Goal: Task Accomplishment & Management: Manage account settings

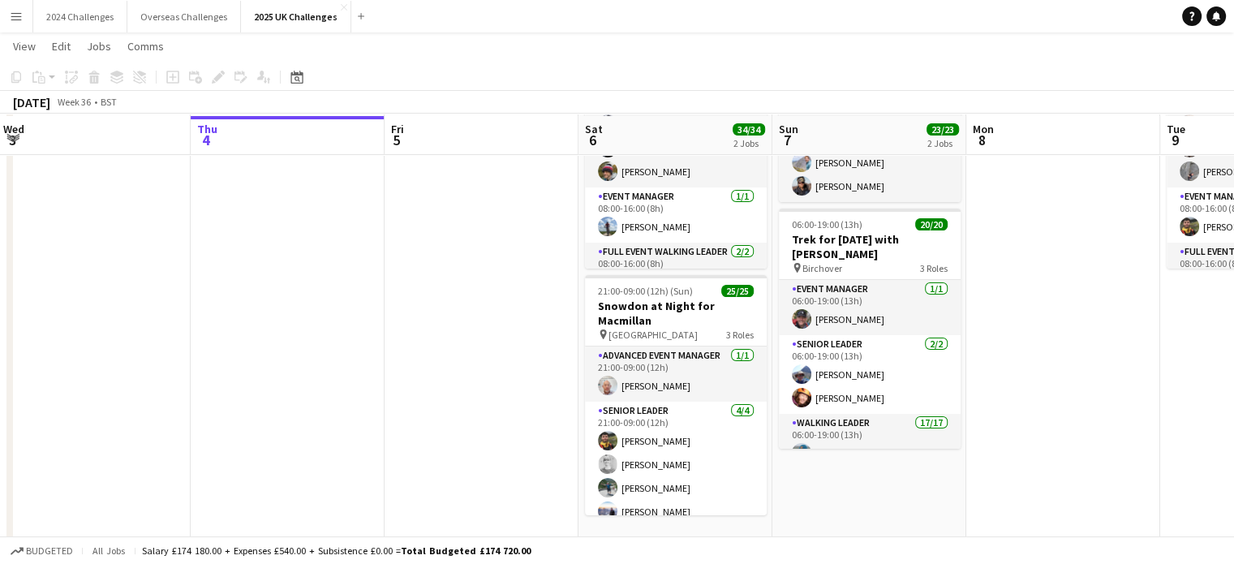
scroll to position [162, 0]
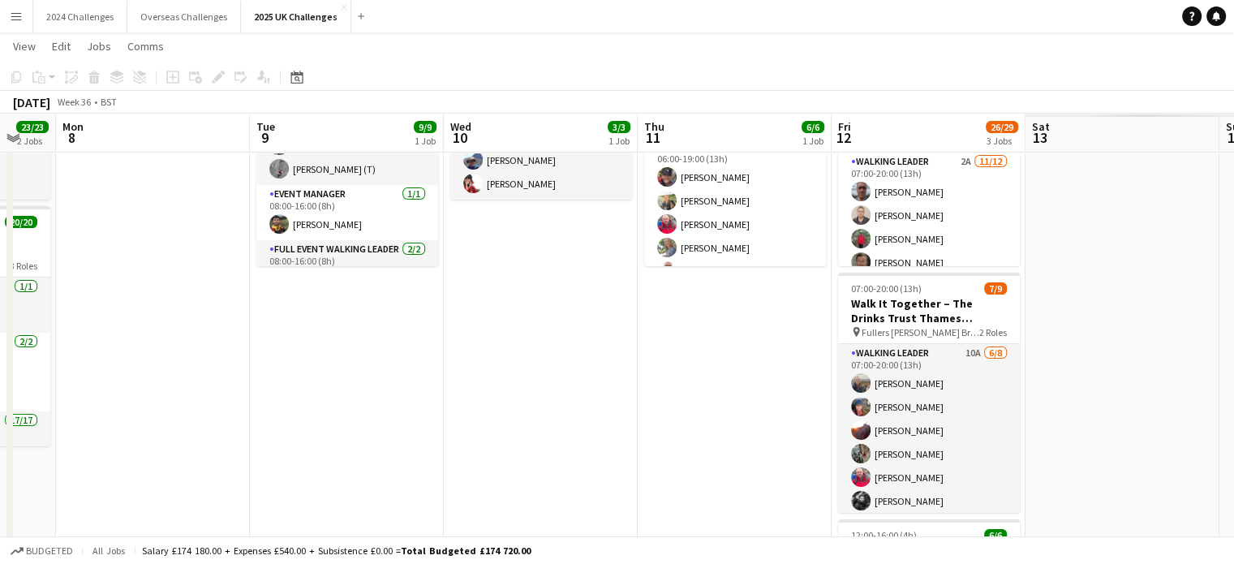
drag, startPoint x: 1052, startPoint y: 374, endPoint x: 110, endPoint y: 416, distance: 942.6
click at [110, 416] on app-calendar-viewport "Fri 5 Sat 6 34/34 2 Jobs Sun 7 23/23 2 Jobs Mon 8 Tue 9 9/9 1 Job Wed 10 3/3 1 …" at bounding box center [617, 383] width 1234 height 965
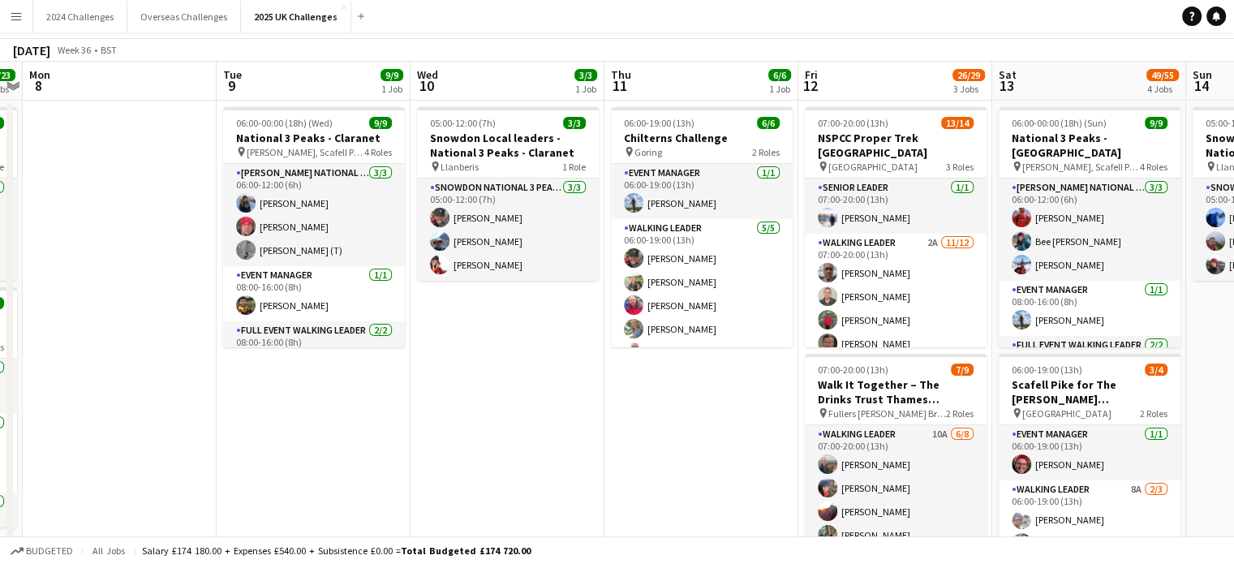
scroll to position [0, 0]
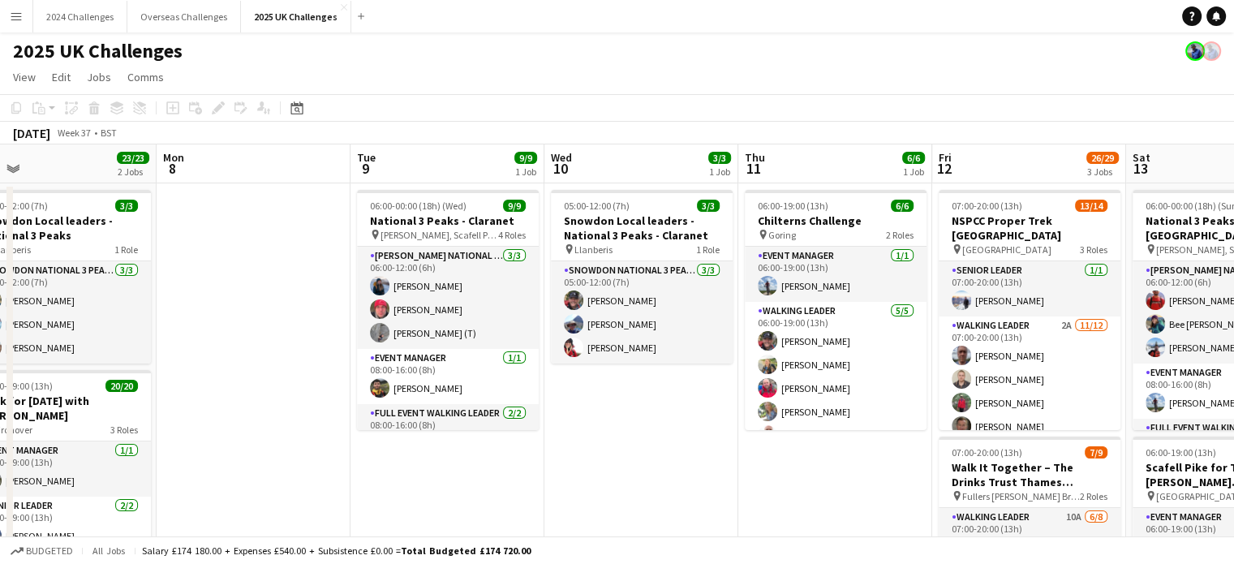
drag, startPoint x: 573, startPoint y: 483, endPoint x: 328, endPoint y: 460, distance: 245.3
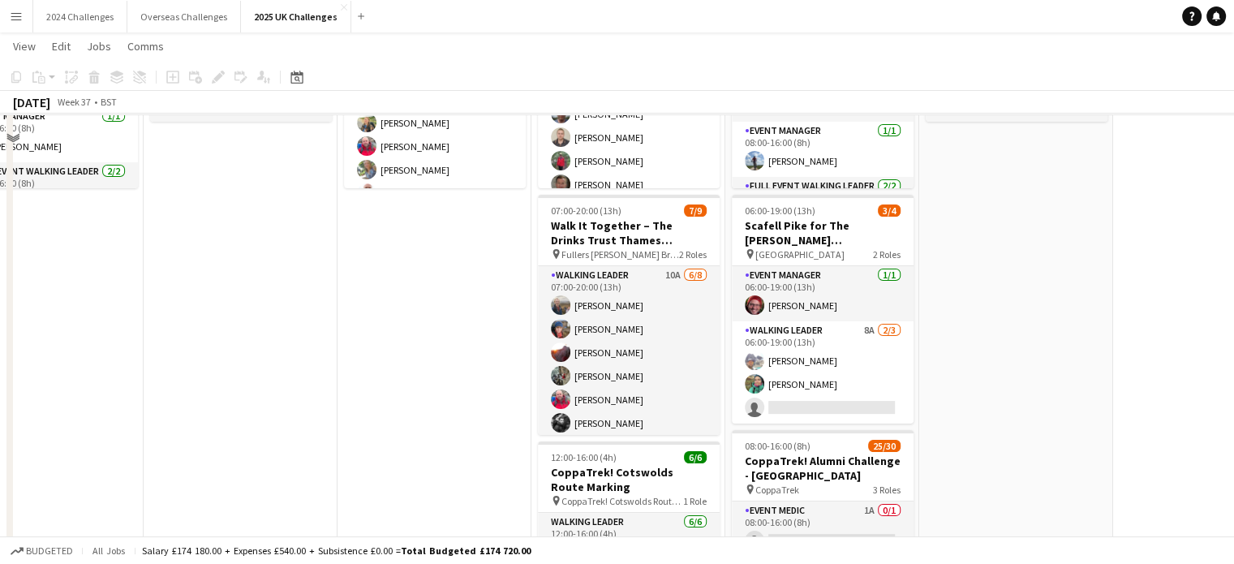
scroll to position [243, 0]
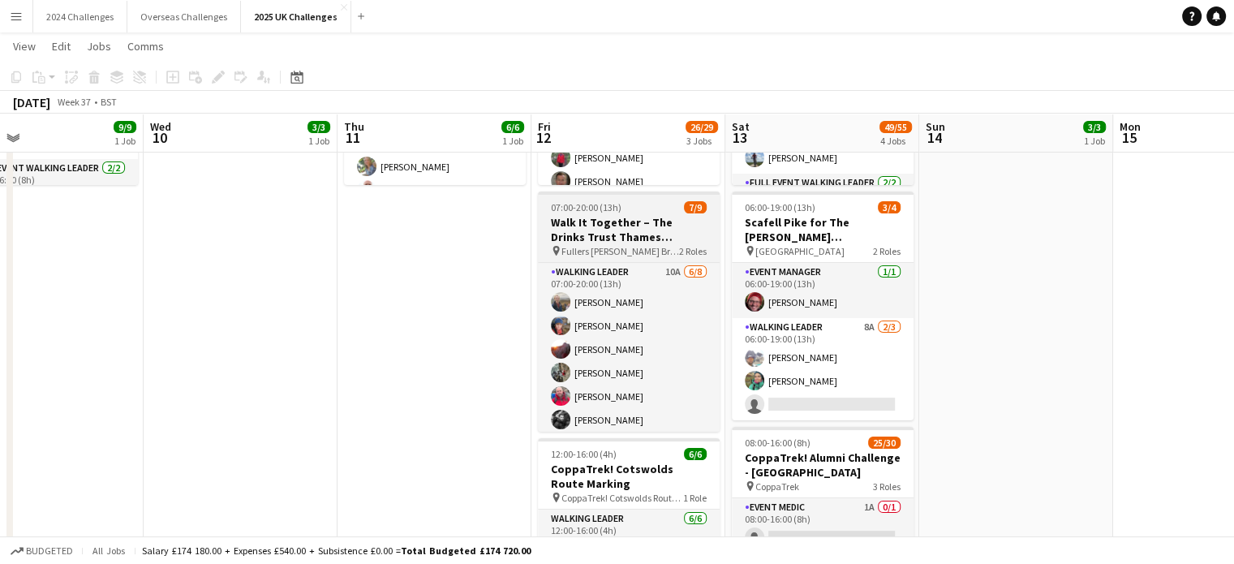
click at [597, 224] on h3 "Walk It Together – The Drinks Trust Thames Footpath Challenge" at bounding box center [629, 229] width 182 height 29
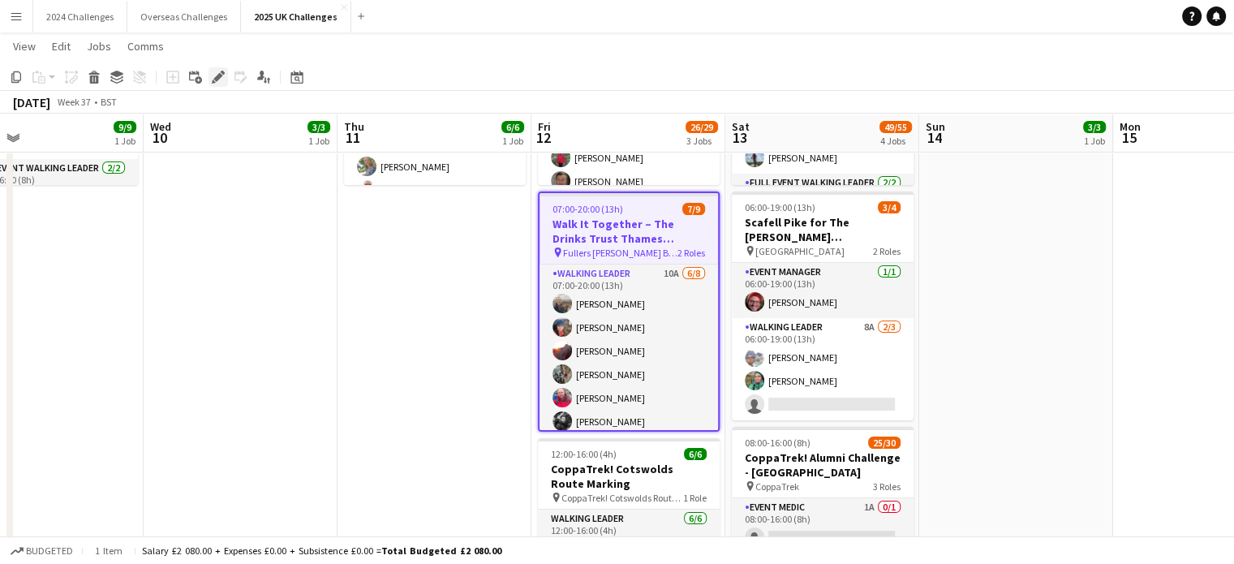
click at [217, 79] on icon at bounding box center [217, 77] width 9 height 9
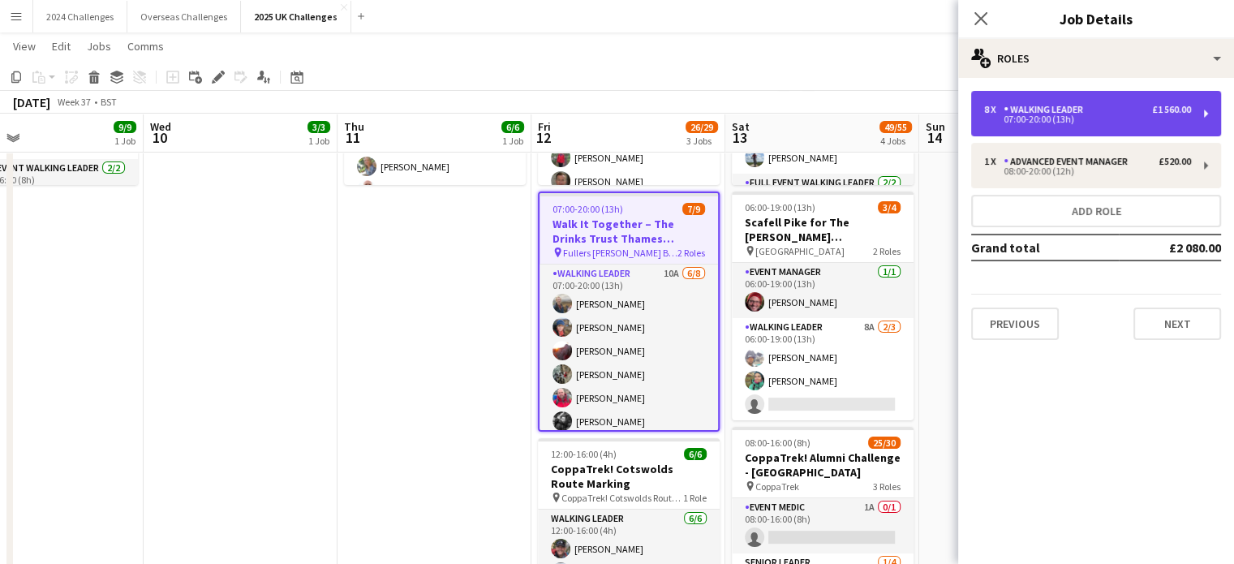
click at [1076, 115] on div "07:00-20:00 (13h)" at bounding box center [1087, 119] width 207 height 8
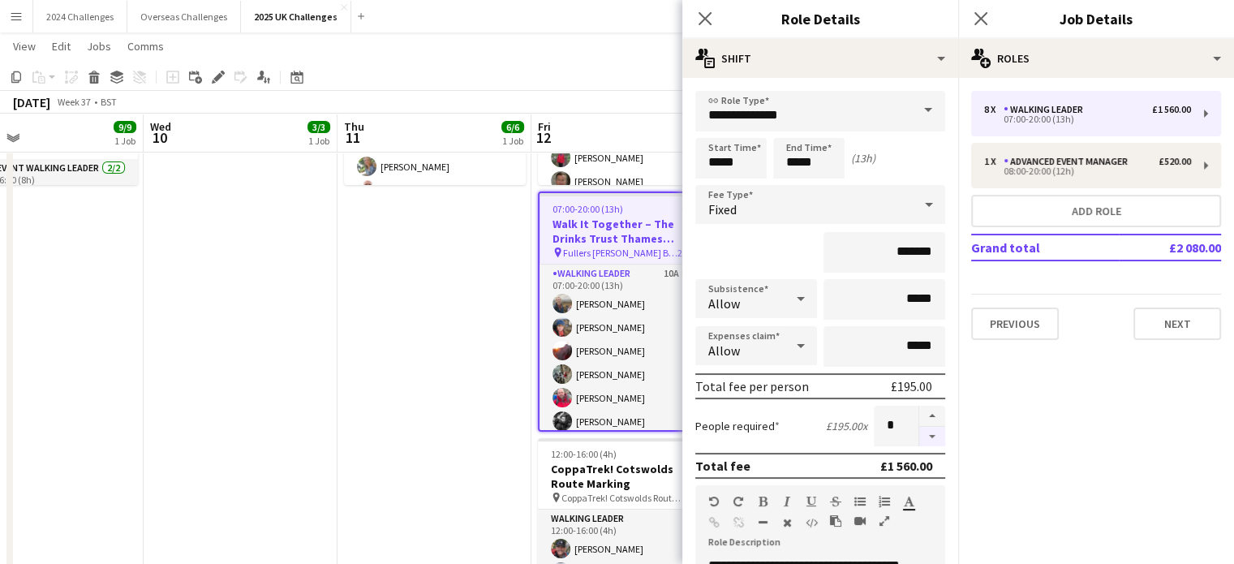
click at [922, 434] on button "button" at bounding box center [932, 437] width 26 height 20
type input "*"
click at [922, 434] on div at bounding box center [931, 426] width 27 height 41
click at [600, 72] on app-toolbar "Copy Paste Paste Ctrl+V Paste with crew Ctrl+Shift+V Paste linked Job [GEOGRAPH…" at bounding box center [617, 77] width 1234 height 28
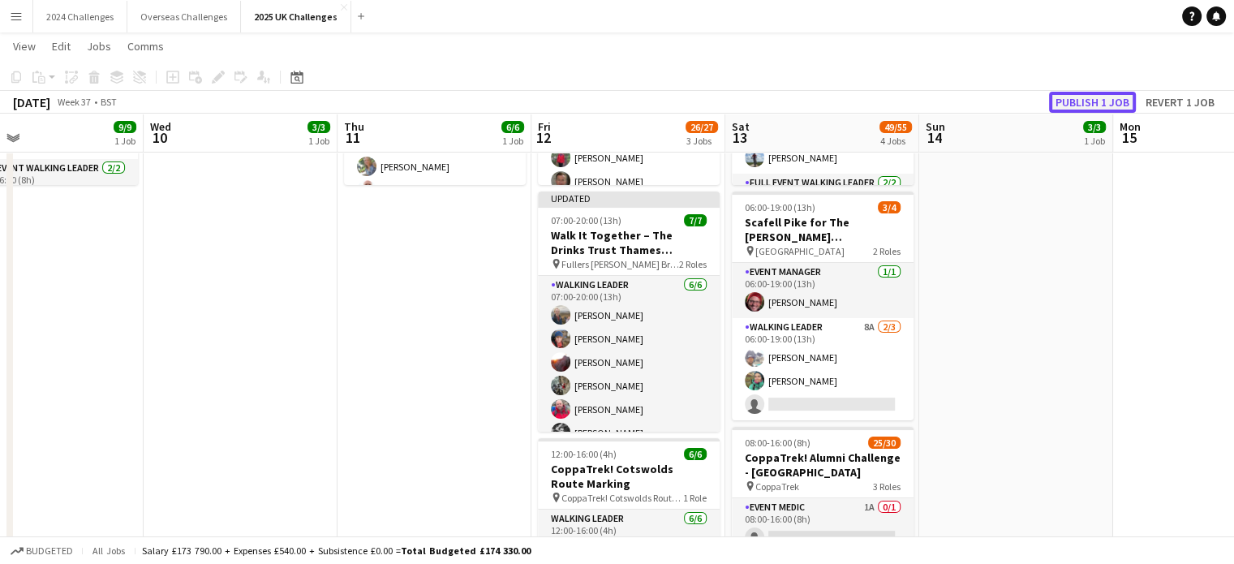
click at [1077, 98] on button "Publish 1 job" at bounding box center [1092, 102] width 87 height 21
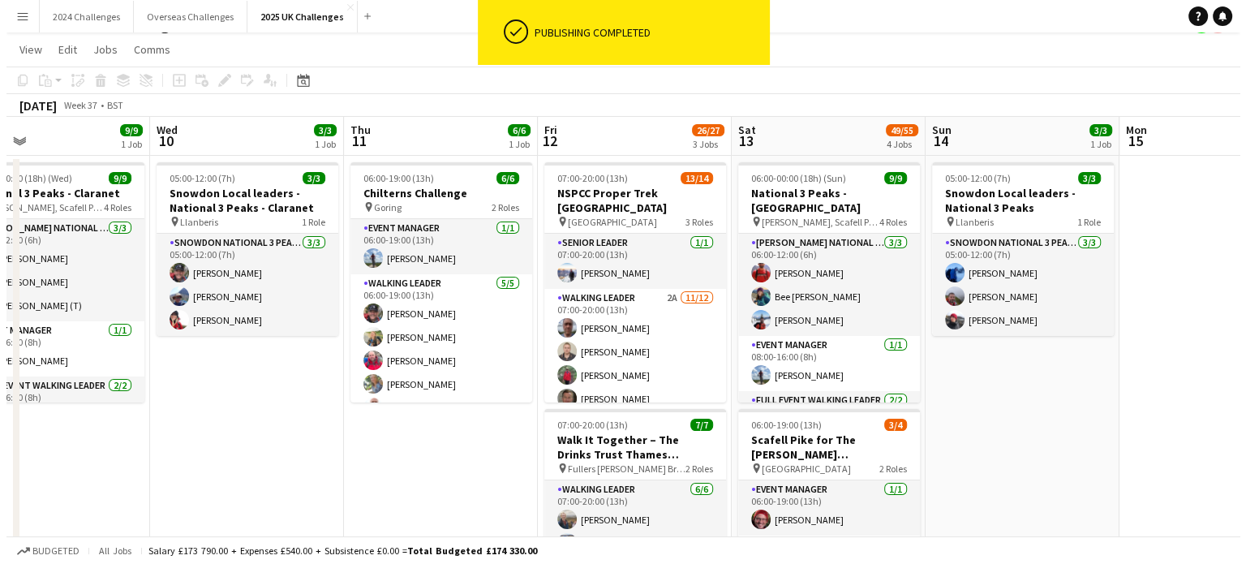
scroll to position [0, 0]
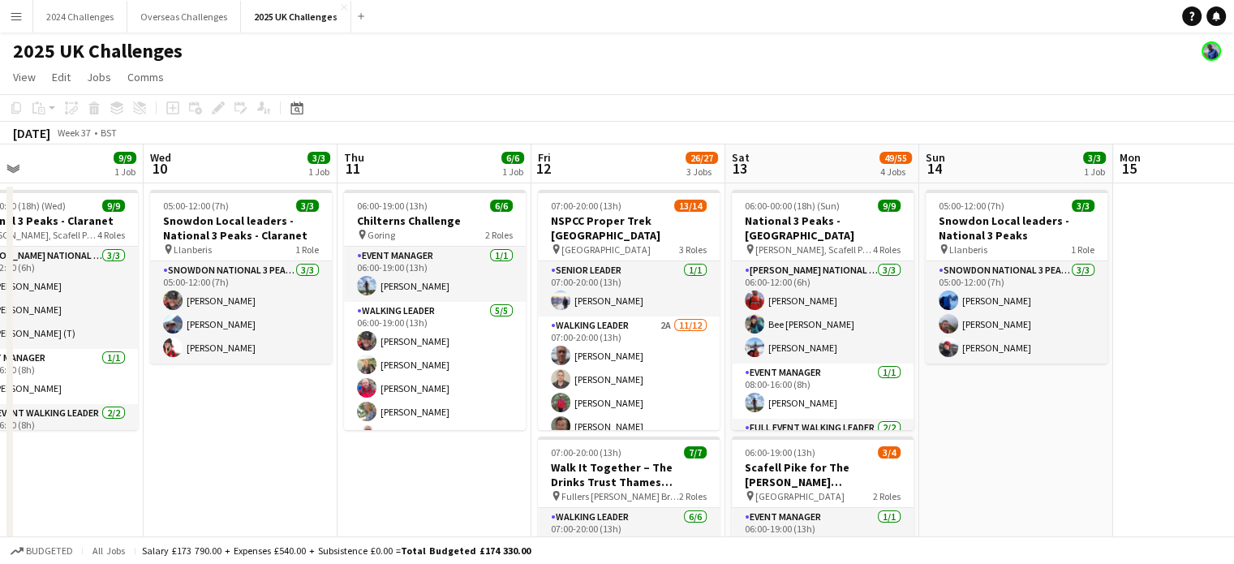
click at [13, 19] on app-icon "Menu" at bounding box center [16, 16] width 13 height 13
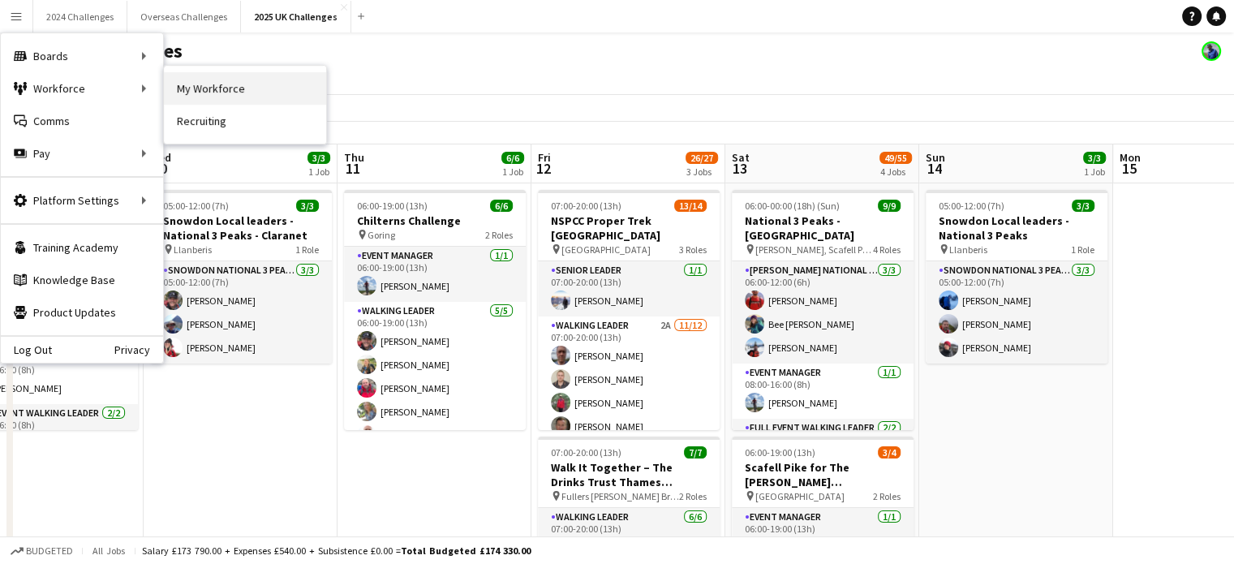
click at [274, 97] on link "My Workforce" at bounding box center [245, 88] width 162 height 32
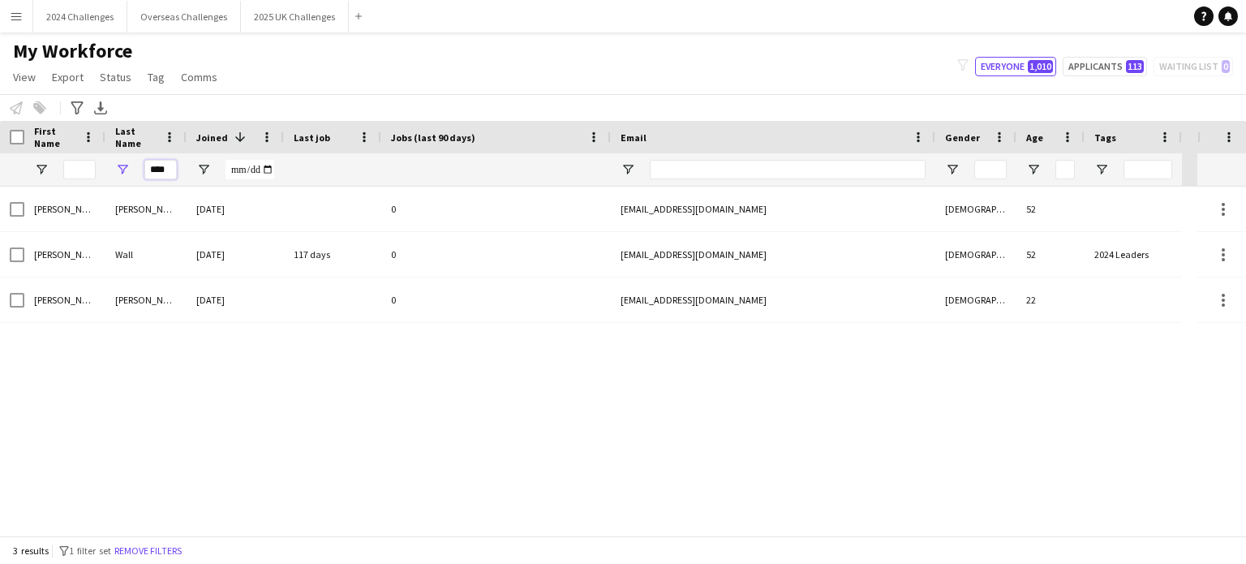
drag, startPoint x: 169, startPoint y: 168, endPoint x: 129, endPoint y: 168, distance: 39.7
click at [129, 168] on div "****" at bounding box center [145, 169] width 81 height 32
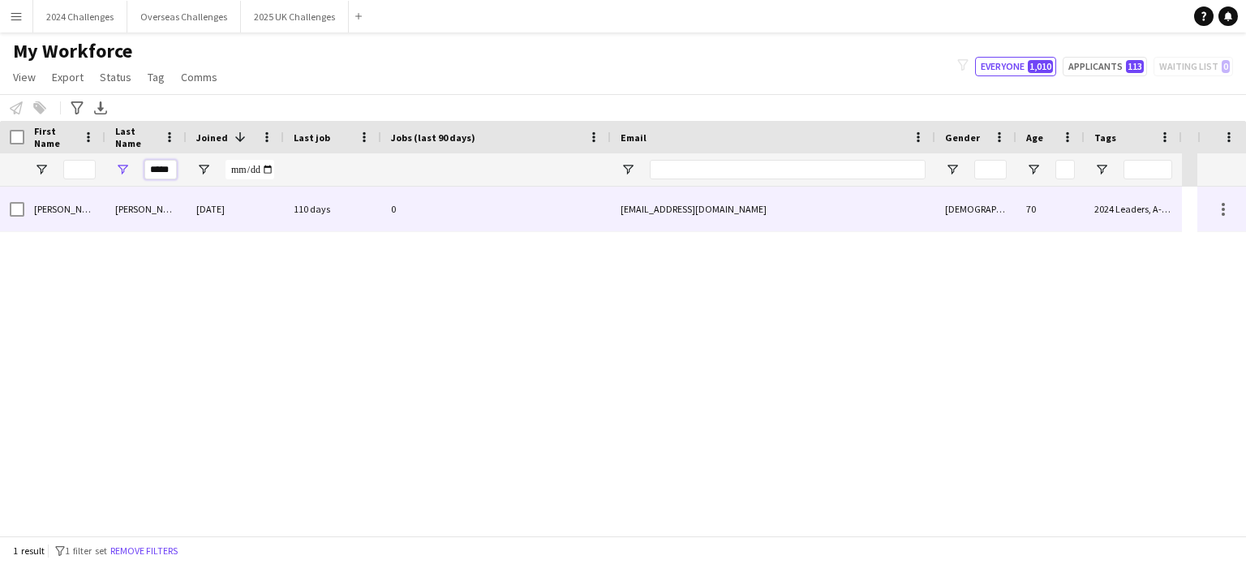
type input "*****"
click at [110, 205] on div "[PERSON_NAME]" at bounding box center [145, 209] width 81 height 45
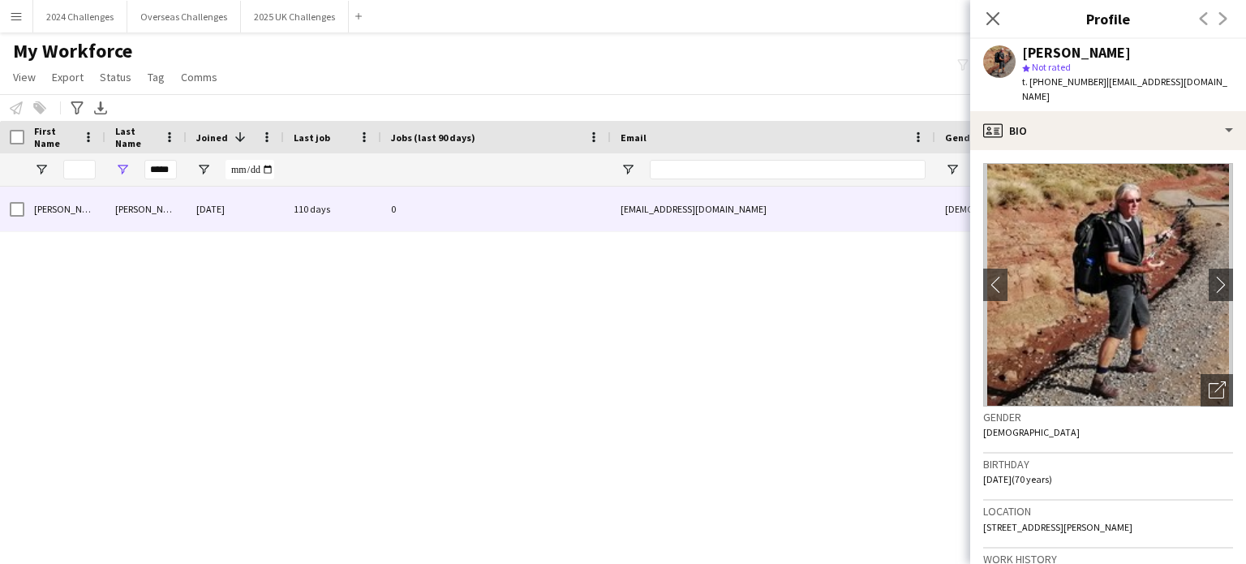
click at [478, 93] on div "My Workforce View Views Default view New view Update view Delete view Edit name…" at bounding box center [623, 66] width 1246 height 55
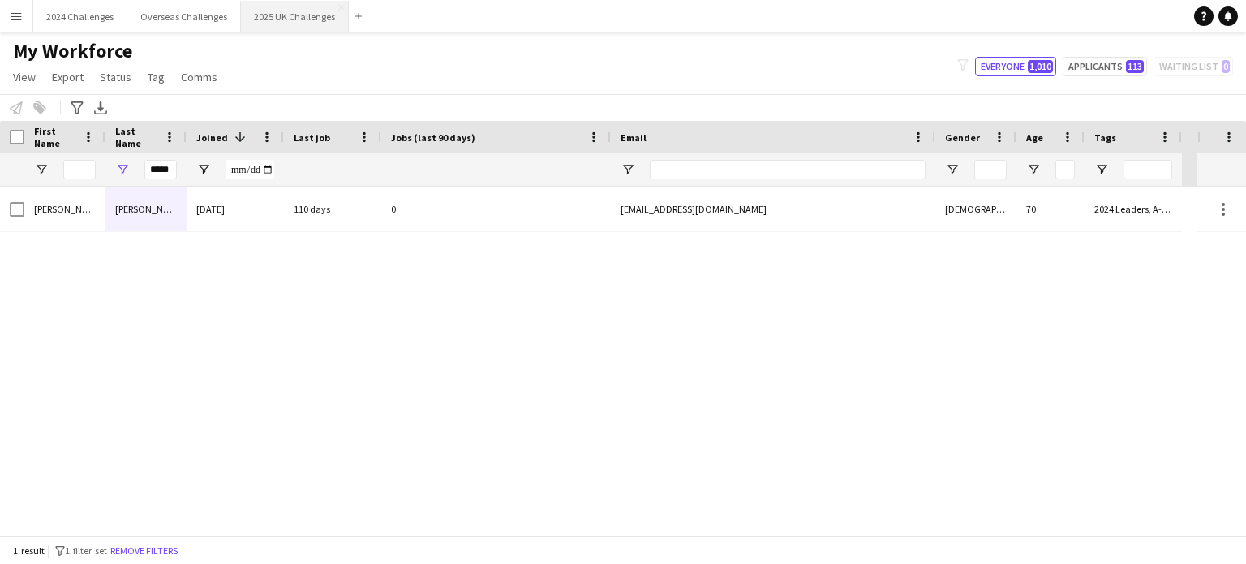
click at [306, 16] on button "2025 UK Challenges Close" at bounding box center [295, 17] width 108 height 32
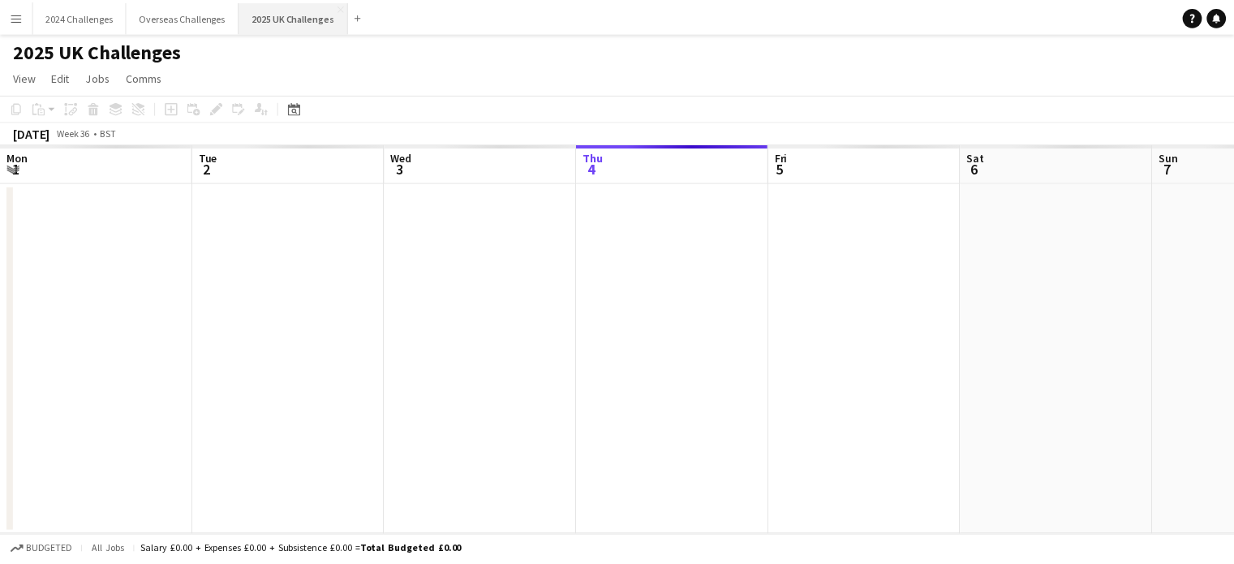
scroll to position [0, 388]
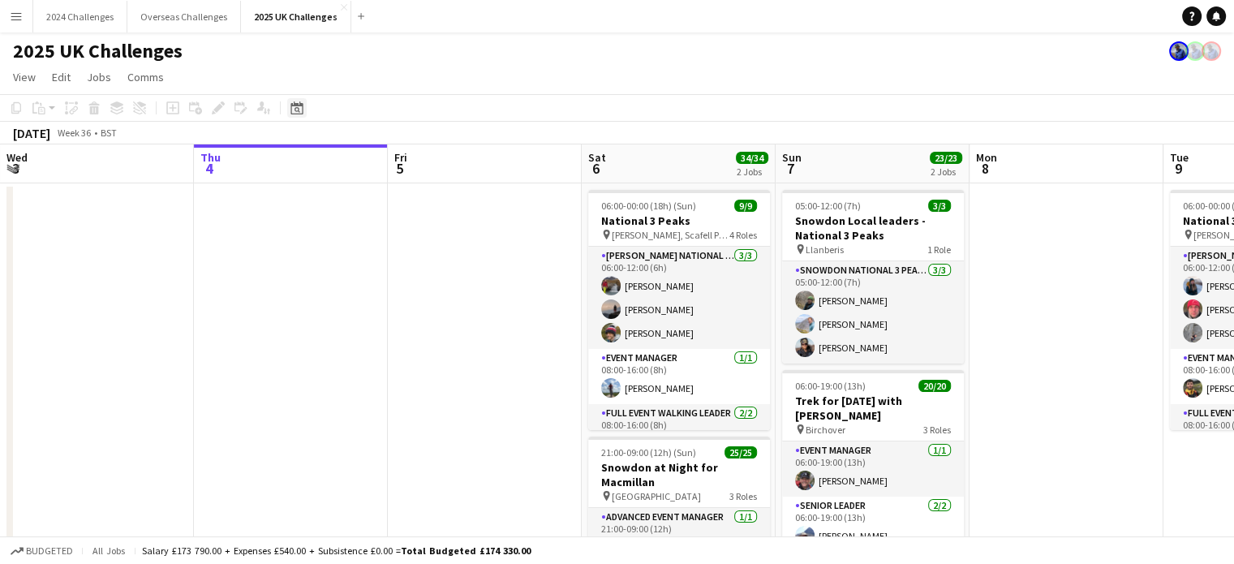
click at [294, 107] on icon "Date picker" at bounding box center [296, 107] width 13 height 13
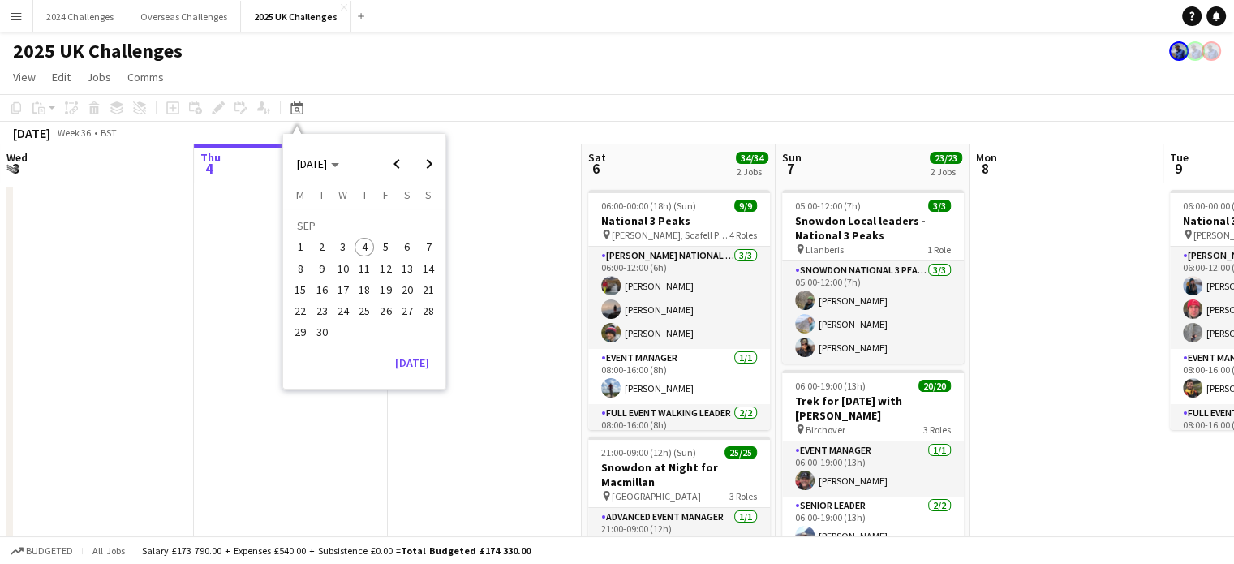
click at [387, 265] on span "12" at bounding box center [385, 268] width 19 height 19
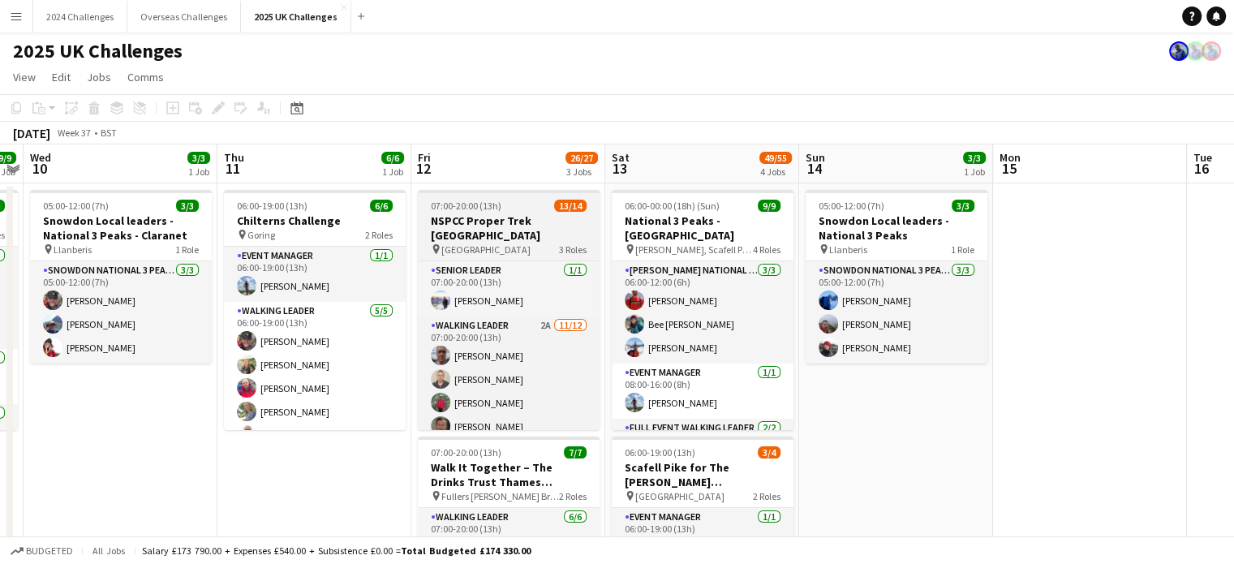
click at [508, 226] on h3 "NSPCC Proper Trek [GEOGRAPHIC_DATA]" at bounding box center [509, 227] width 182 height 29
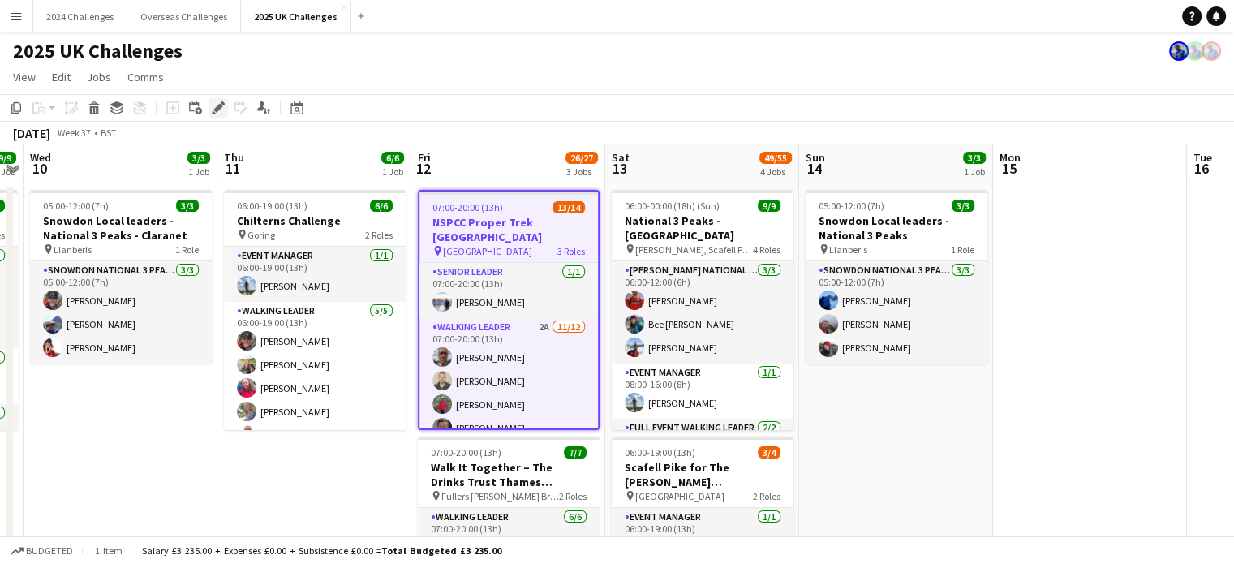
click at [224, 108] on icon "Edit" at bounding box center [218, 107] width 13 height 13
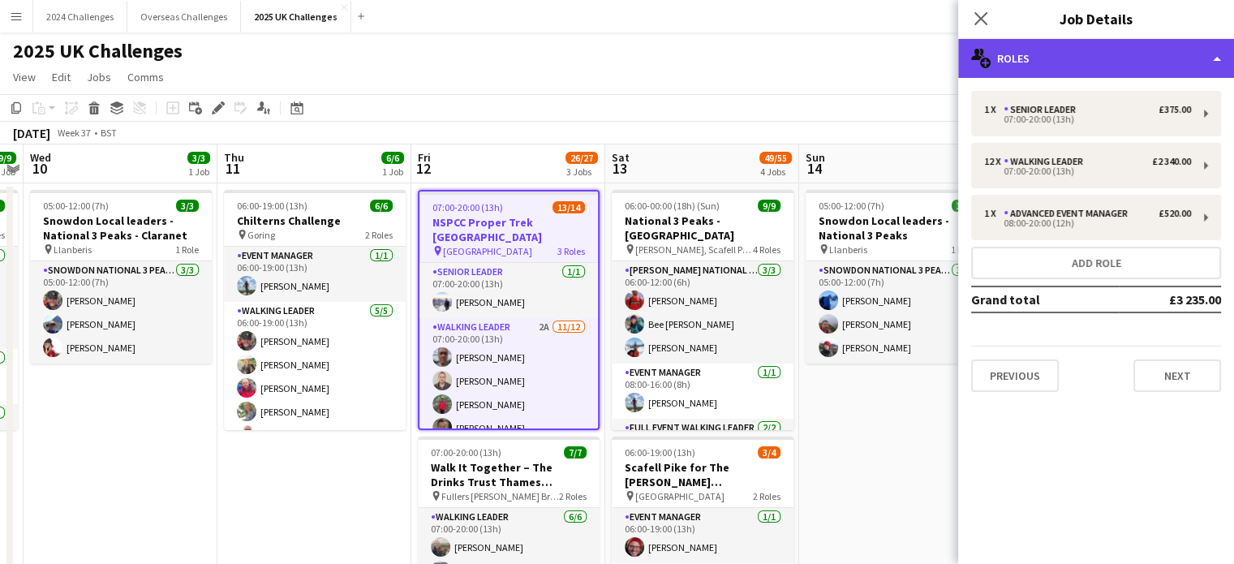
click at [1132, 61] on div "multiple-users-add Roles" at bounding box center [1096, 58] width 276 height 39
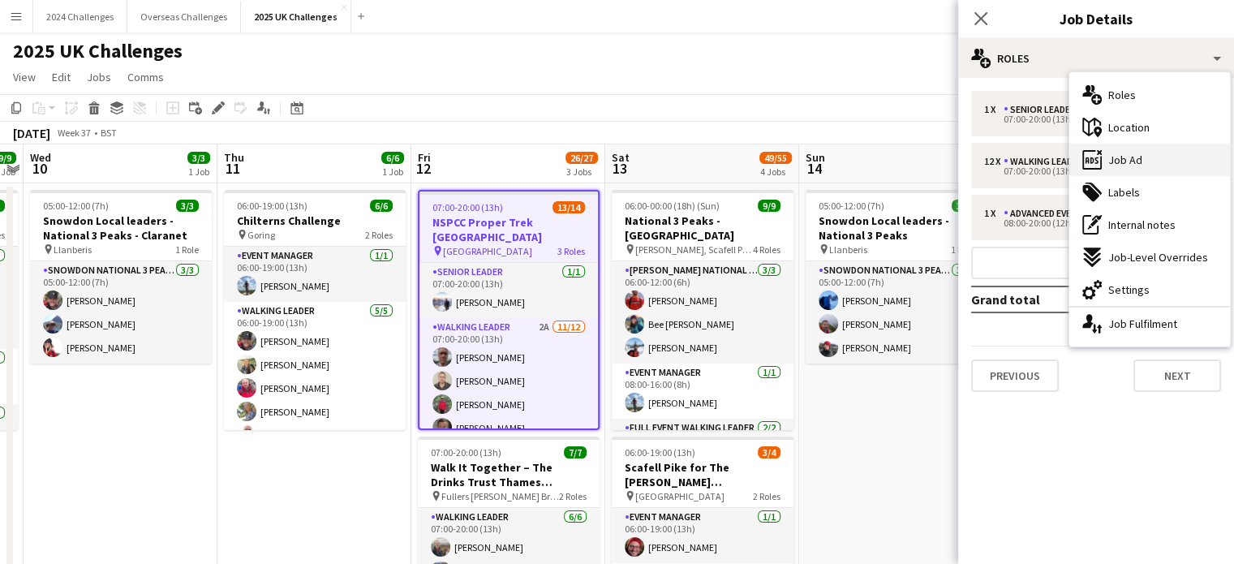
click at [1174, 171] on div "ads-window Job Ad" at bounding box center [1149, 160] width 161 height 32
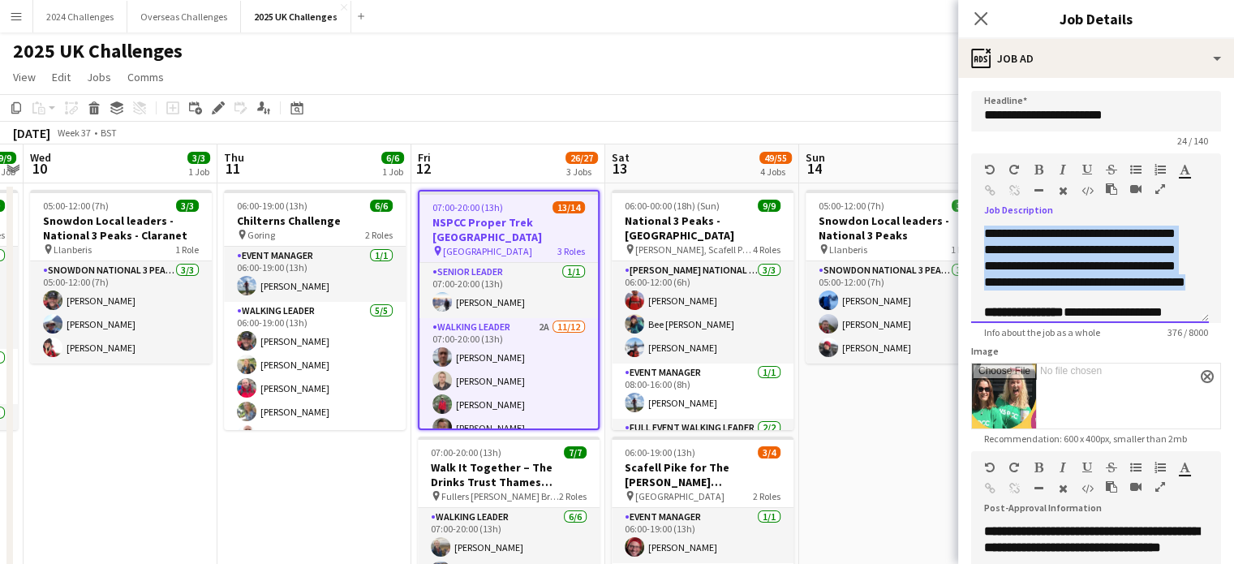
drag, startPoint x: 1116, startPoint y: 298, endPoint x: 986, endPoint y: 229, distance: 146.9
click at [986, 229] on div "**********" at bounding box center [1090, 273] width 238 height 97
click at [1128, 298] on div "**********" at bounding box center [1090, 273] width 238 height 97
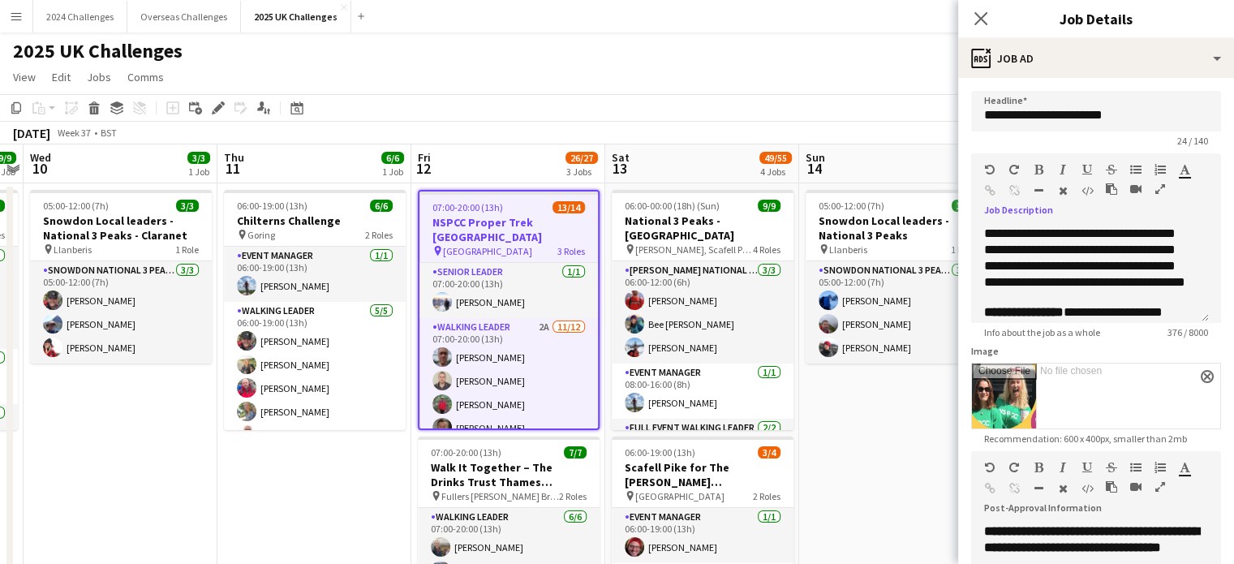
click at [735, 63] on app-page-menu "View Day view expanded Day view collapsed Month view Date picker Jump to [DATE]…" at bounding box center [617, 78] width 1234 height 31
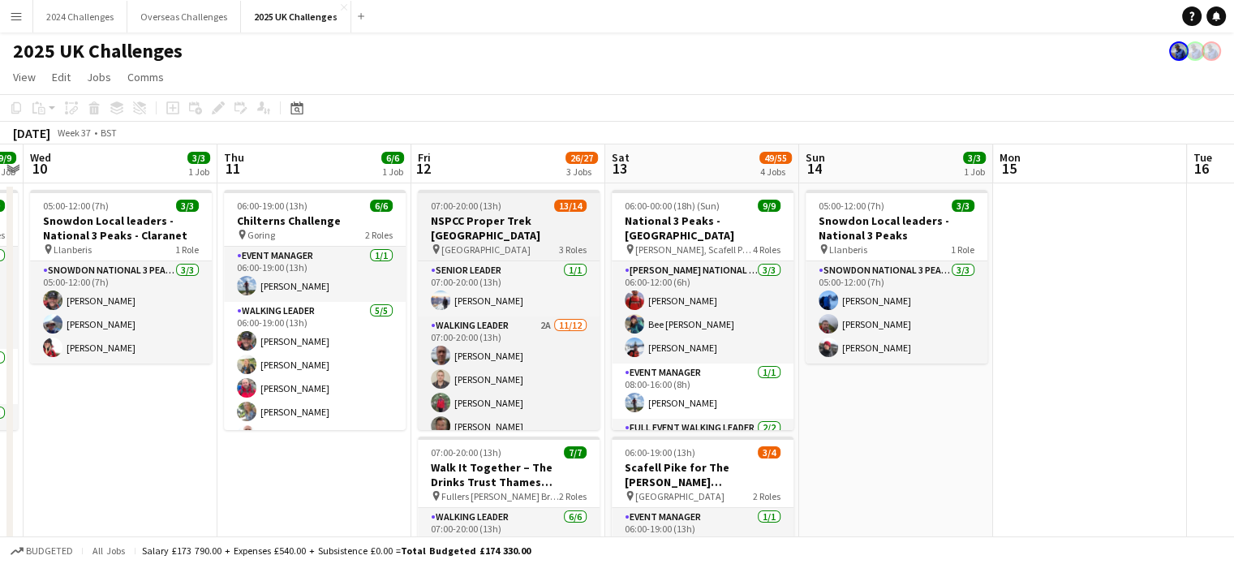
click at [493, 219] on h3 "NSPCC Proper Trek [GEOGRAPHIC_DATA]" at bounding box center [509, 227] width 182 height 29
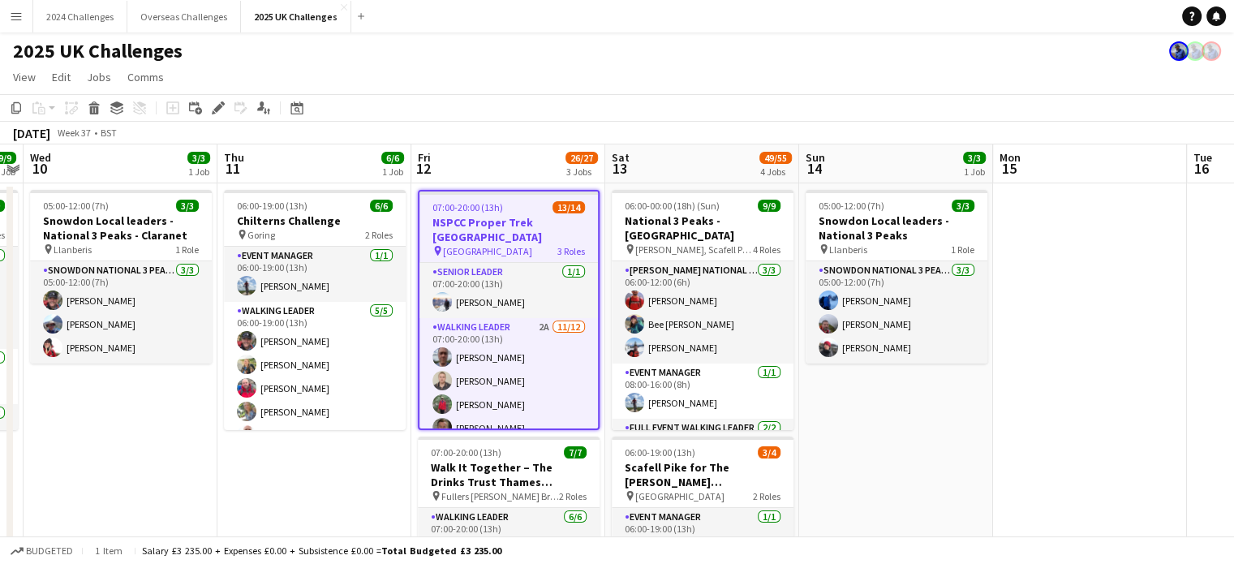
click at [478, 216] on h3 "NSPCC Proper Trek [GEOGRAPHIC_DATA]" at bounding box center [508, 229] width 178 height 29
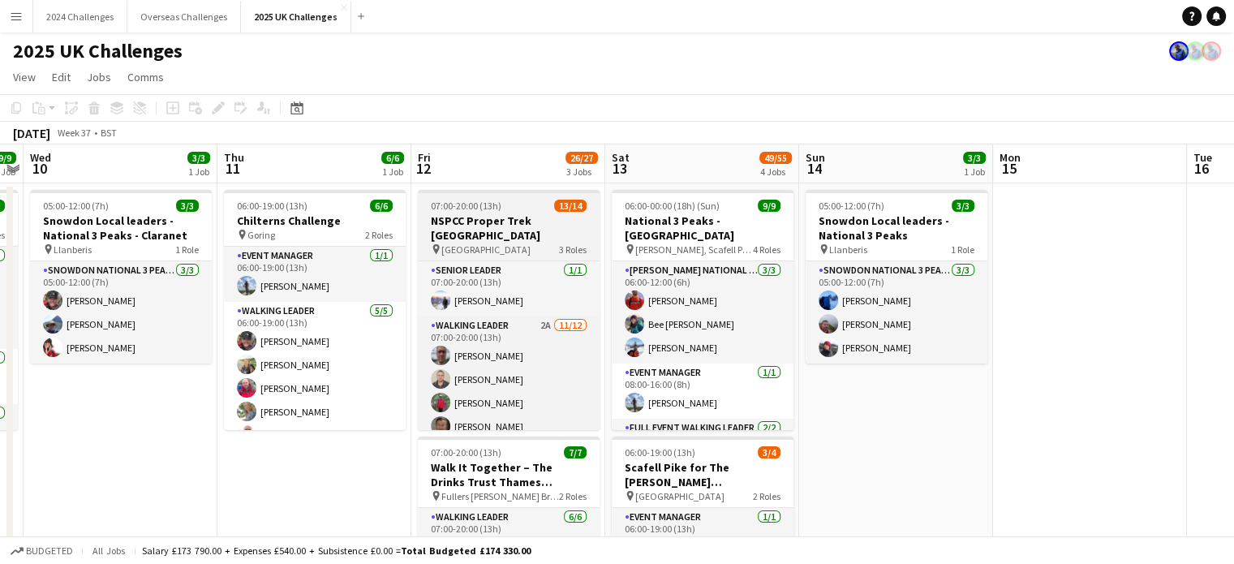
click at [522, 217] on h3 "NSPCC Proper Trek [GEOGRAPHIC_DATA]" at bounding box center [509, 227] width 182 height 29
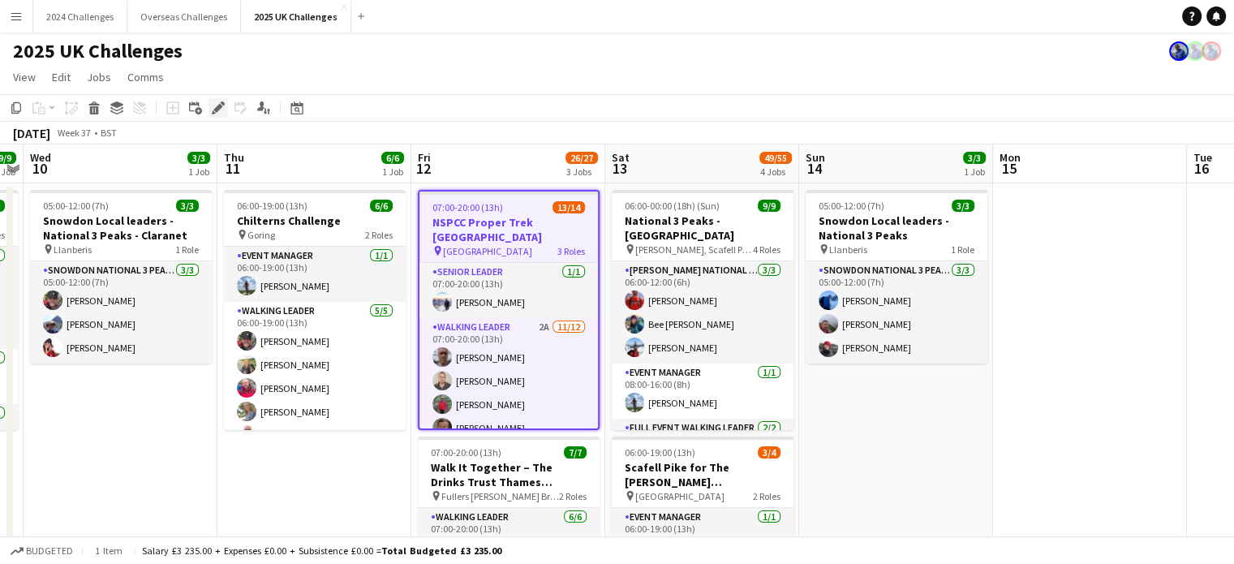
click at [221, 109] on icon "Edit" at bounding box center [218, 107] width 13 height 13
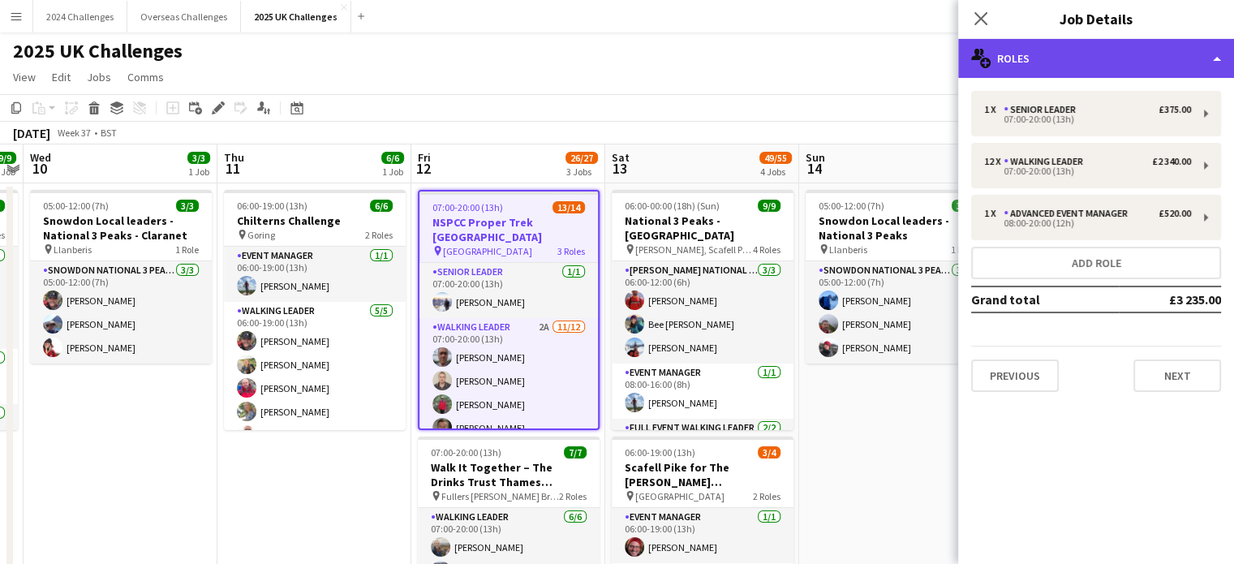
click at [1082, 67] on div "multiple-users-add Roles" at bounding box center [1096, 58] width 276 height 39
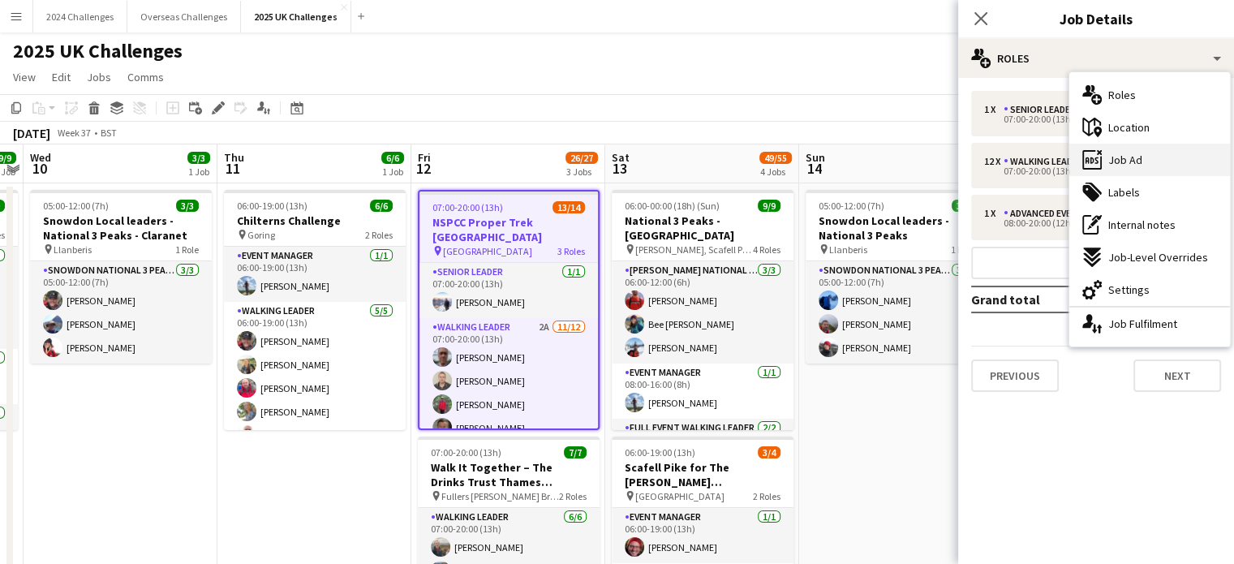
click at [1151, 159] on div "ads-window Job Ad" at bounding box center [1149, 160] width 161 height 32
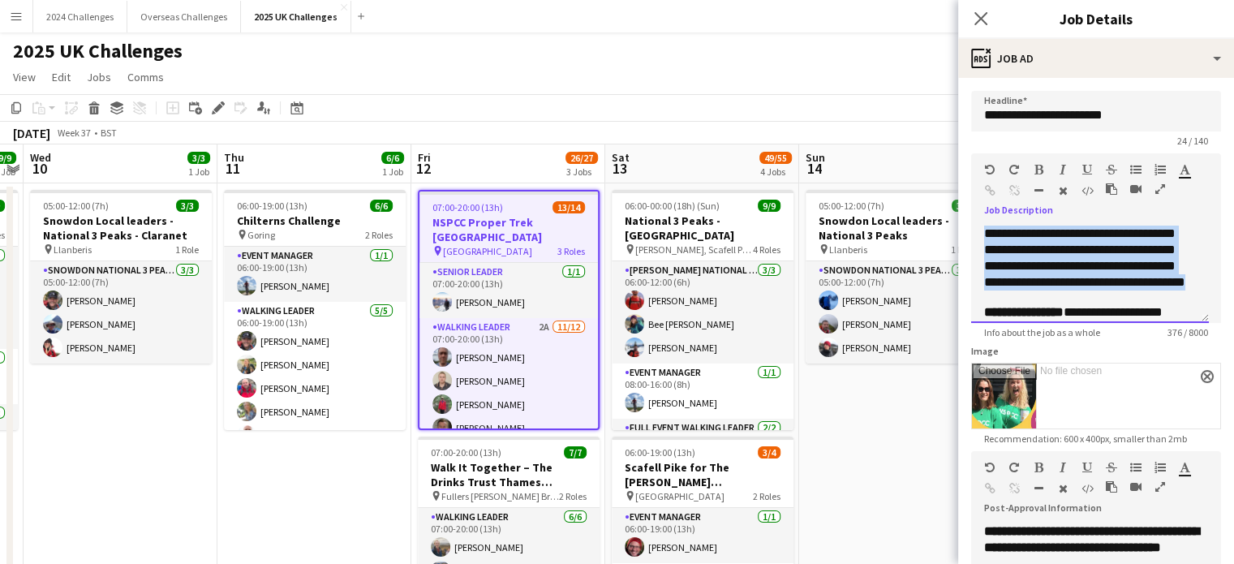
drag, startPoint x: 1116, startPoint y: 297, endPoint x: 986, endPoint y: 232, distance: 145.1
click at [986, 232] on div "**********" at bounding box center [1090, 273] width 238 height 97
click at [1080, 255] on div "**********" at bounding box center [1090, 273] width 238 height 97
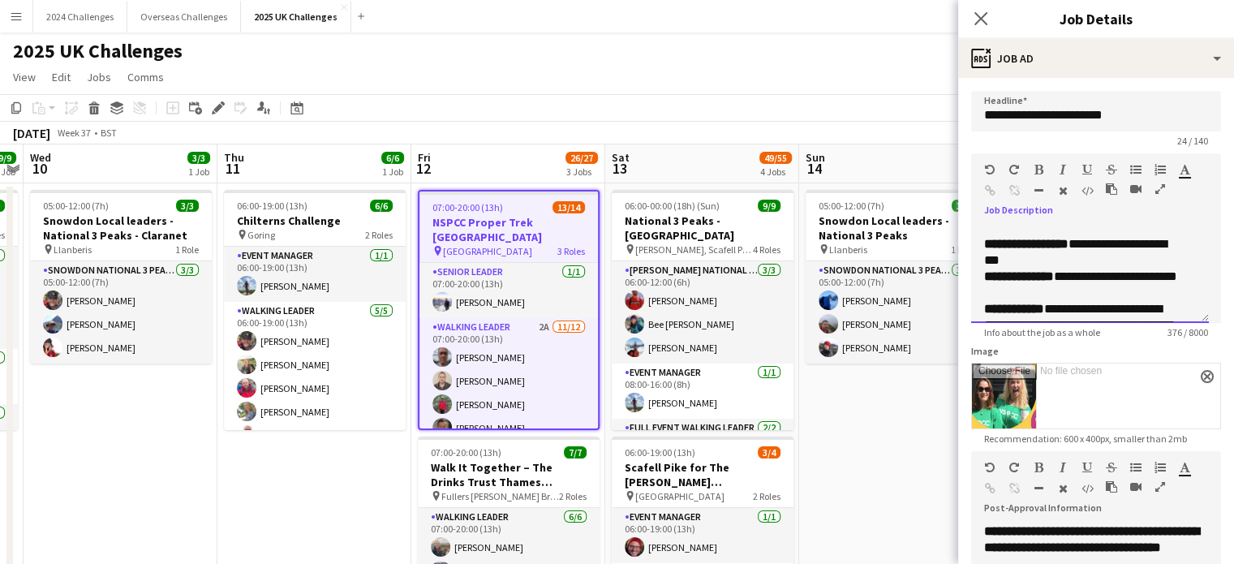
scroll to position [75, 0]
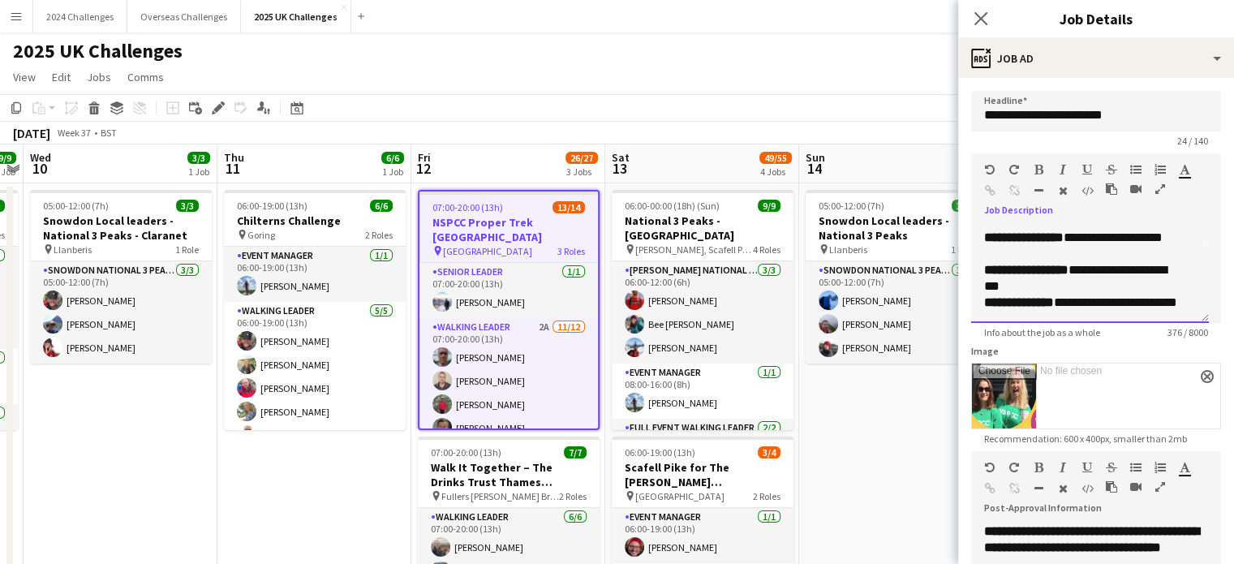
click at [1082, 282] on div "**********" at bounding box center [1084, 278] width 200 height 32
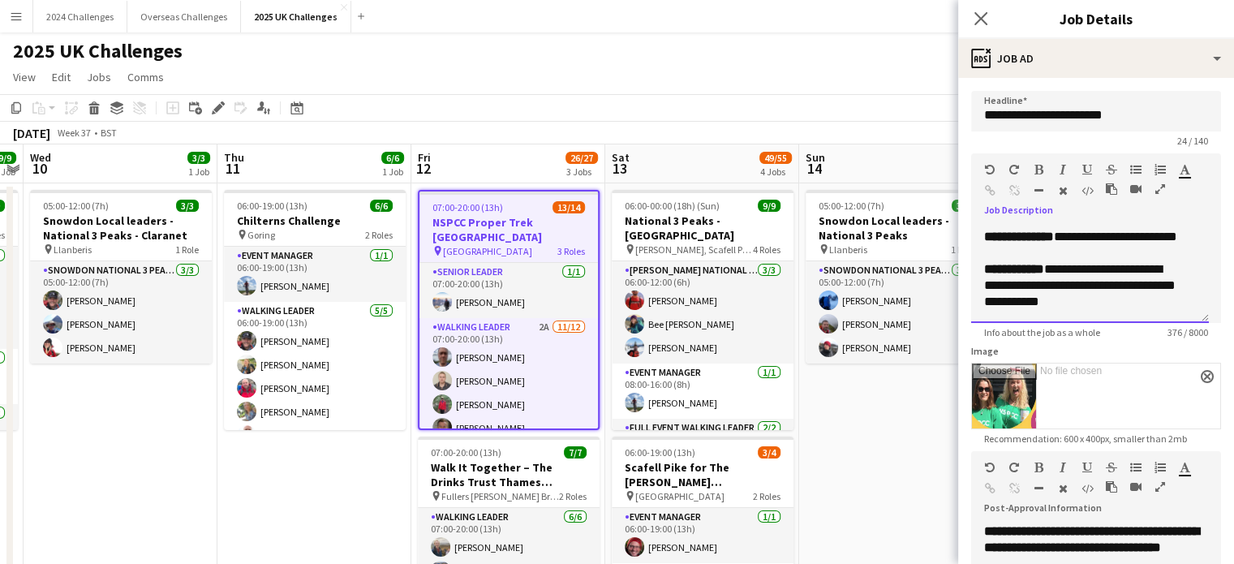
scroll to position [156, 0]
drag, startPoint x: 1061, startPoint y: 236, endPoint x: 1071, endPoint y: 246, distance: 14.3
click at [1071, 246] on div "**********" at bounding box center [1084, 245] width 200 height 32
click at [1067, 256] on div "**********" at bounding box center [1084, 245] width 200 height 32
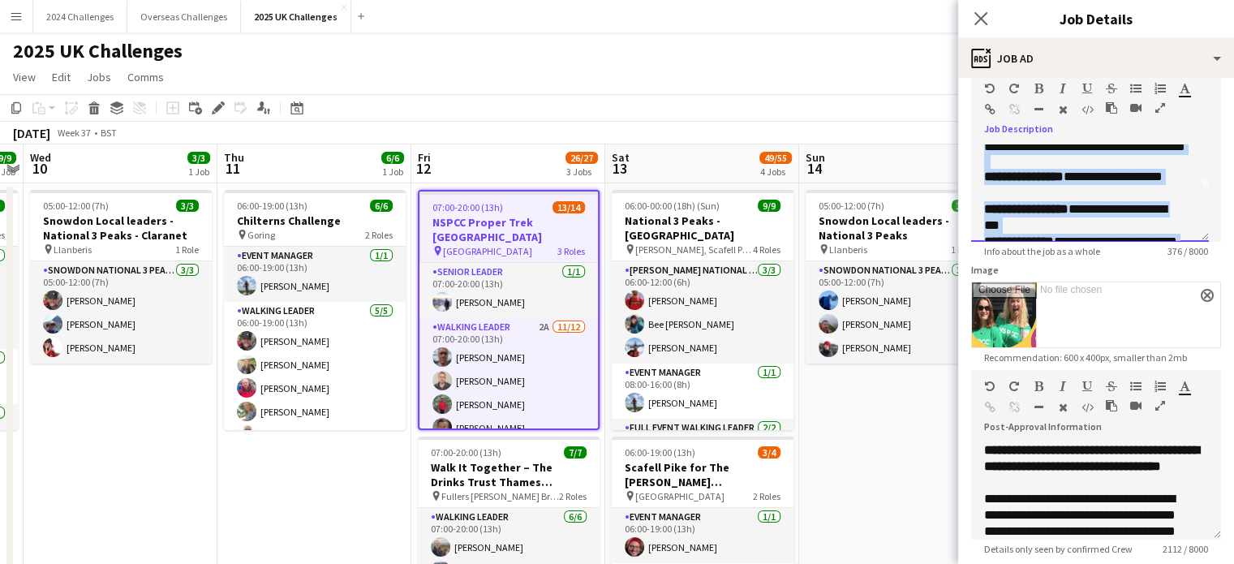
scroll to position [0, 0]
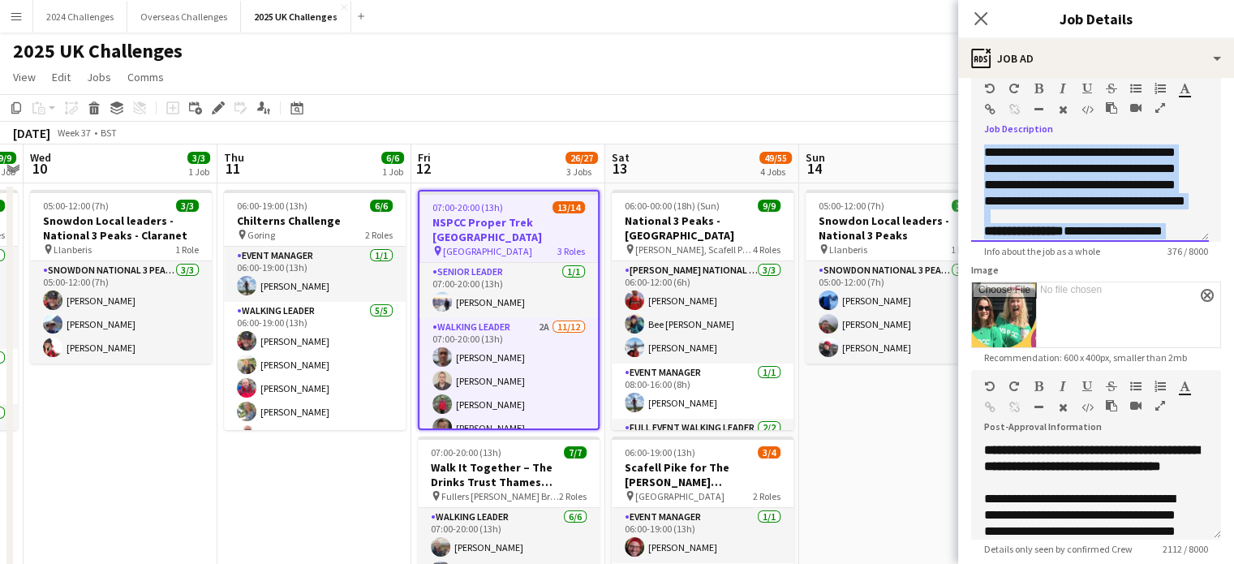
drag, startPoint x: 1074, startPoint y: 221, endPoint x: 981, endPoint y: 136, distance: 125.7
click at [981, 136] on div "**********" at bounding box center [1096, 187] width 250 height 109
click at [1035, 166] on div "**********" at bounding box center [1090, 192] width 238 height 97
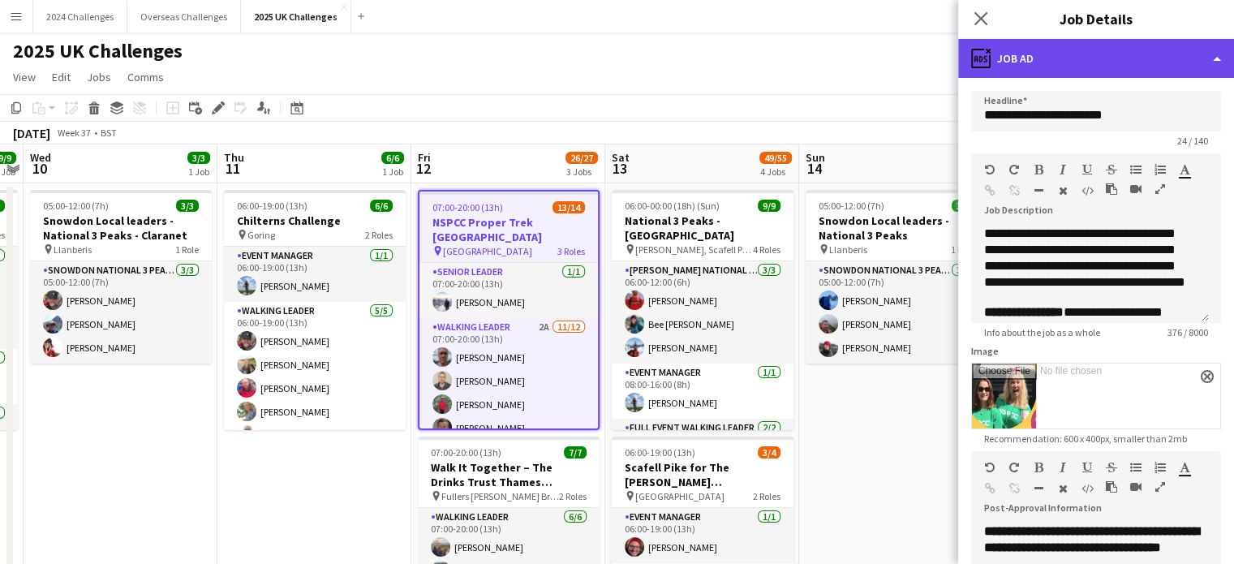
click at [1214, 56] on div "ads-window Job Ad" at bounding box center [1096, 58] width 276 height 39
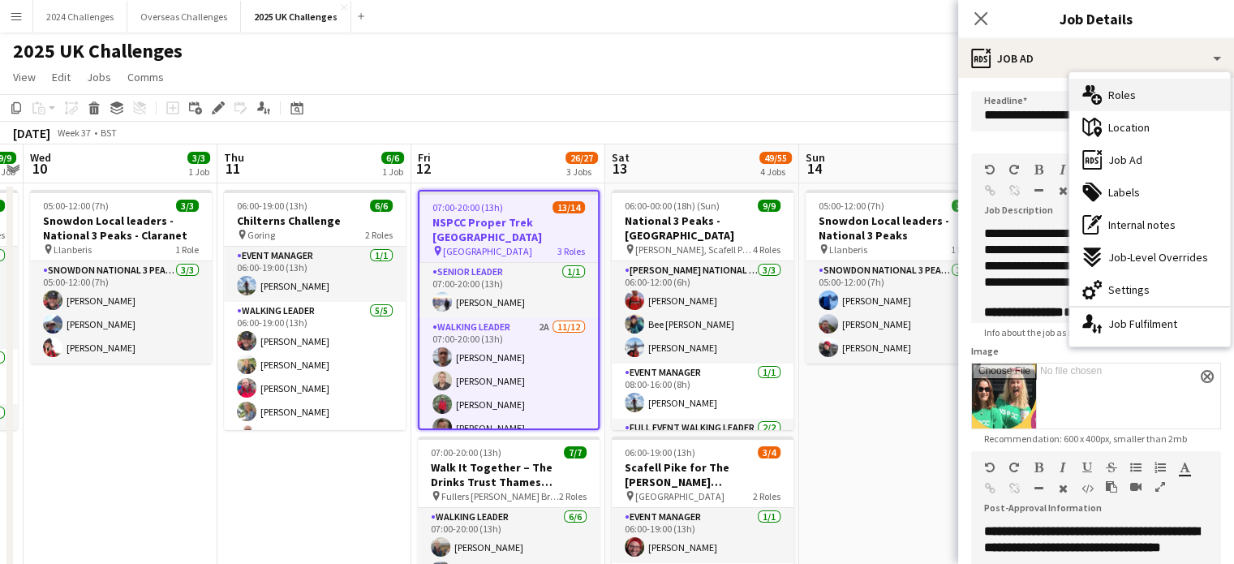
click at [1158, 87] on div "multiple-users-add Roles" at bounding box center [1149, 95] width 161 height 32
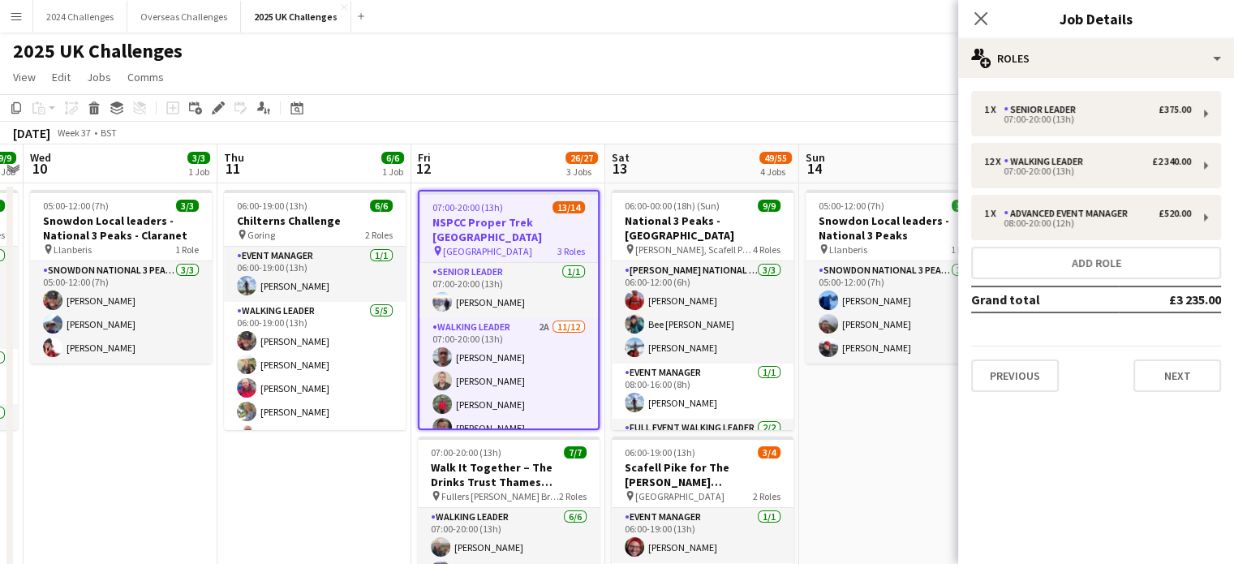
click at [733, 63] on app-page-menu "View Day view expanded Day view collapsed Month view Date picker Jump to [DATE]…" at bounding box center [617, 78] width 1234 height 31
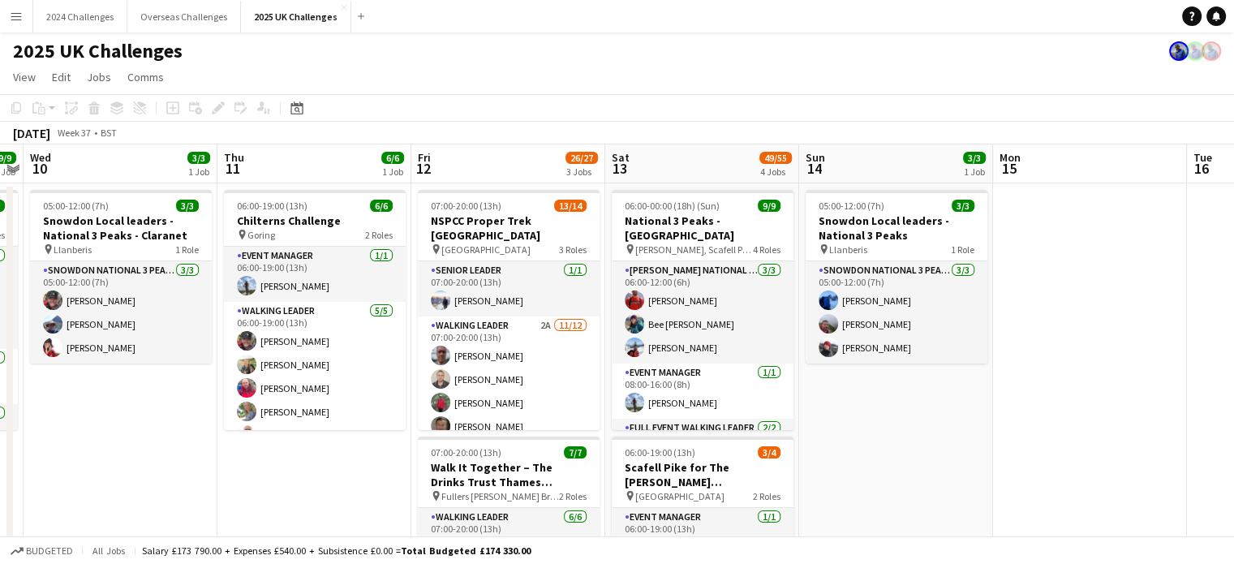
click at [536, 94] on app-toolbar "Copy Paste Paste Ctrl+V Paste with crew Ctrl+Shift+V Paste linked Job [GEOGRAPH…" at bounding box center [617, 108] width 1234 height 28
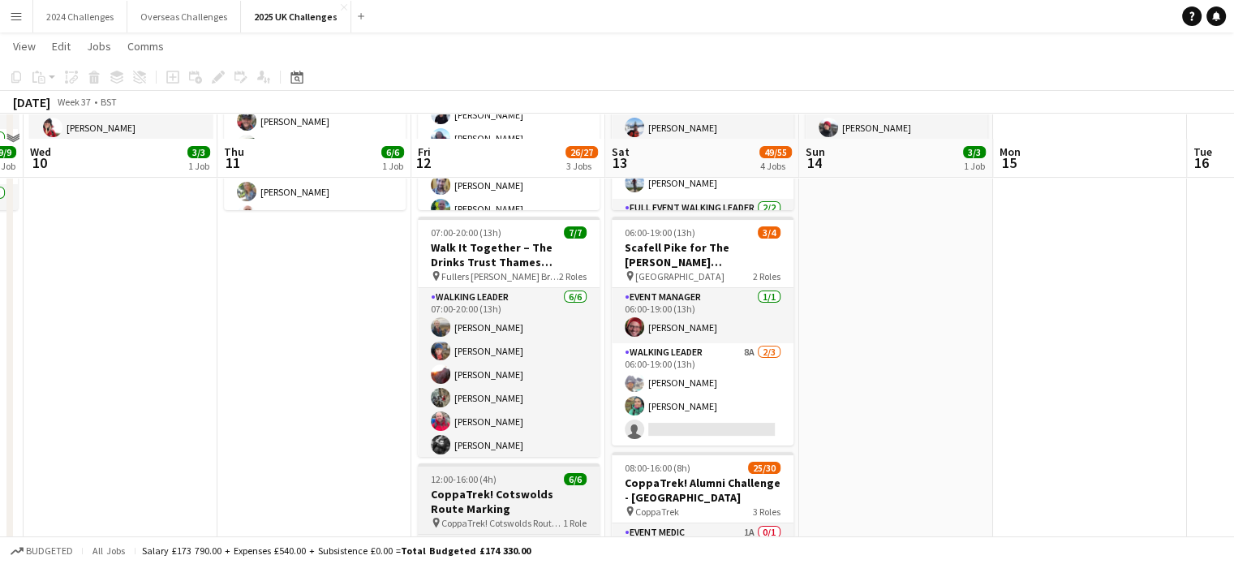
scroll to position [243, 0]
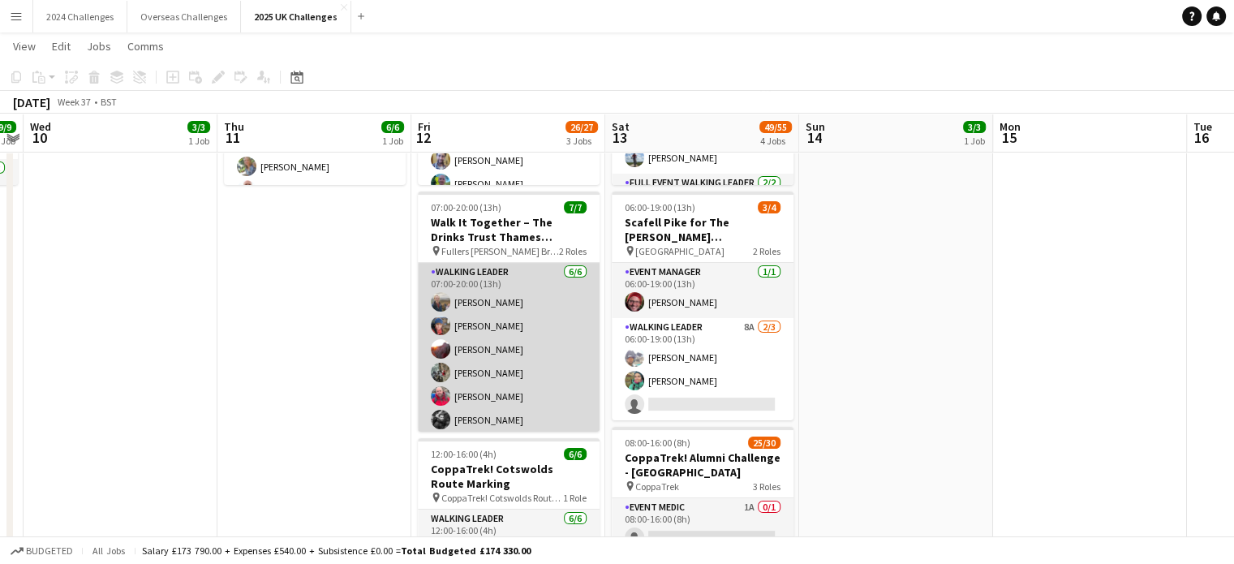
click at [492, 264] on app-card-role "Walking Leader [DATE] 07:00-20:00 (13h) [PERSON_NAME] [PERSON_NAME] [PERSON_NAM…" at bounding box center [509, 349] width 182 height 173
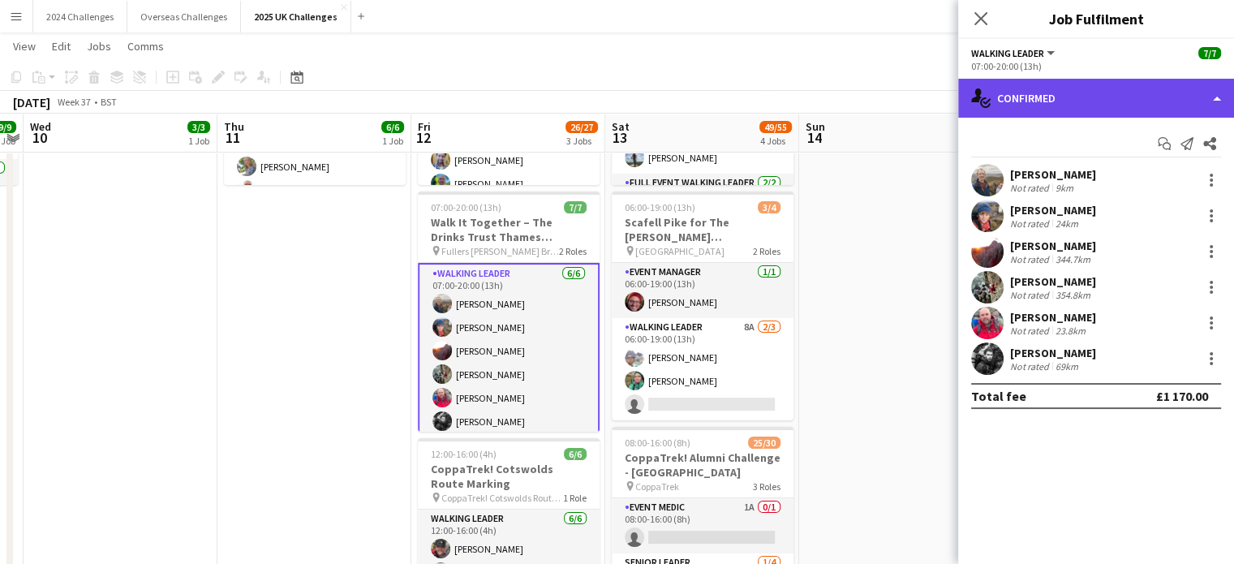
click at [1094, 95] on div "single-neutral-actions-check-2 Confirmed" at bounding box center [1096, 98] width 276 height 39
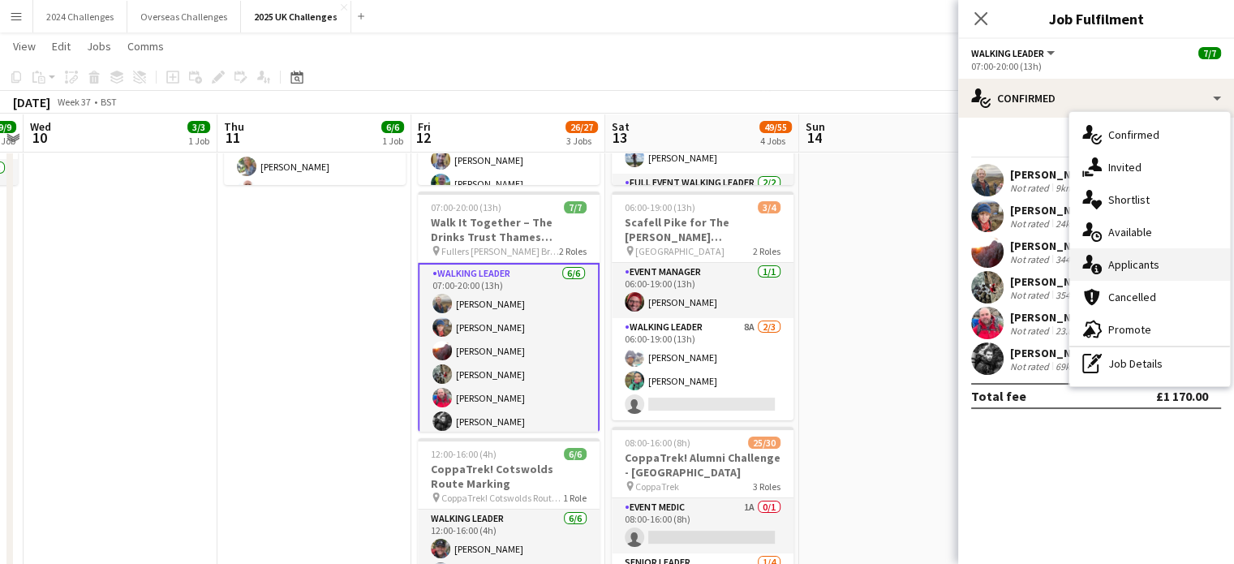
click at [1153, 257] on span "Applicants" at bounding box center [1133, 264] width 51 height 15
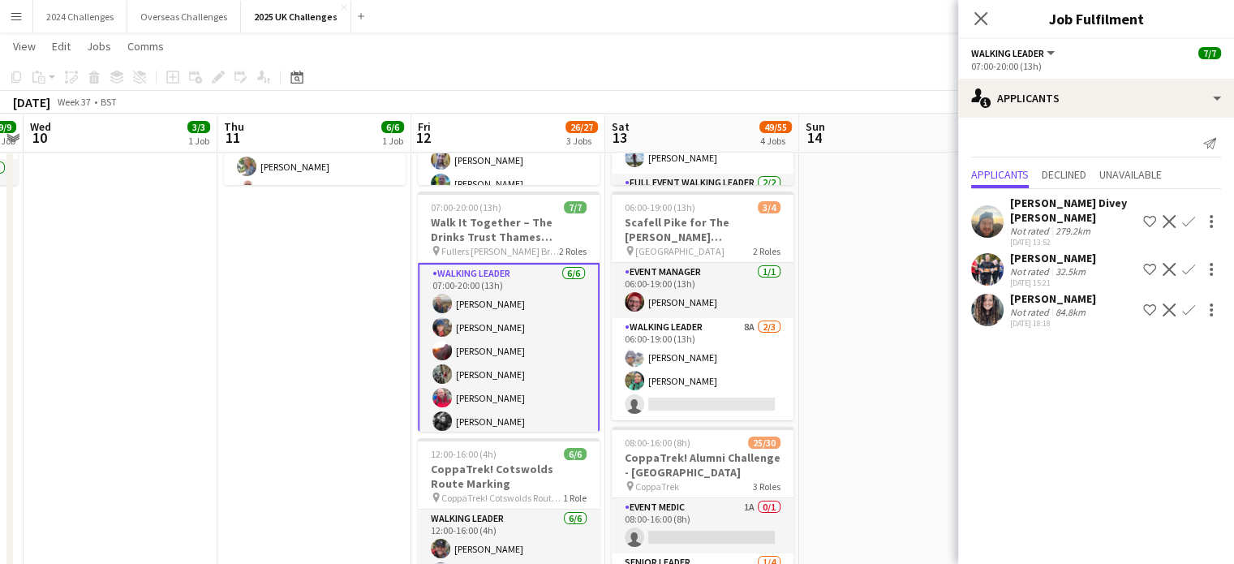
click at [1058, 265] on div "32.5km" at bounding box center [1070, 271] width 36 height 12
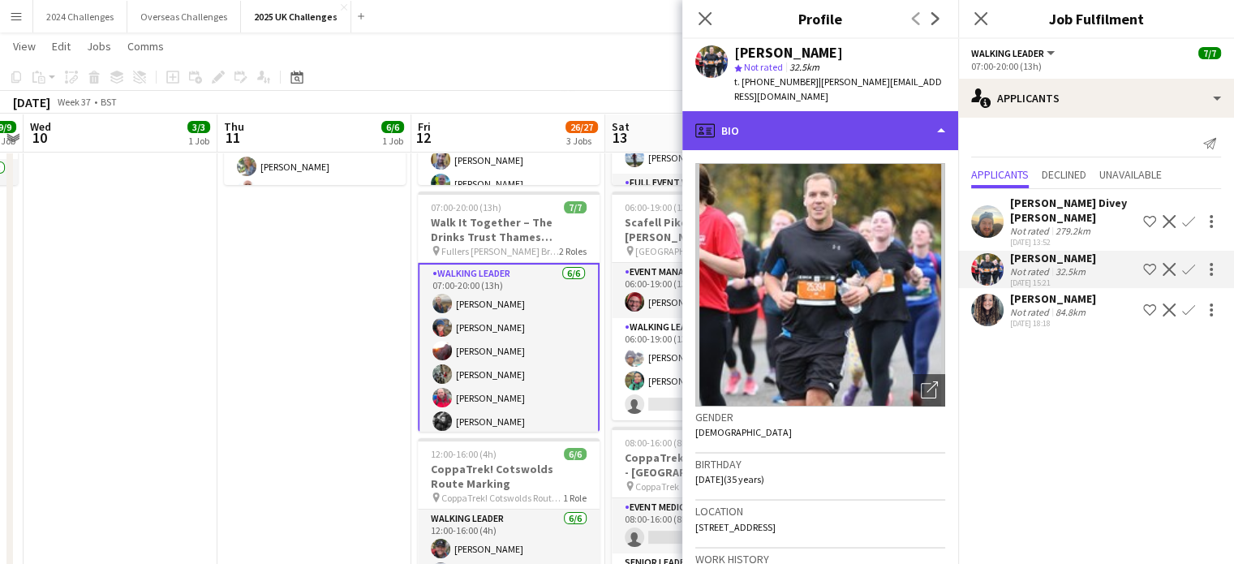
click at [862, 111] on div "profile Bio" at bounding box center [820, 130] width 276 height 39
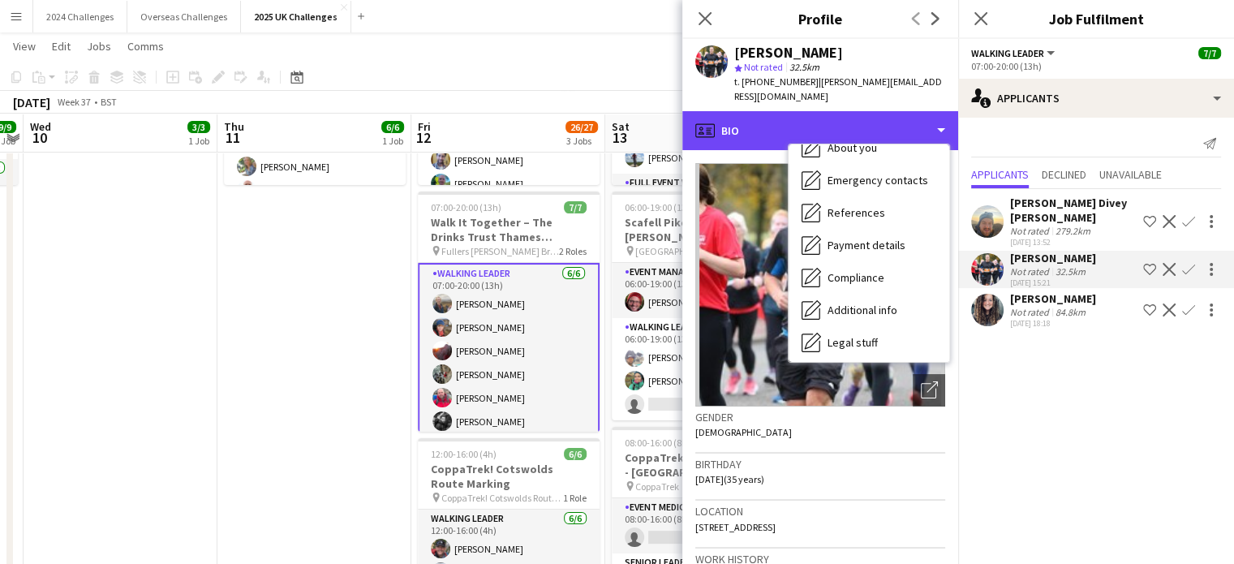
scroll to position [217, 0]
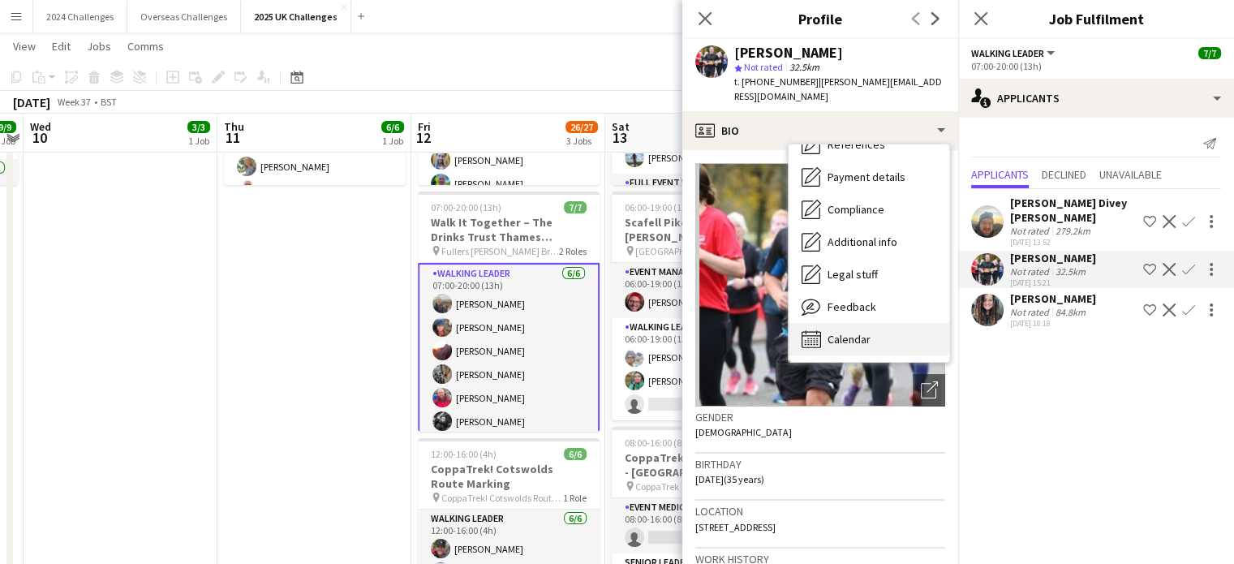
click at [855, 332] on span "Calendar" at bounding box center [848, 339] width 43 height 15
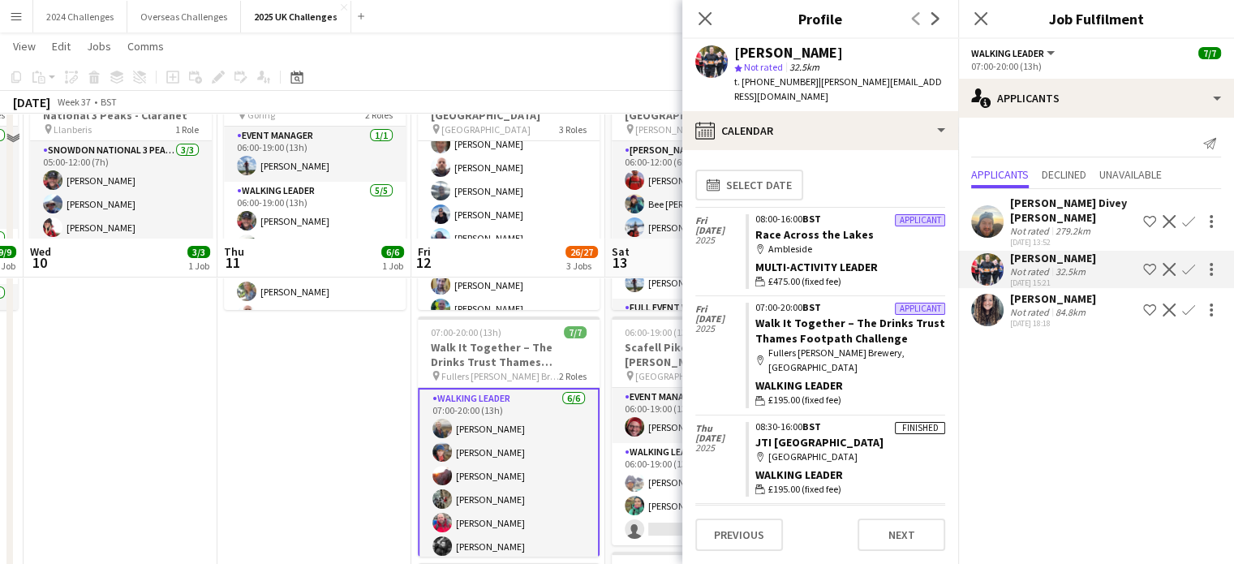
scroll to position [0, 0]
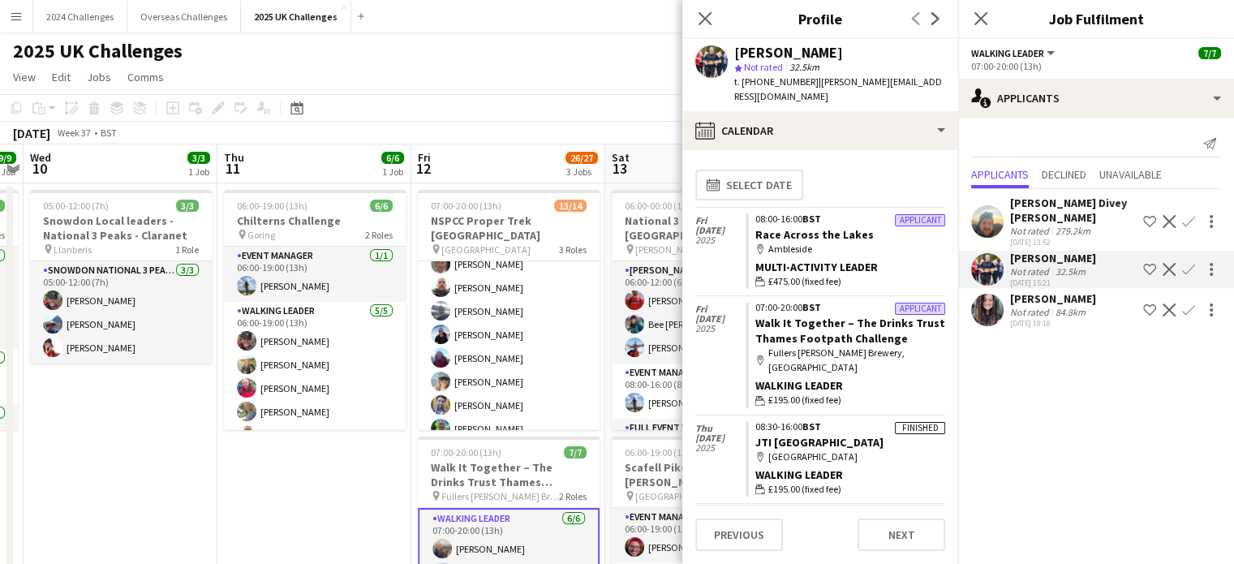
click at [560, 64] on app-page-menu "View Day view expanded Day view collapsed Month view Date picker Jump to [DATE]…" at bounding box center [617, 78] width 1234 height 31
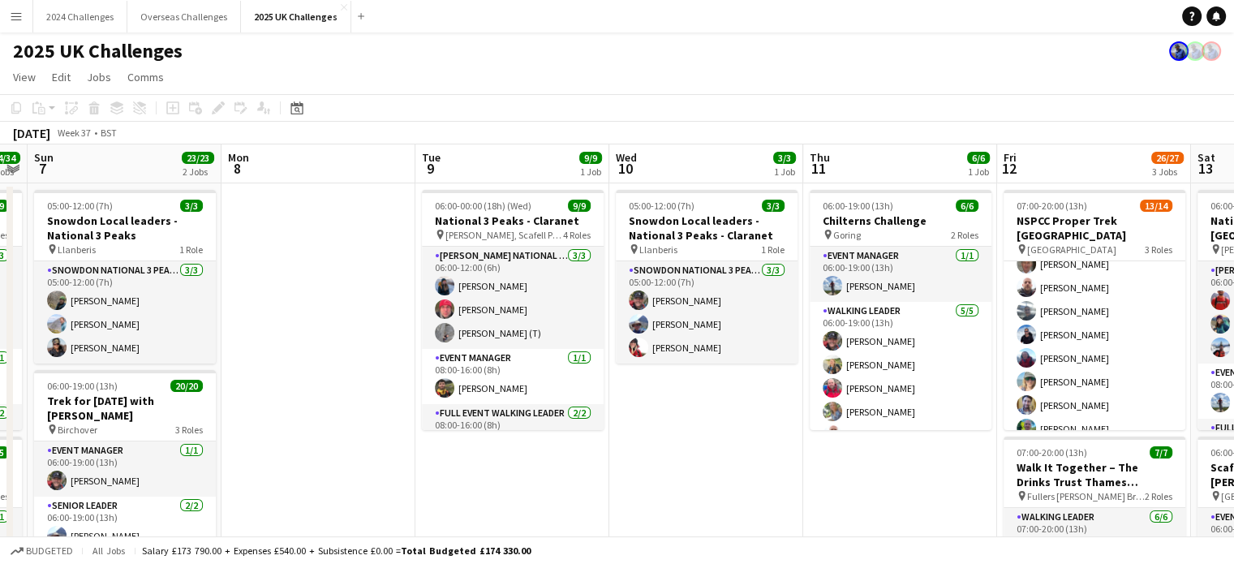
drag, startPoint x: 123, startPoint y: 433, endPoint x: 708, endPoint y: 419, distance: 585.0
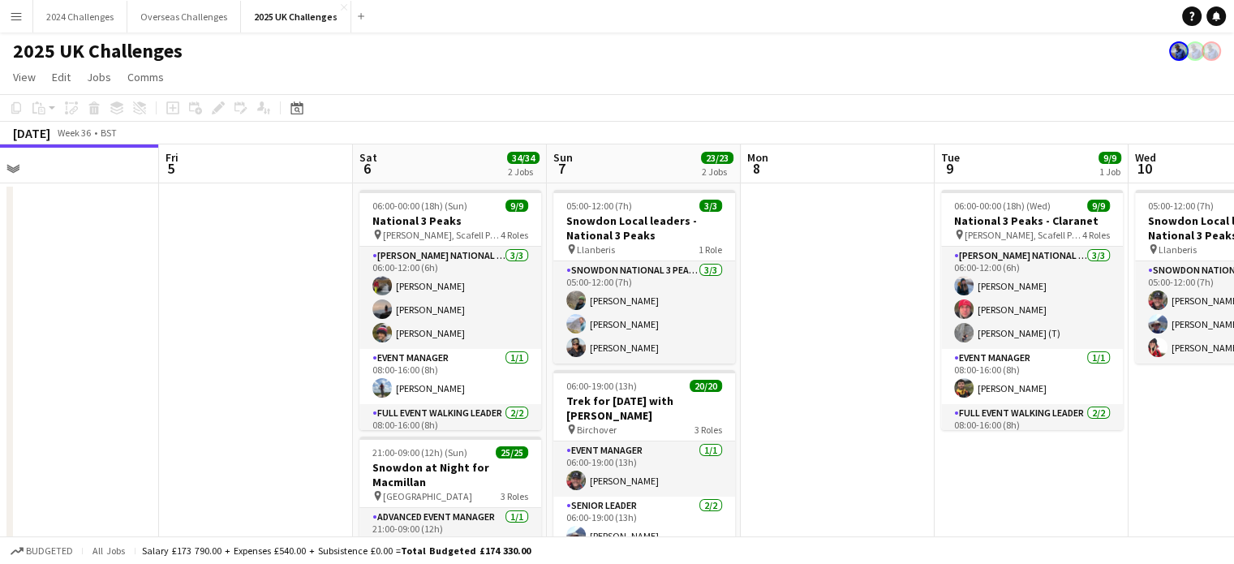
drag, startPoint x: 342, startPoint y: 304, endPoint x: 852, endPoint y: 291, distance: 509.5
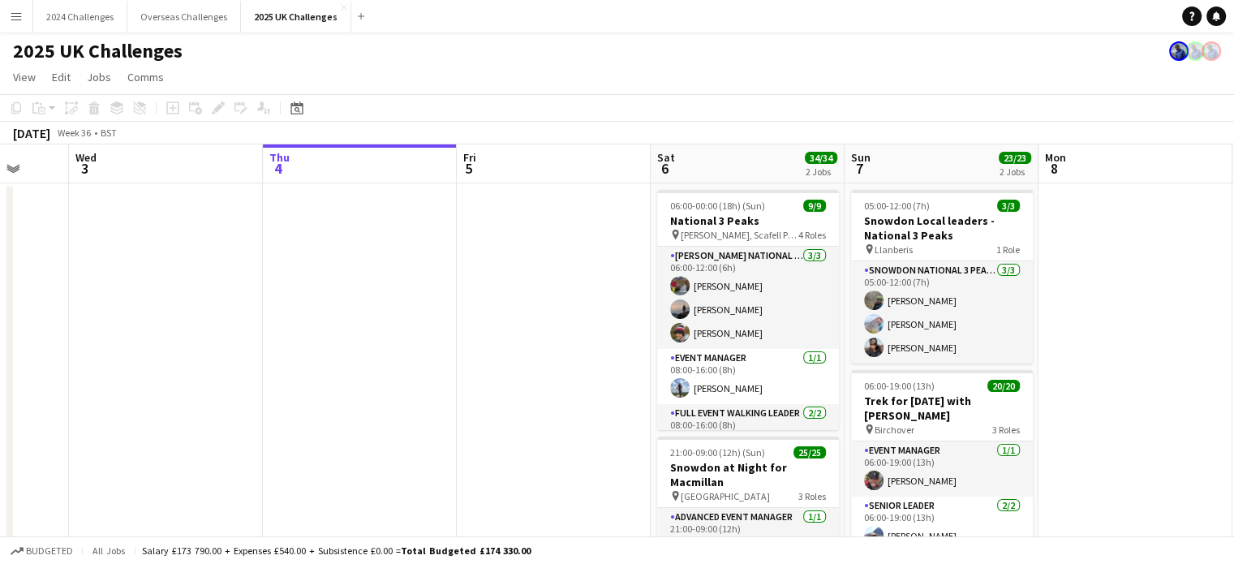
scroll to position [0, 423]
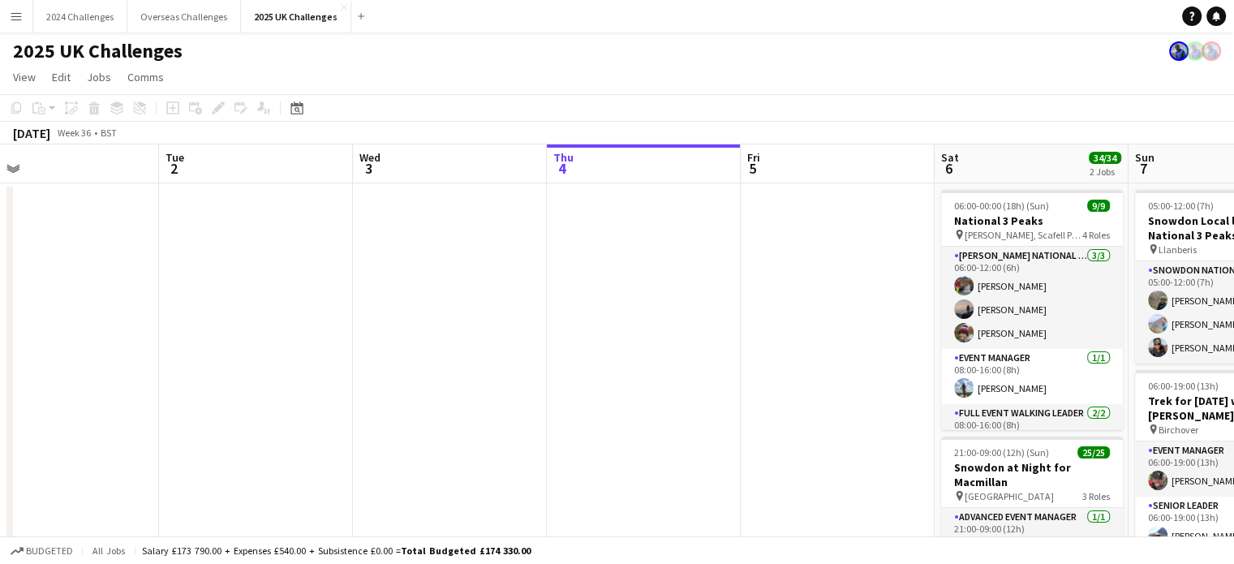
drag, startPoint x: 140, startPoint y: 297, endPoint x: 698, endPoint y: 295, distance: 558.0
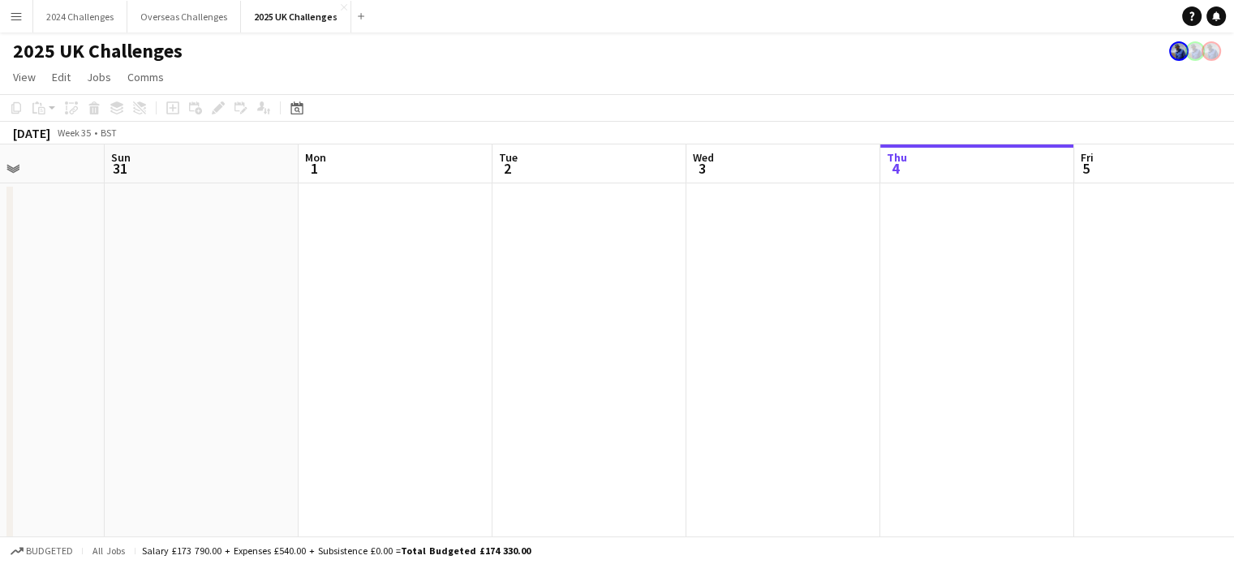
scroll to position [0, 406]
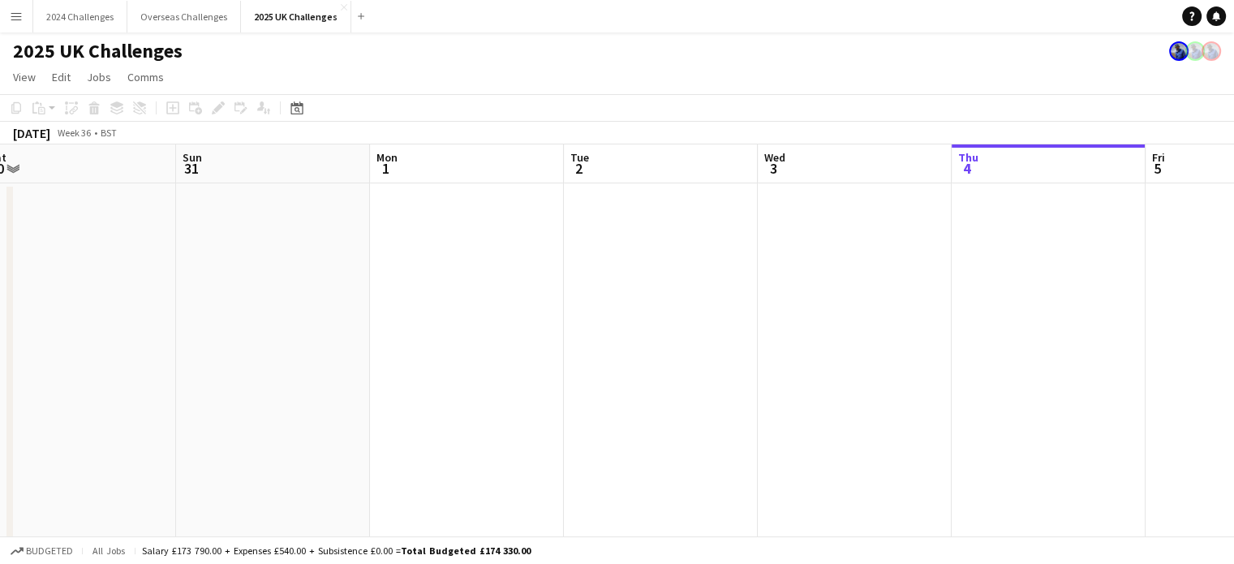
drag, startPoint x: 208, startPoint y: 317, endPoint x: 613, endPoint y: 323, distance: 404.8
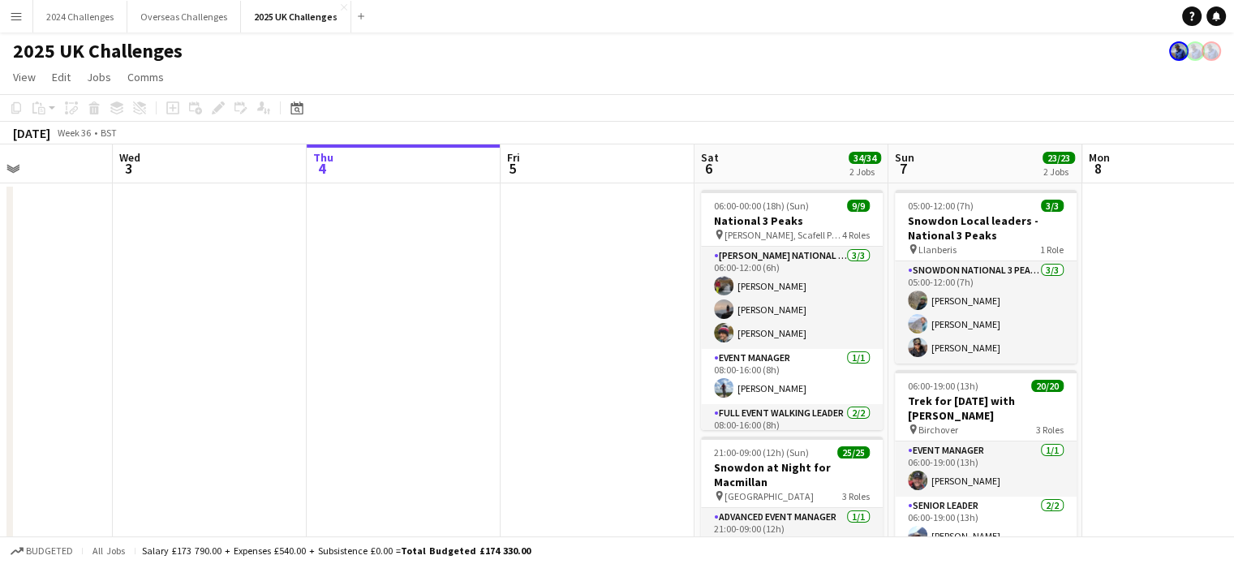
drag, startPoint x: 738, startPoint y: 327, endPoint x: 148, endPoint y: 312, distance: 589.8
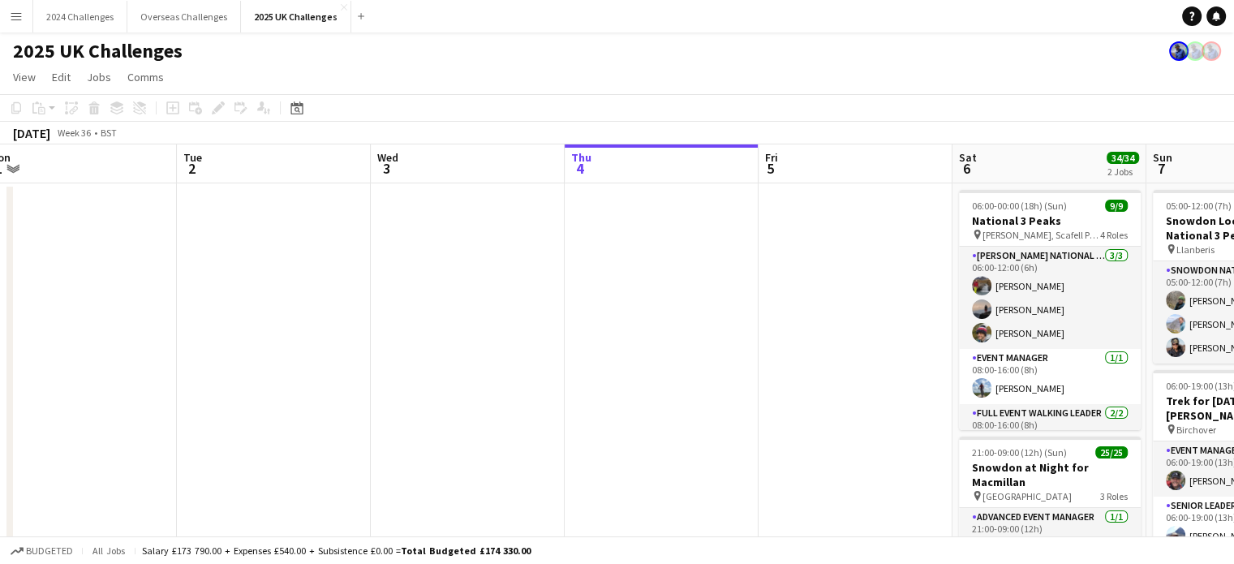
drag, startPoint x: 402, startPoint y: 321, endPoint x: 0, endPoint y: 303, distance: 402.7
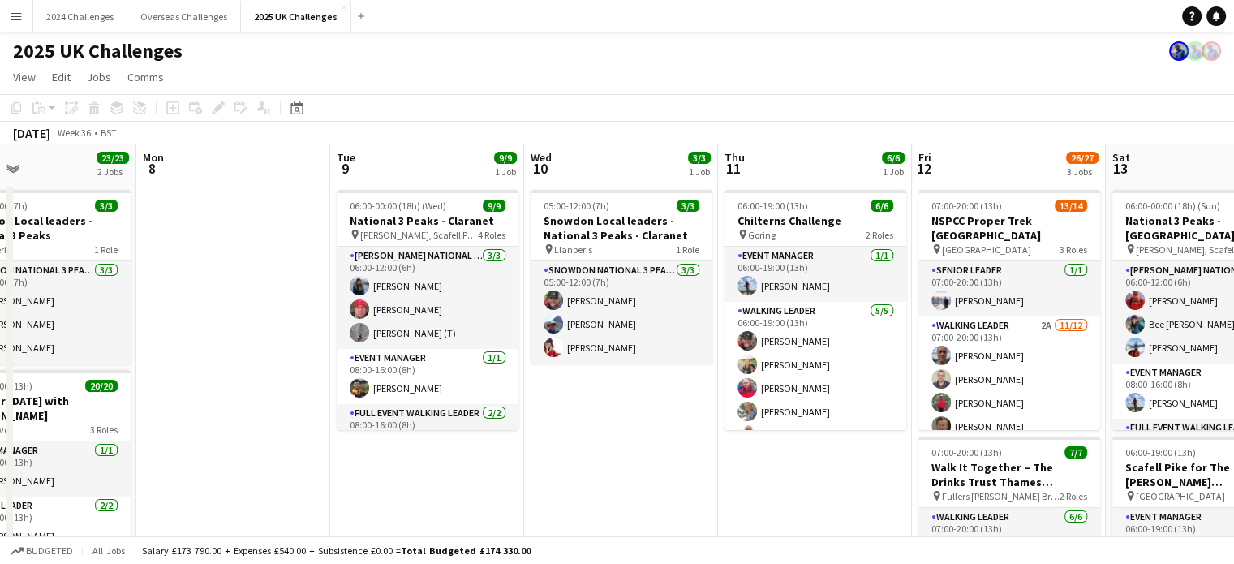
drag, startPoint x: 671, startPoint y: 434, endPoint x: 280, endPoint y: 414, distance: 391.4
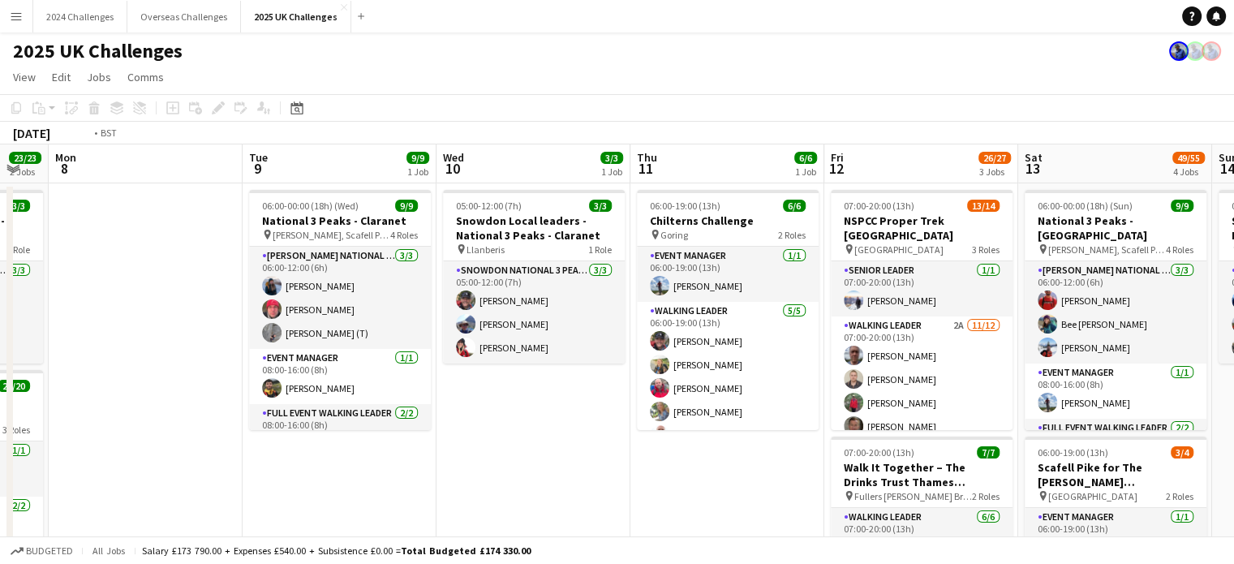
scroll to position [0, 702]
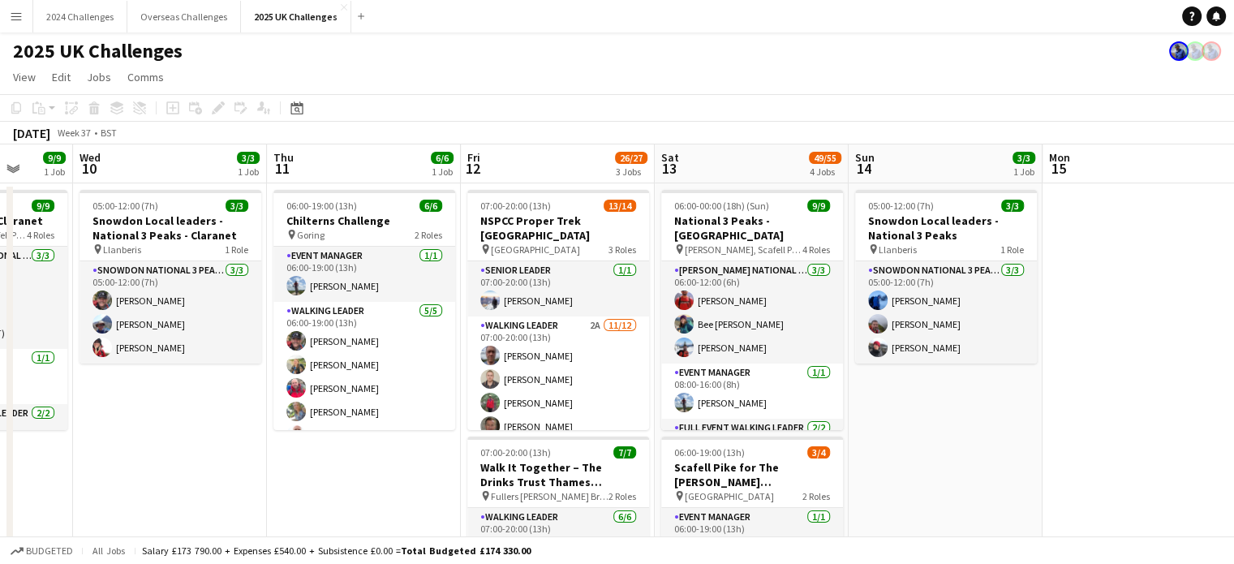
drag, startPoint x: 728, startPoint y: 483, endPoint x: 292, endPoint y: 476, distance: 436.4
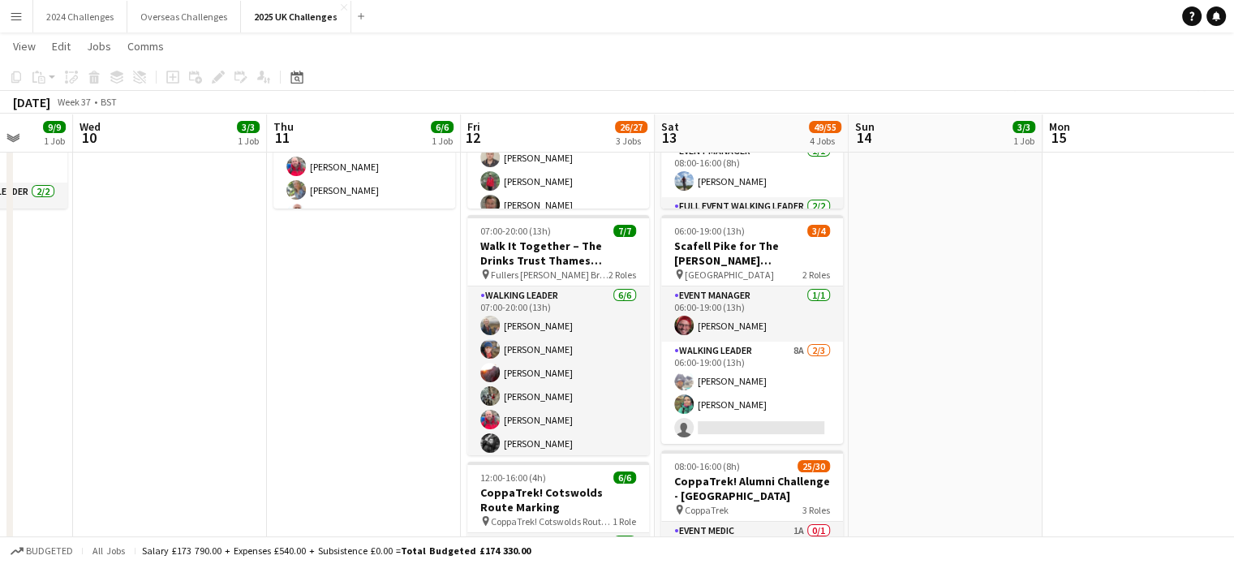
scroll to position [243, 0]
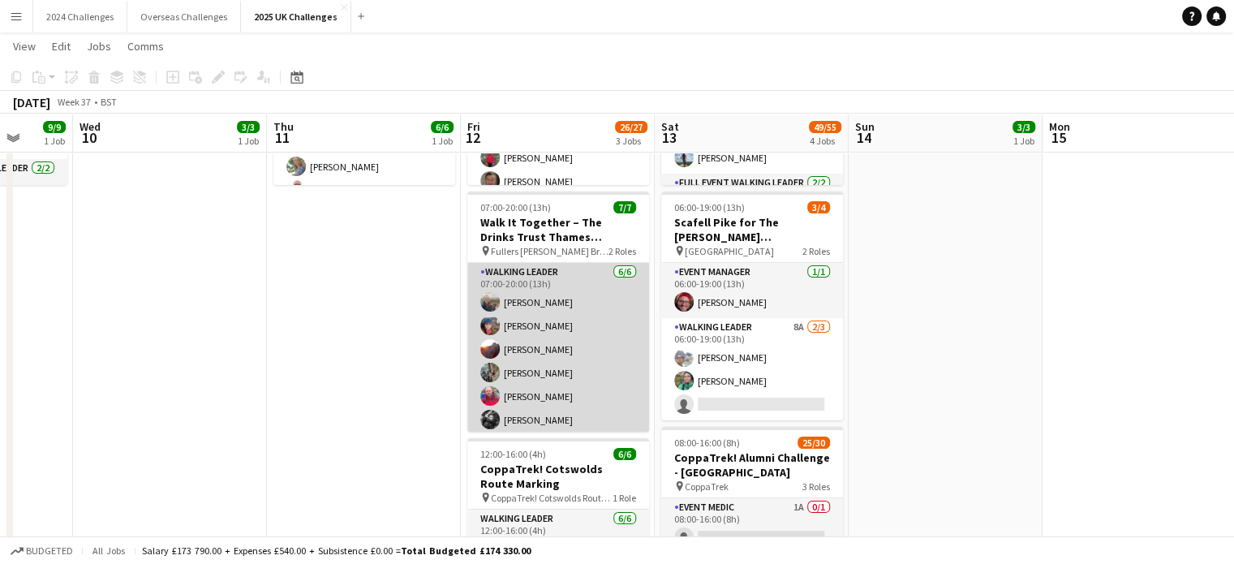
click at [529, 268] on app-card-role "Walking Leader [DATE] 07:00-20:00 (13h) [PERSON_NAME] [PERSON_NAME] [PERSON_NAM…" at bounding box center [558, 349] width 182 height 173
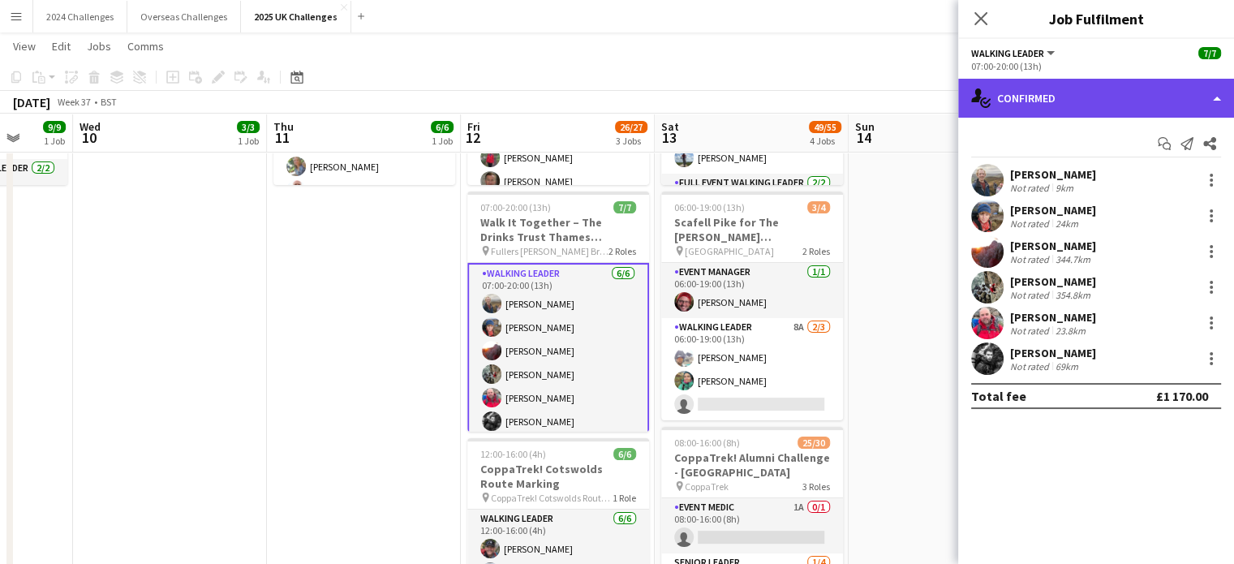
click at [1071, 100] on div "single-neutral-actions-check-2 Confirmed" at bounding box center [1096, 98] width 276 height 39
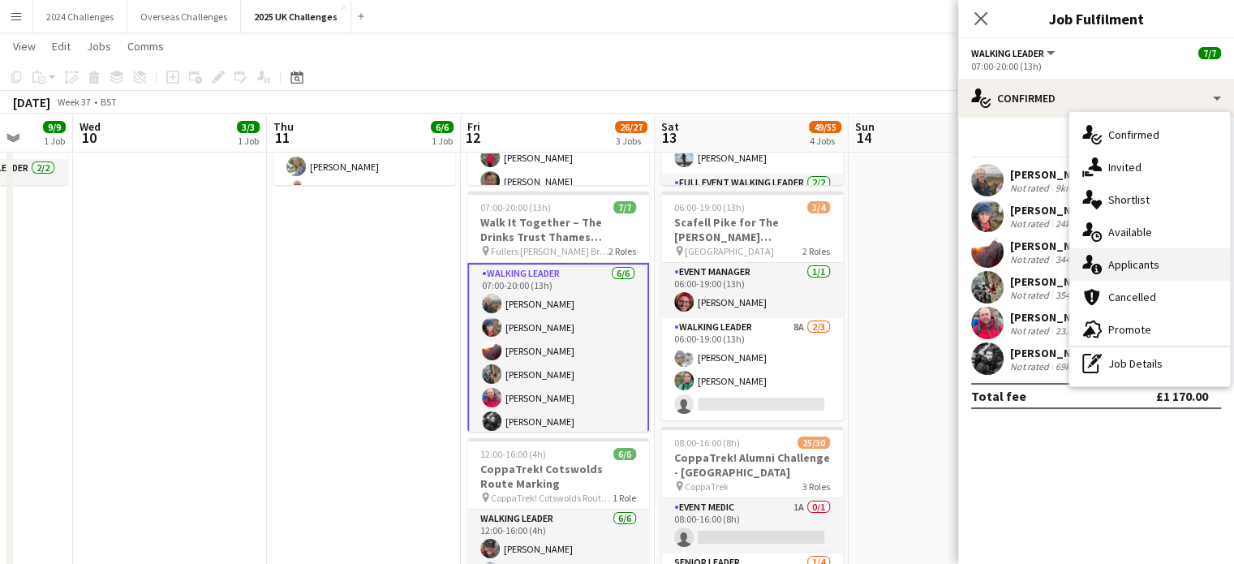
click at [1155, 264] on span "Applicants" at bounding box center [1133, 264] width 51 height 15
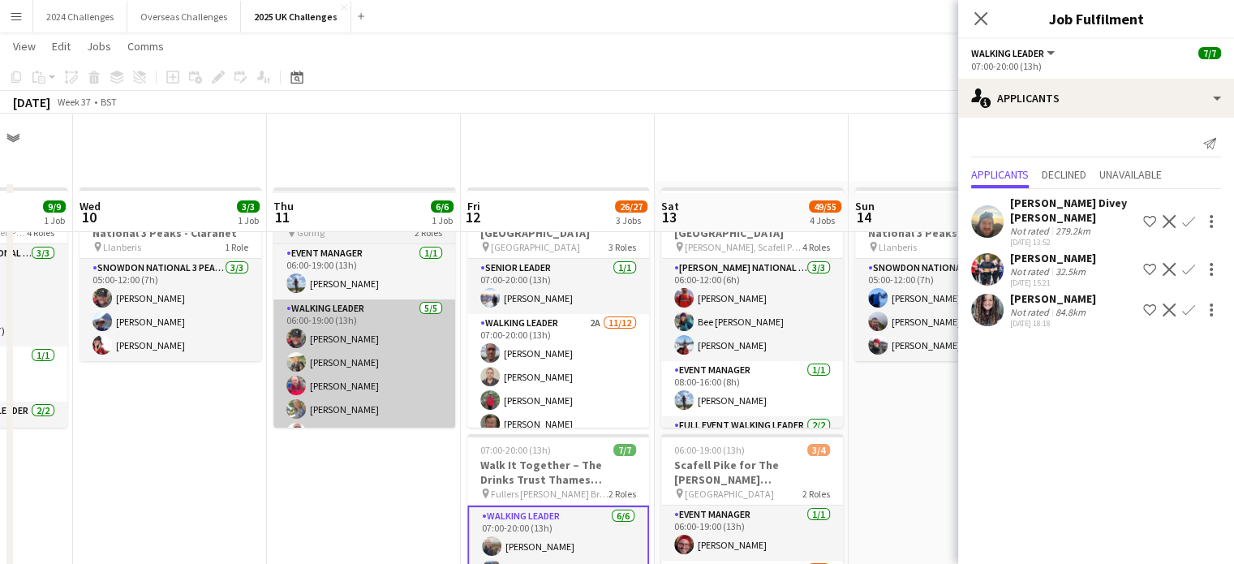
scroll to position [0, 0]
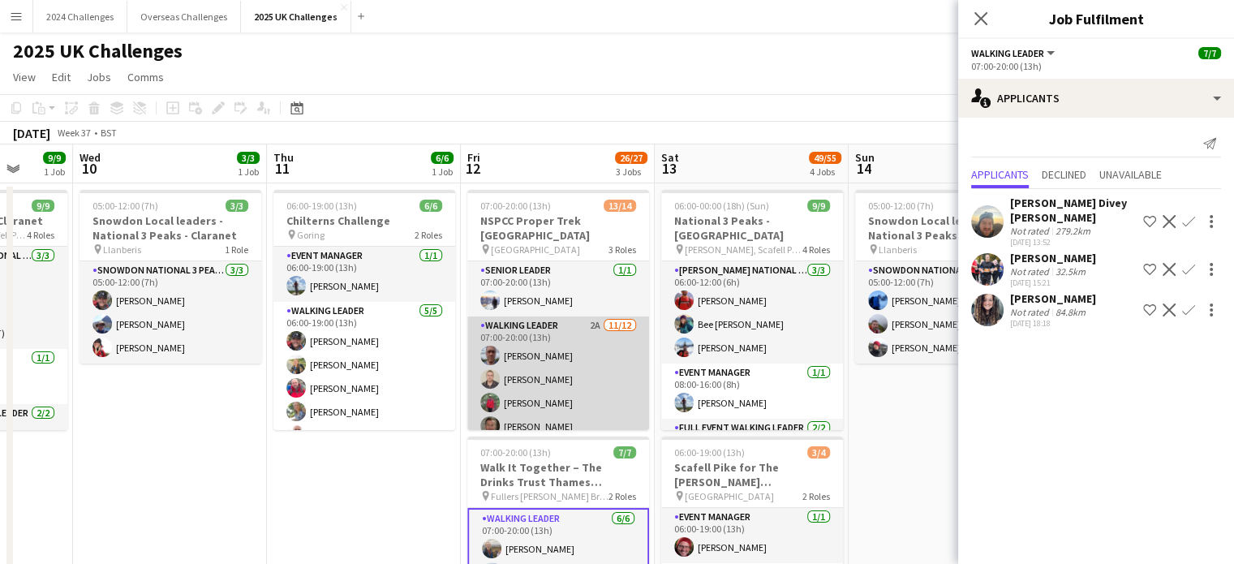
click at [538, 316] on app-card-role "Walking Leader 2A [DATE] 07:00-20:00 (13h) [PERSON_NAME] [PERSON_NAME] [PERSON_…" at bounding box center [558, 473] width 182 height 314
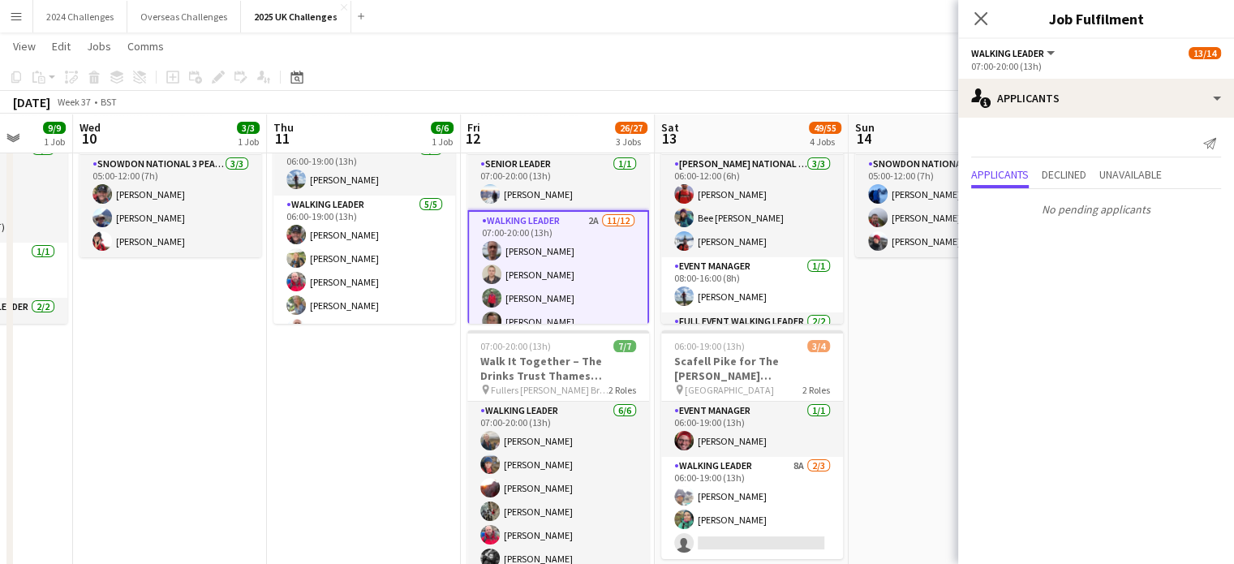
scroll to position [162, 0]
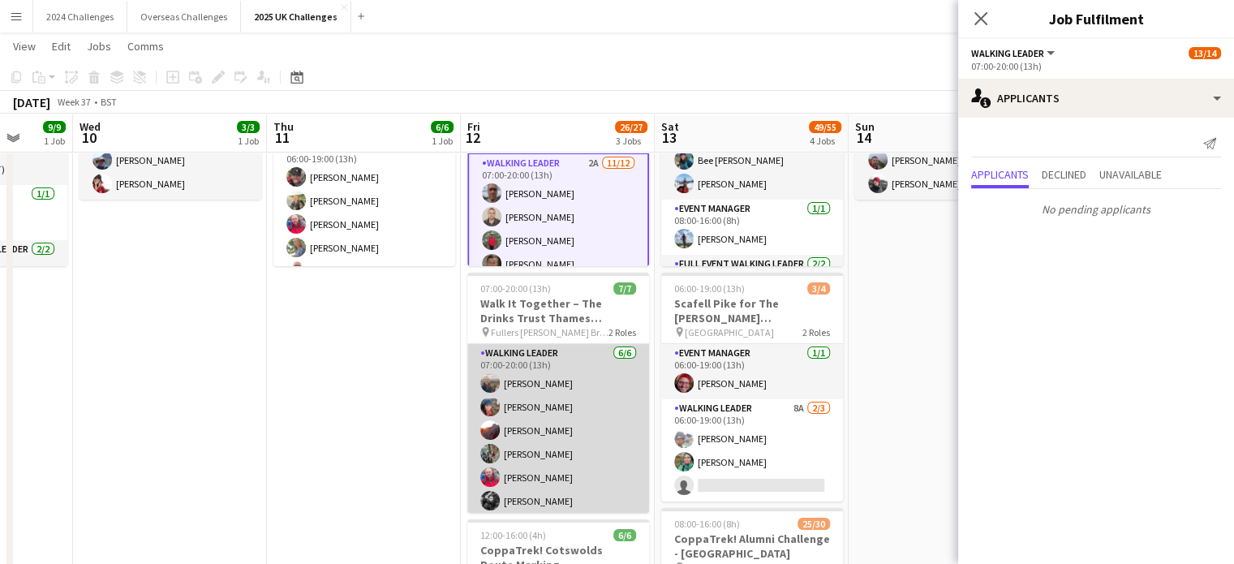
click at [516, 350] on app-card-role "Walking Leader [DATE] 07:00-20:00 (13h) [PERSON_NAME] [PERSON_NAME] [PERSON_NAM…" at bounding box center [558, 430] width 182 height 173
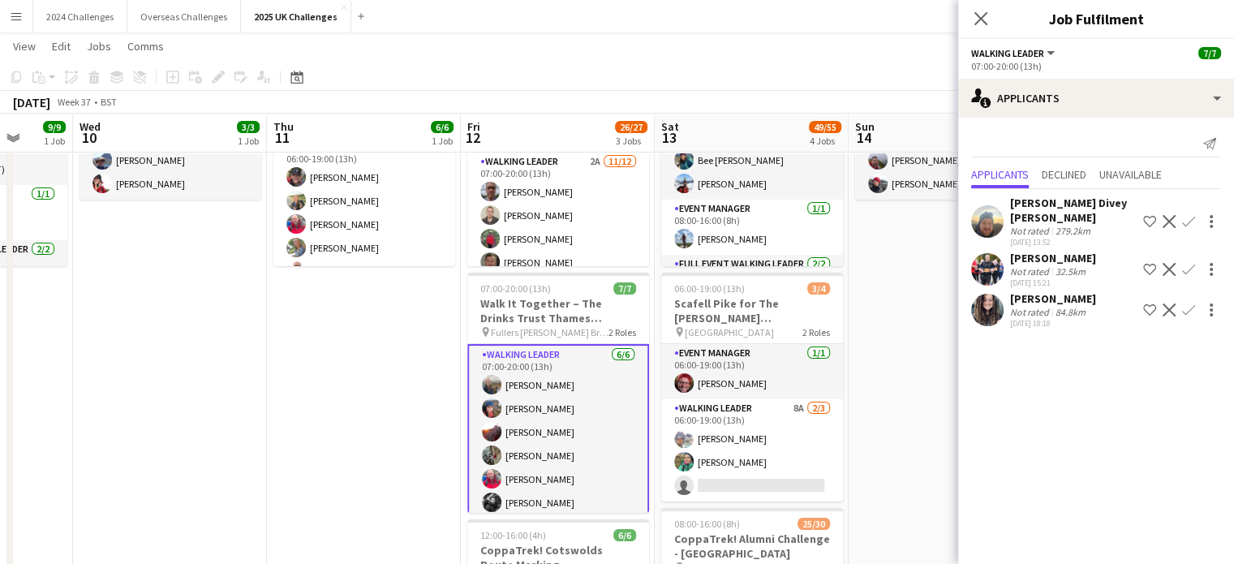
click at [1058, 265] on div "32.5km" at bounding box center [1070, 271] width 36 height 12
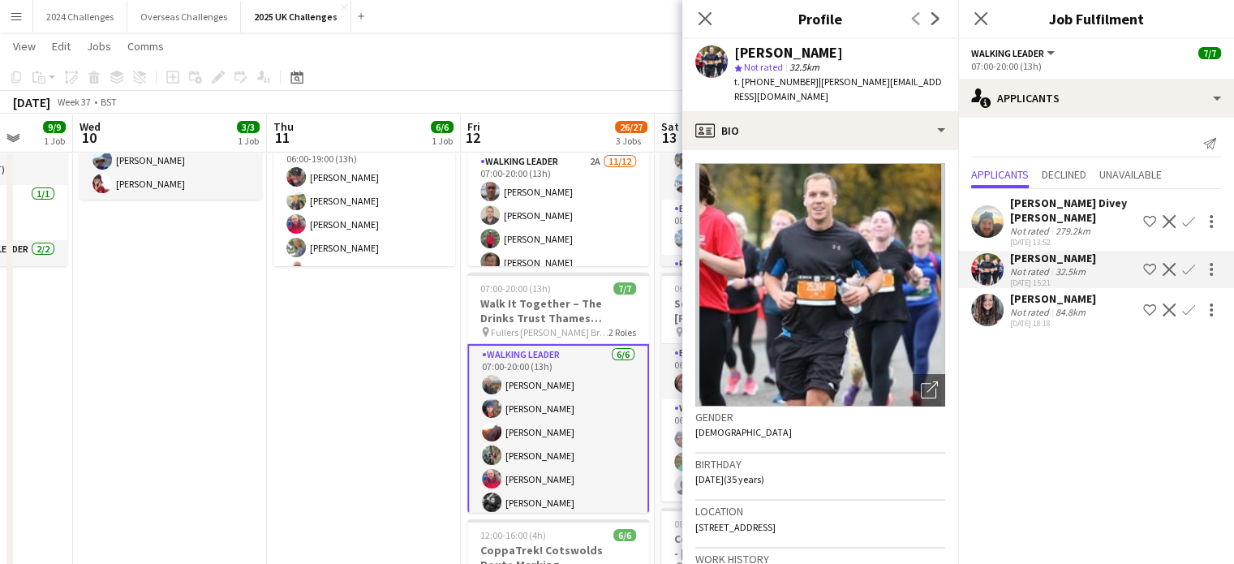
drag, startPoint x: 808, startPoint y: 80, endPoint x: 756, endPoint y: 79, distance: 51.9
click at [756, 79] on span "t. [PHONE_NUMBER]" at bounding box center [776, 81] width 84 height 12
click at [1169, 263] on app-icon "Decline" at bounding box center [1168, 269] width 13 height 13
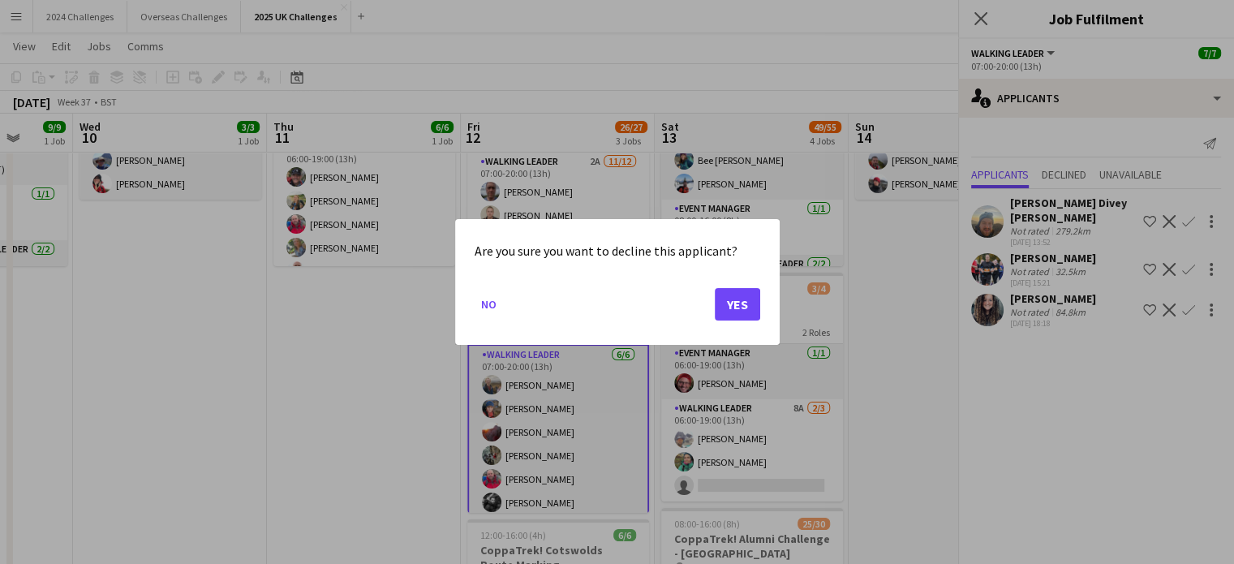
scroll to position [0, 0]
click at [746, 301] on button "Yes" at bounding box center [737, 304] width 45 height 32
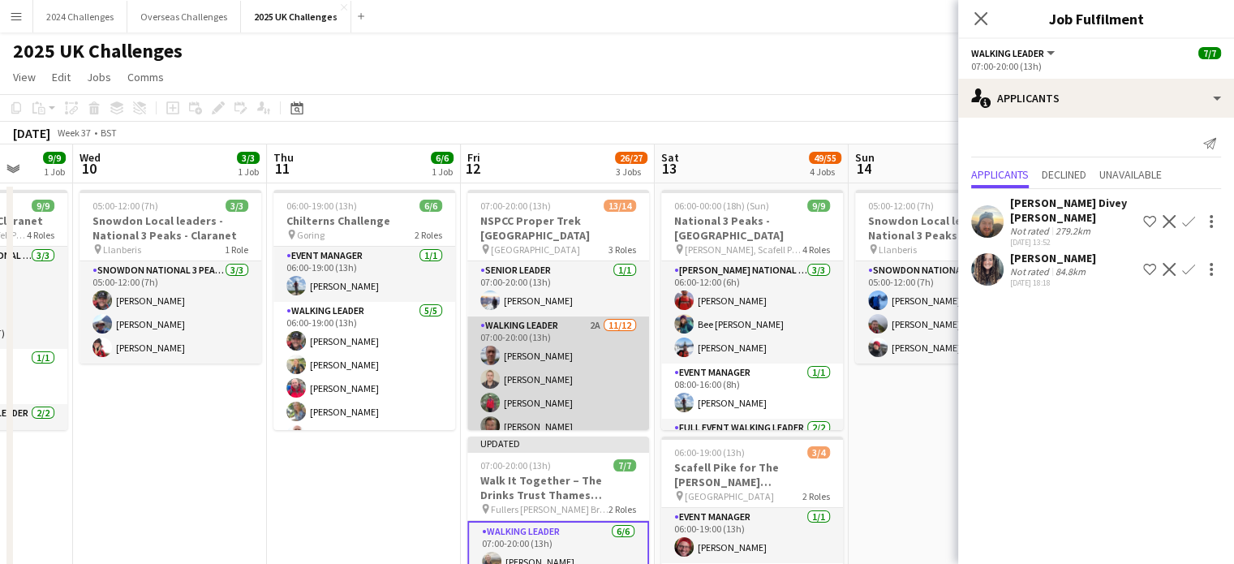
click at [532, 317] on app-card-role "Walking Leader 2A [DATE] 07:00-20:00 (13h) [PERSON_NAME] [PERSON_NAME] [PERSON_…" at bounding box center [558, 473] width 182 height 314
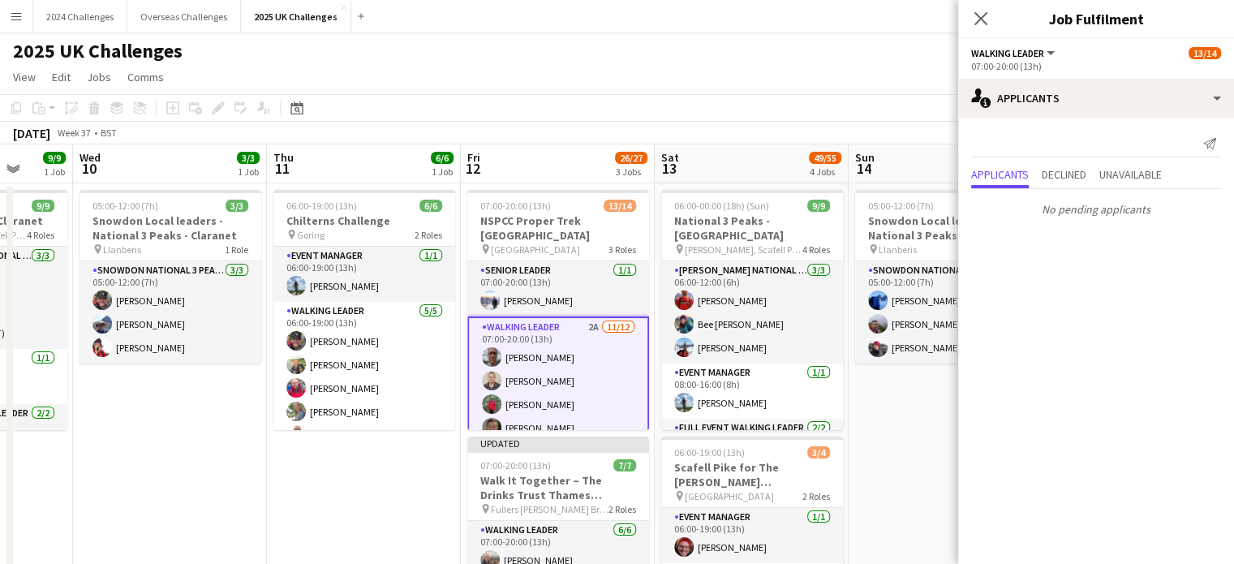
click at [531, 316] on app-card-role "Walking Leader 2A [DATE] 07:00-20:00 (13h) [PERSON_NAME] [PERSON_NAME] [PERSON_…" at bounding box center [558, 474] width 182 height 317
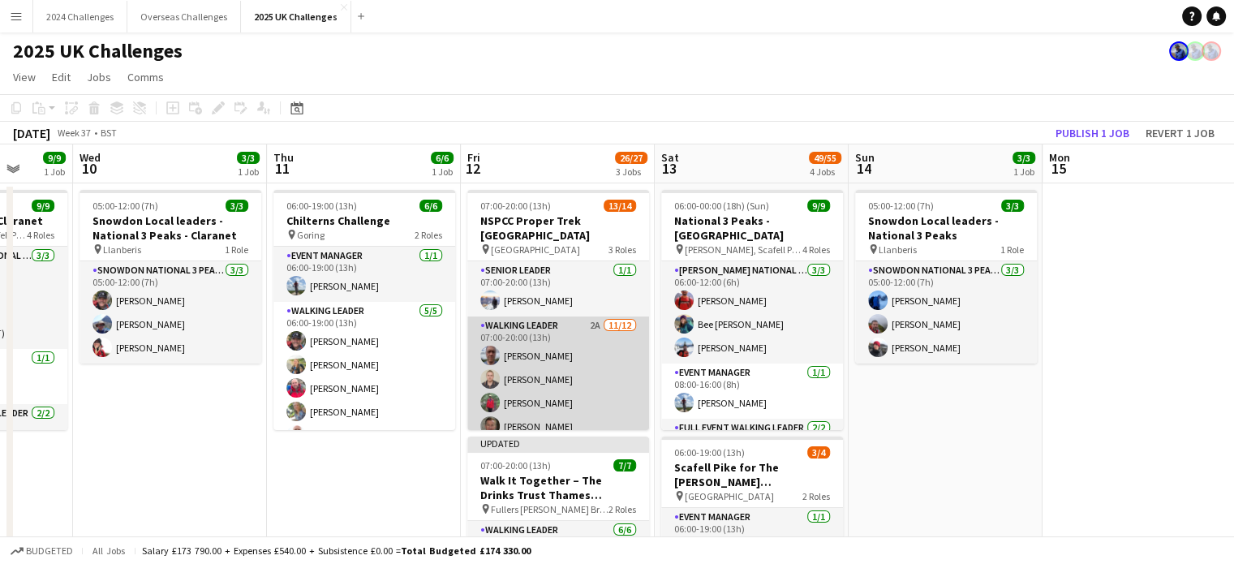
click at [531, 316] on app-card-role "Walking Leader 2A [DATE] 07:00-20:00 (13h) [PERSON_NAME] [PERSON_NAME] [PERSON_…" at bounding box center [558, 473] width 182 height 314
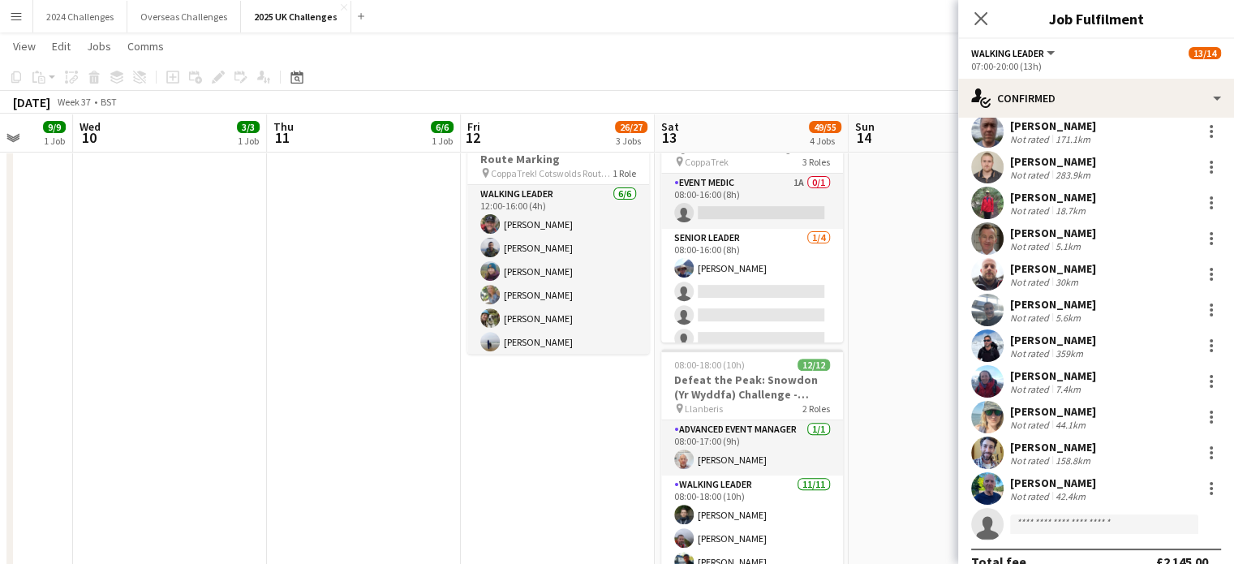
scroll to position [71, 0]
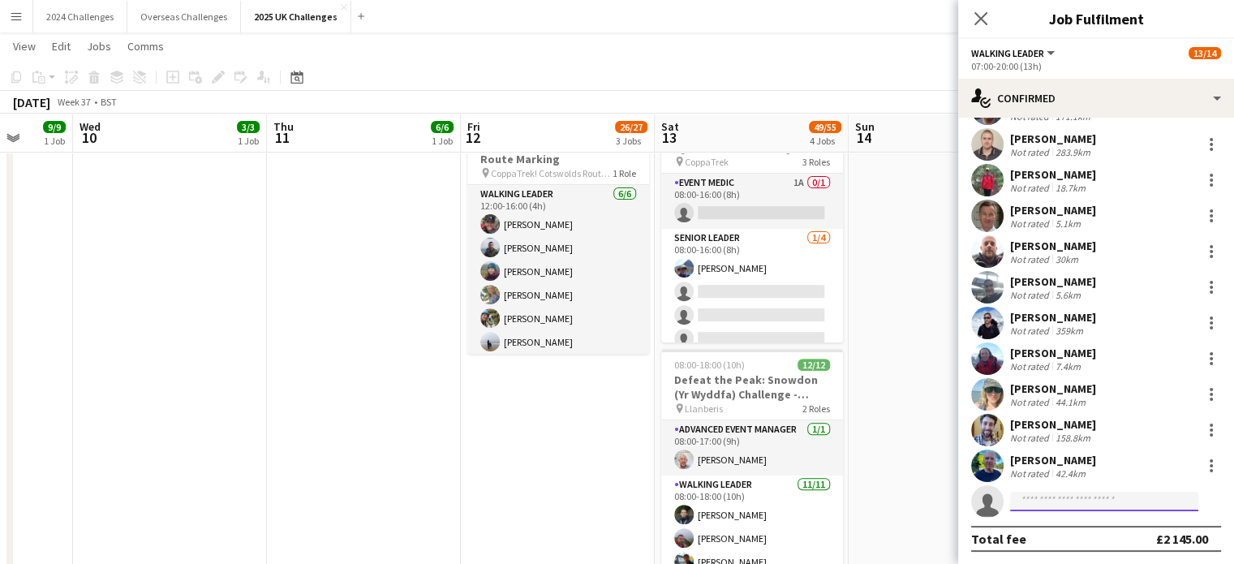
click at [1075, 496] on input at bounding box center [1104, 501] width 188 height 19
click at [786, 57] on app-page-menu "View Day view expanded Day view collapsed Month view Date picker Jump to [DATE]…" at bounding box center [617, 47] width 1234 height 31
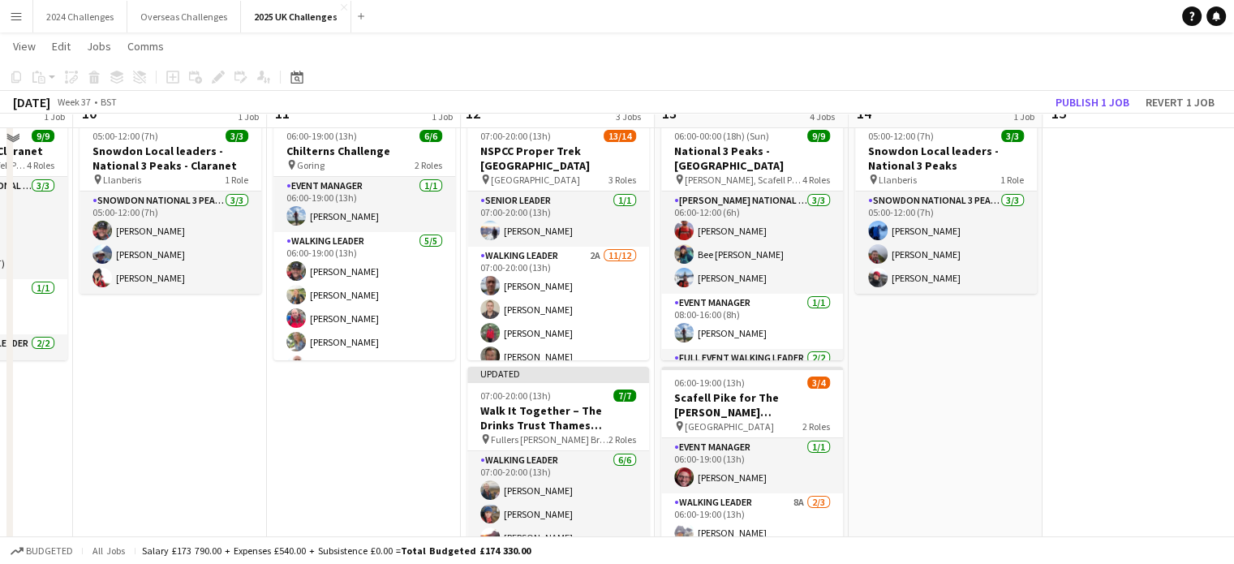
scroll to position [0, 0]
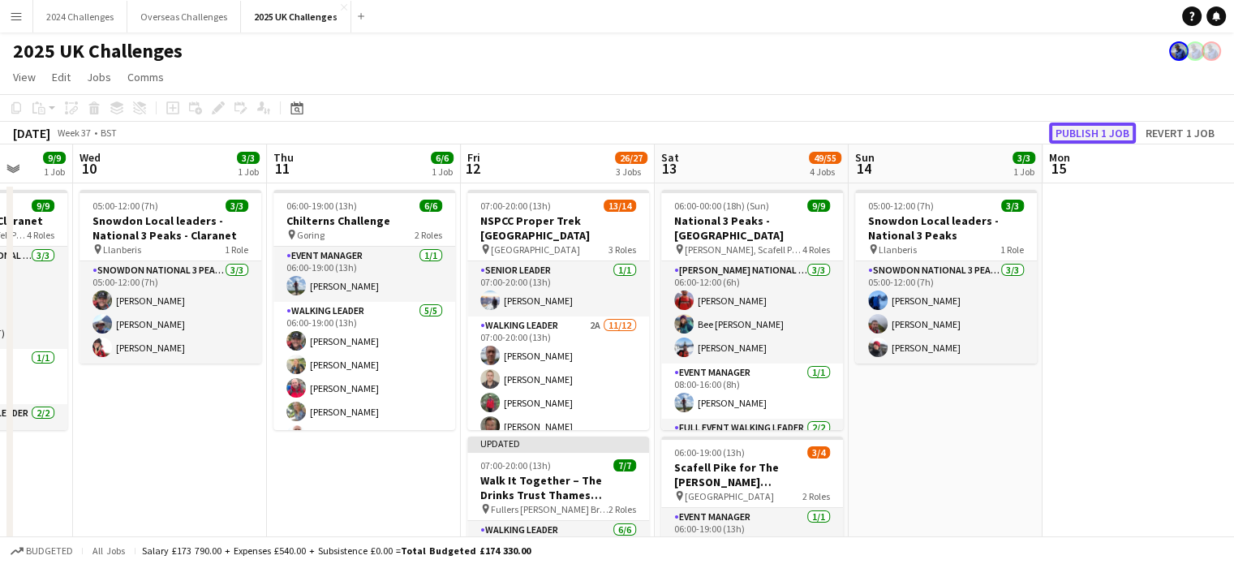
click at [1104, 131] on button "Publish 1 job" at bounding box center [1092, 132] width 87 height 21
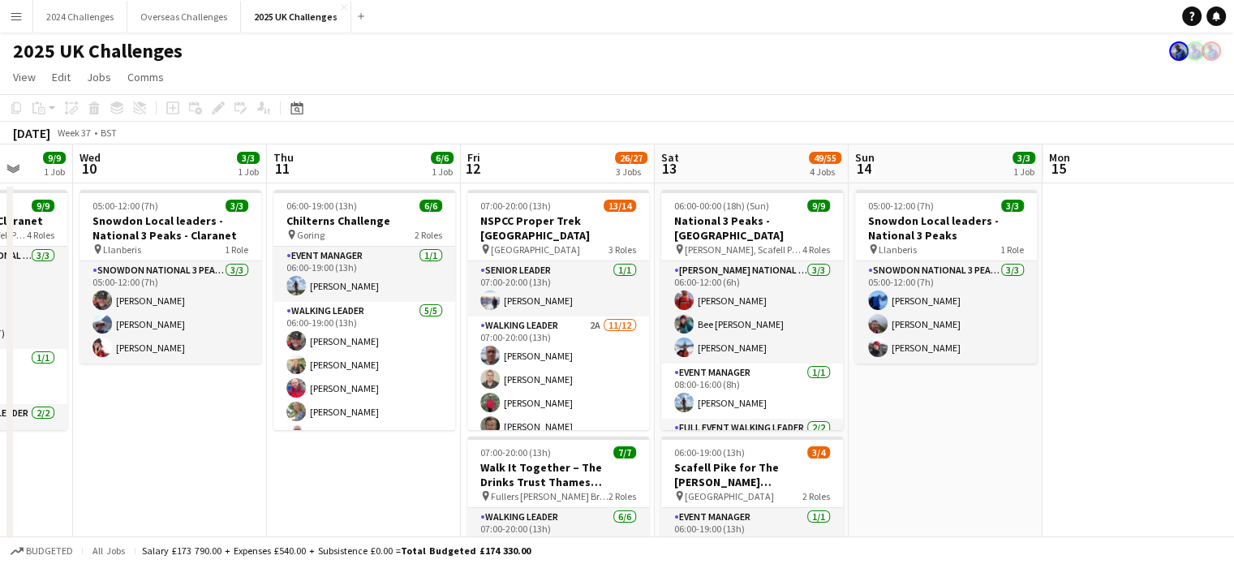
drag, startPoint x: 874, startPoint y: 122, endPoint x: 801, endPoint y: 58, distance: 97.7
click at [801, 58] on div "2025 UK Challenges" at bounding box center [617, 47] width 1234 height 31
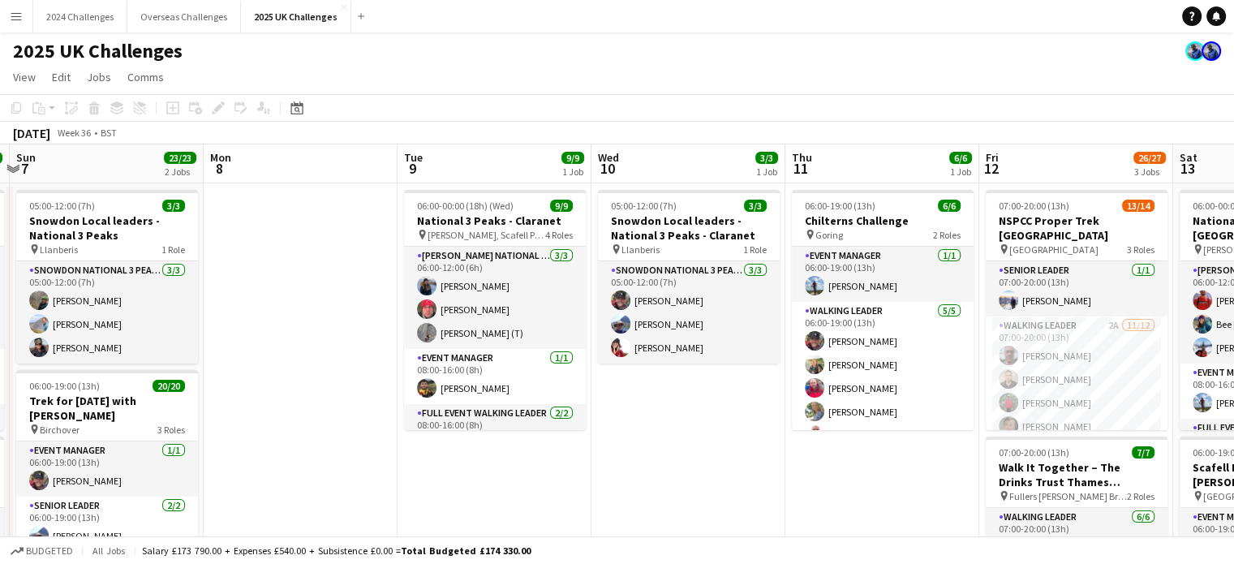
drag, startPoint x: 214, startPoint y: 430, endPoint x: 732, endPoint y: 440, distance: 518.4
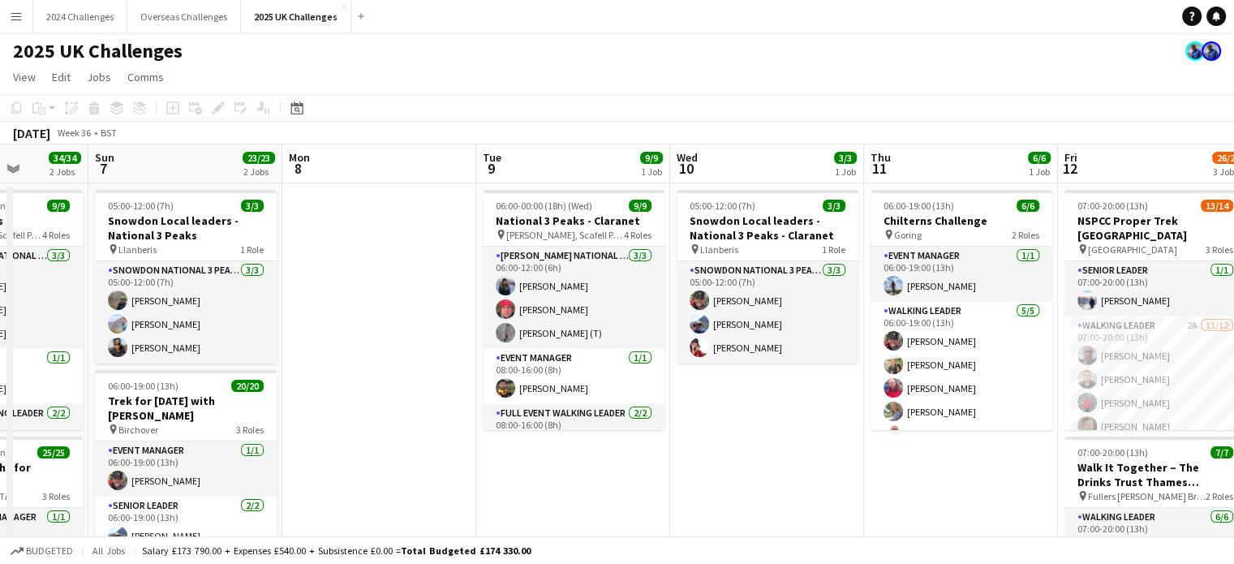
scroll to position [0, 341]
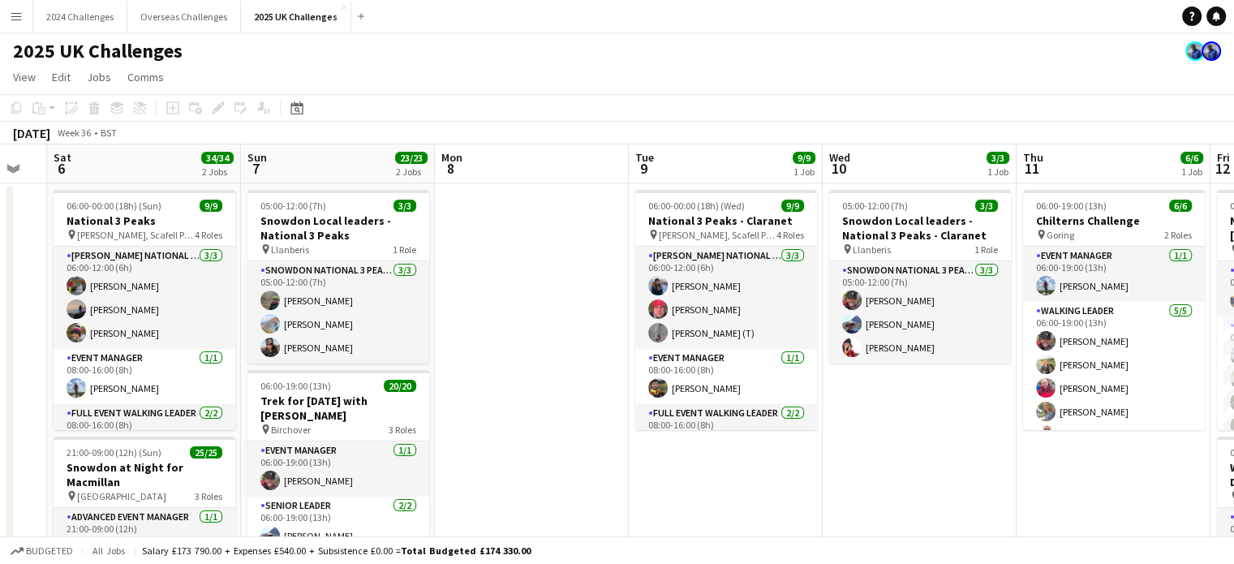
drag, startPoint x: 364, startPoint y: 328, endPoint x: 517, endPoint y: 333, distance: 152.6
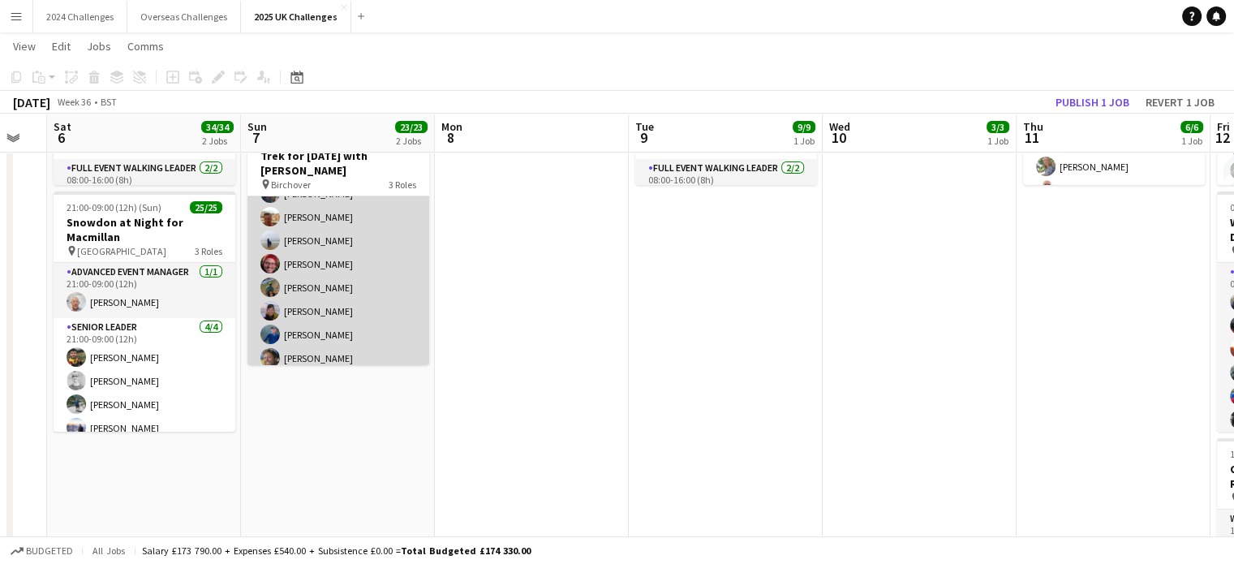
scroll to position [243, 0]
click at [318, 291] on app-card-role "Walking Leader 17/17 06:00-19:00 (13h) [PERSON_NAME] [PERSON_NAME] [PERSON_NAME…" at bounding box center [338, 302] width 182 height 431
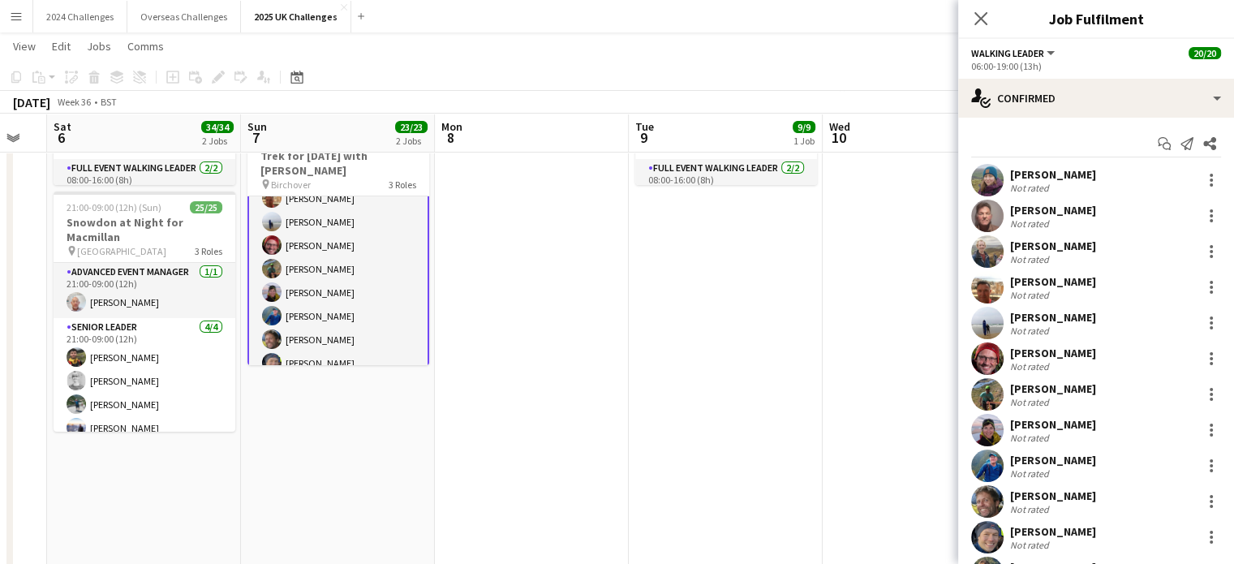
scroll to position [244, 0]
click at [1046, 428] on div "[PERSON_NAME]" at bounding box center [1053, 424] width 86 height 15
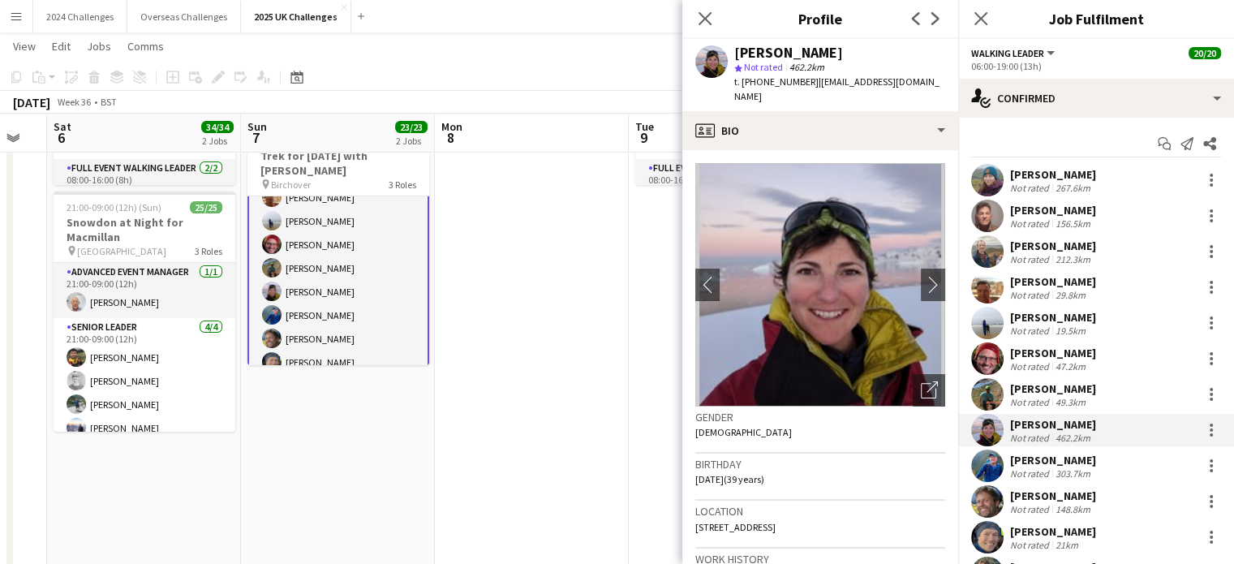
drag, startPoint x: 900, startPoint y: 539, endPoint x: 895, endPoint y: 530, distance: 10.2
click at [895, 530] on div "Location Flat, Bank of [STREET_ADDRESS]" at bounding box center [820, 523] width 250 height 47
copy span "PH20 1DA"
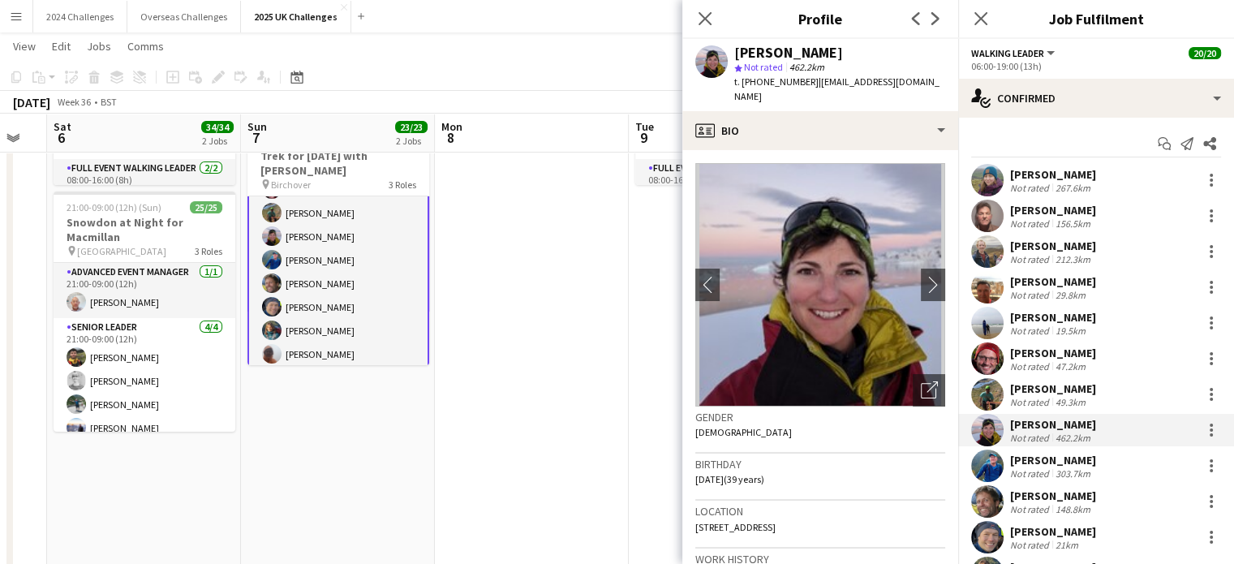
scroll to position [325, 0]
click at [331, 323] on app-card-role "Walking Leader 17/17 06:00-19:00 (13h) [PERSON_NAME] [PERSON_NAME] [PERSON_NAME…" at bounding box center [338, 222] width 182 height 435
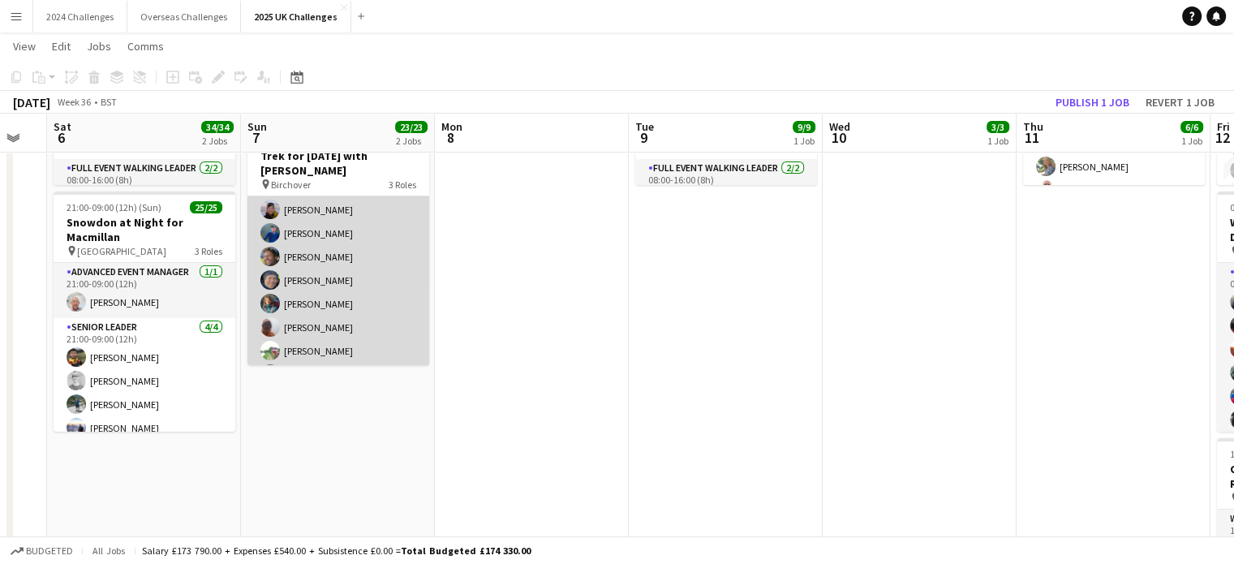
click at [331, 324] on app-card-role "Walking Leader 17/17 06:00-19:00 (13h) [PERSON_NAME] [PERSON_NAME] [PERSON_NAME…" at bounding box center [338, 221] width 182 height 431
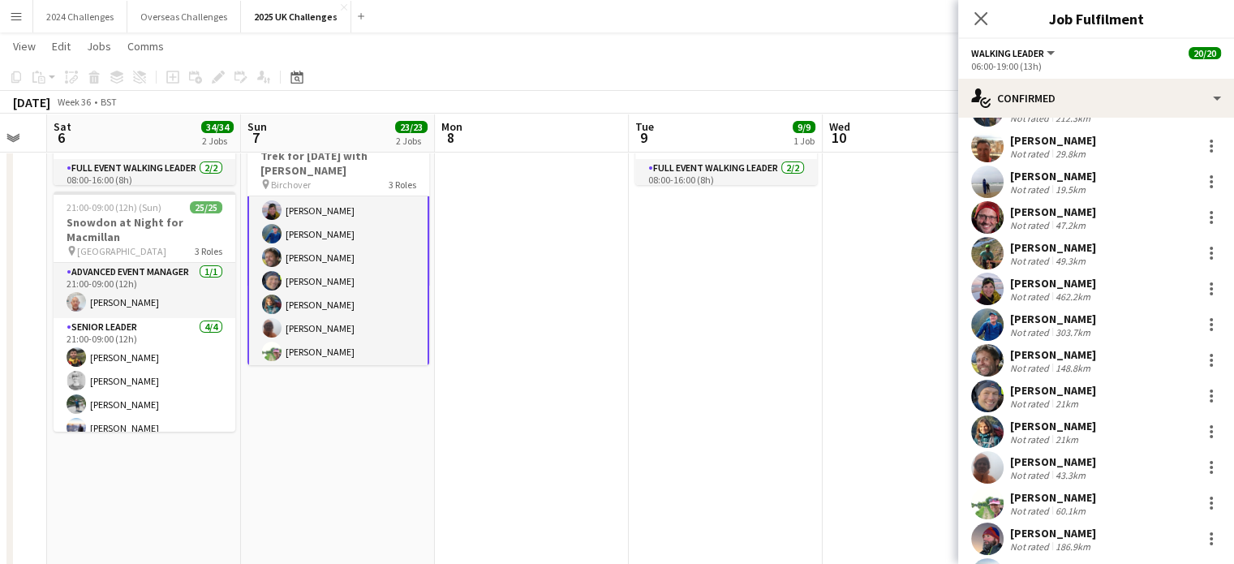
scroll to position [162, 0]
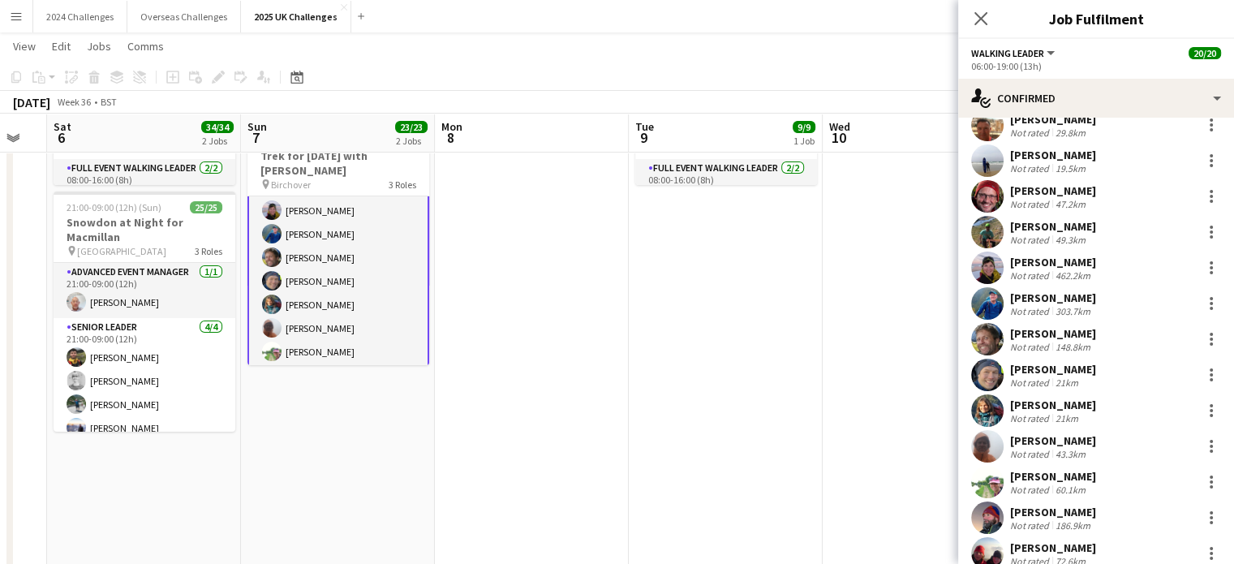
click at [1064, 442] on div "[PERSON_NAME]" at bounding box center [1053, 440] width 86 height 15
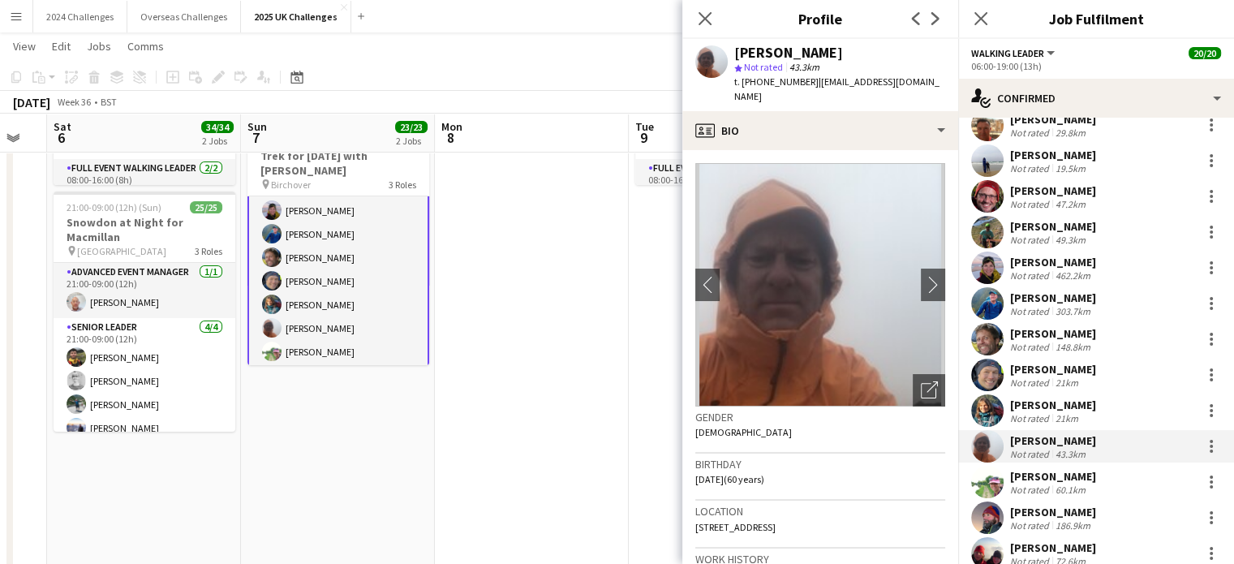
drag, startPoint x: 852, startPoint y: 512, endPoint x: 817, endPoint y: 506, distance: 36.1
click at [817, 506] on div "Location [STREET_ADDRESS]" at bounding box center [820, 523] width 250 height 47
copy span "SK9 3UJ"
click at [16, 19] on app-icon "Menu" at bounding box center [16, 16] width 13 height 13
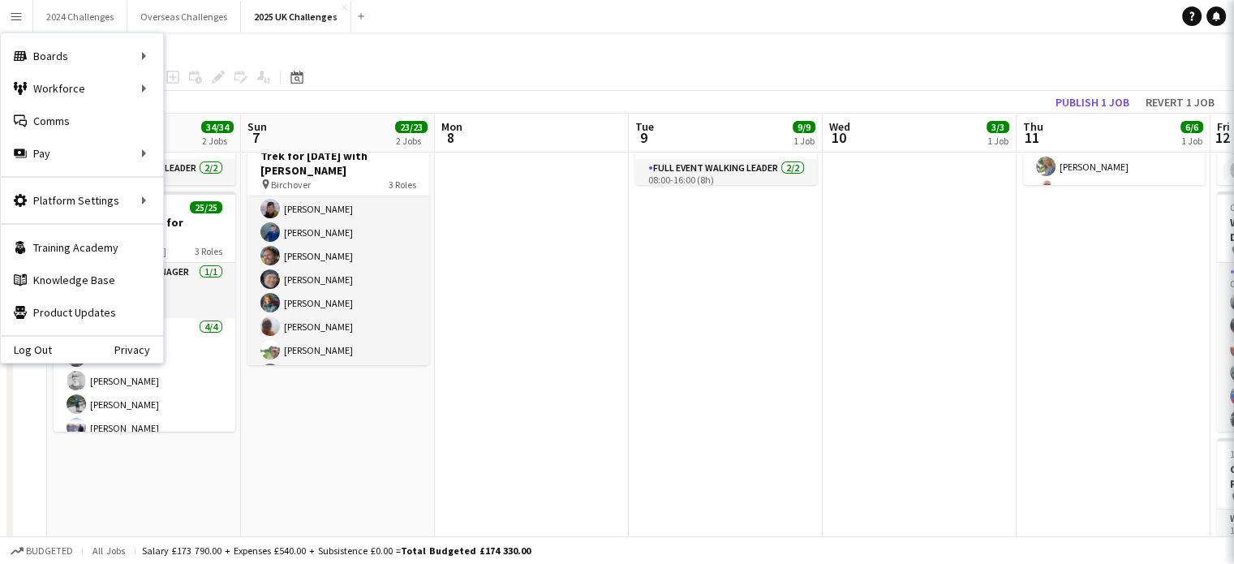
scroll to position [324, 0]
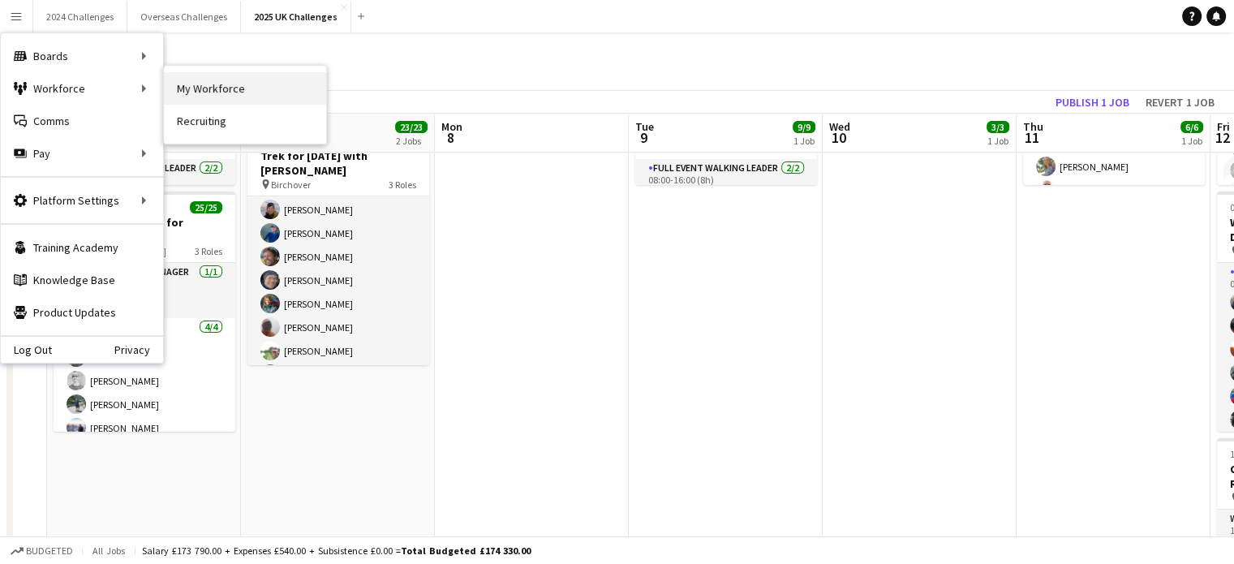
click at [241, 88] on link "My Workforce" at bounding box center [245, 88] width 162 height 32
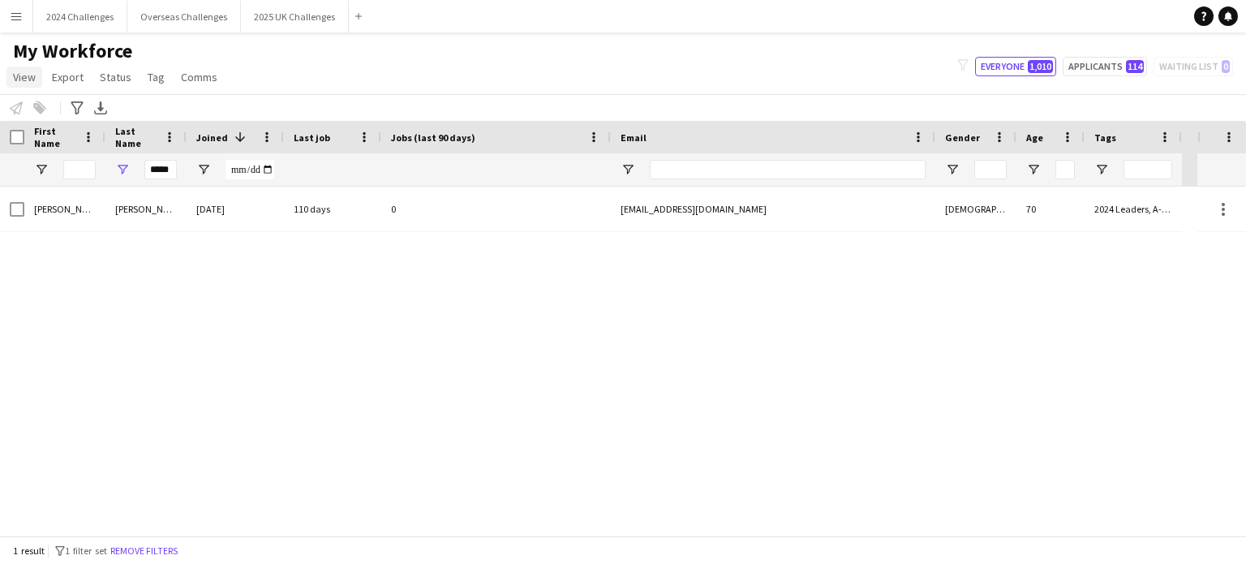
click at [16, 71] on span "View" at bounding box center [24, 77] width 23 height 15
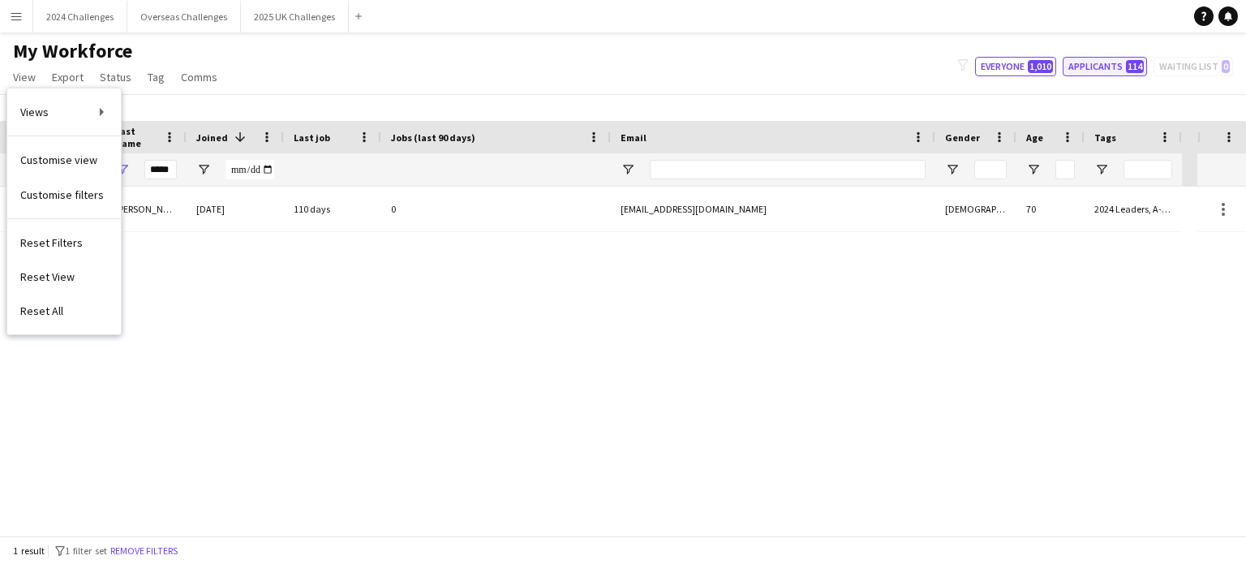
click at [1094, 66] on button "Applicants 114" at bounding box center [1105, 66] width 84 height 19
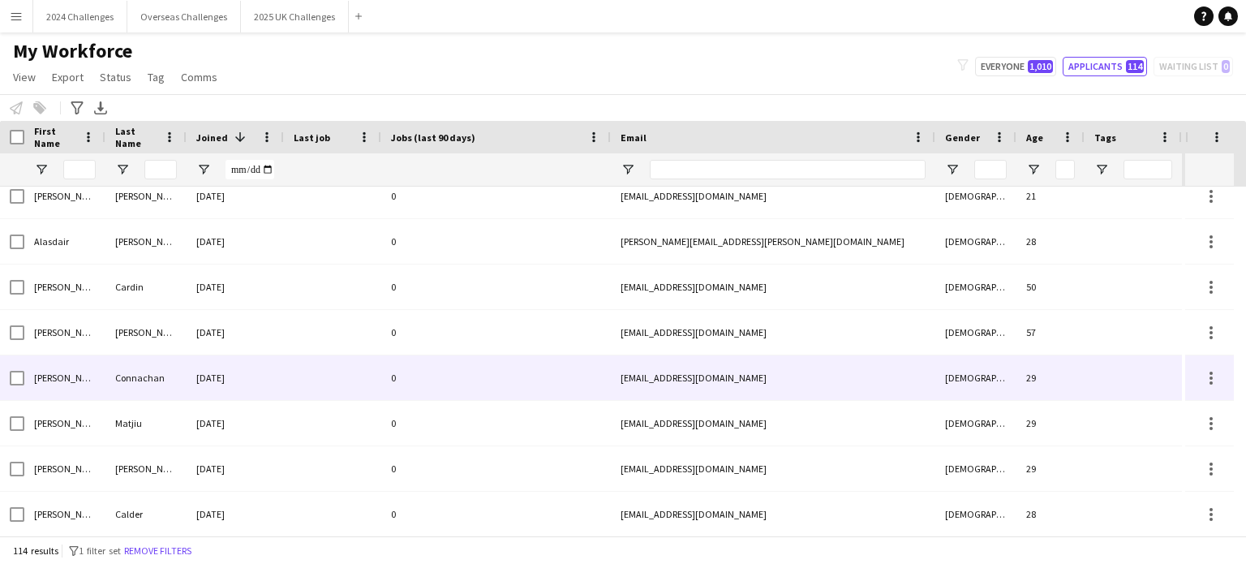
scroll to position [729, 0]
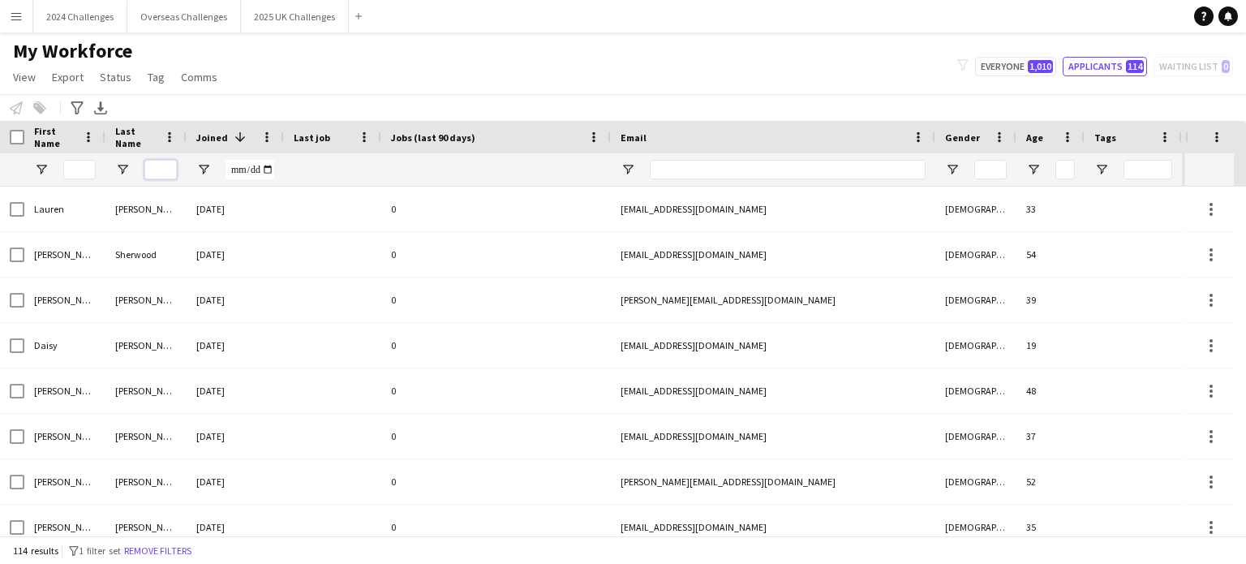
click at [165, 167] on input "Last Name Filter Input" at bounding box center [160, 169] width 32 height 19
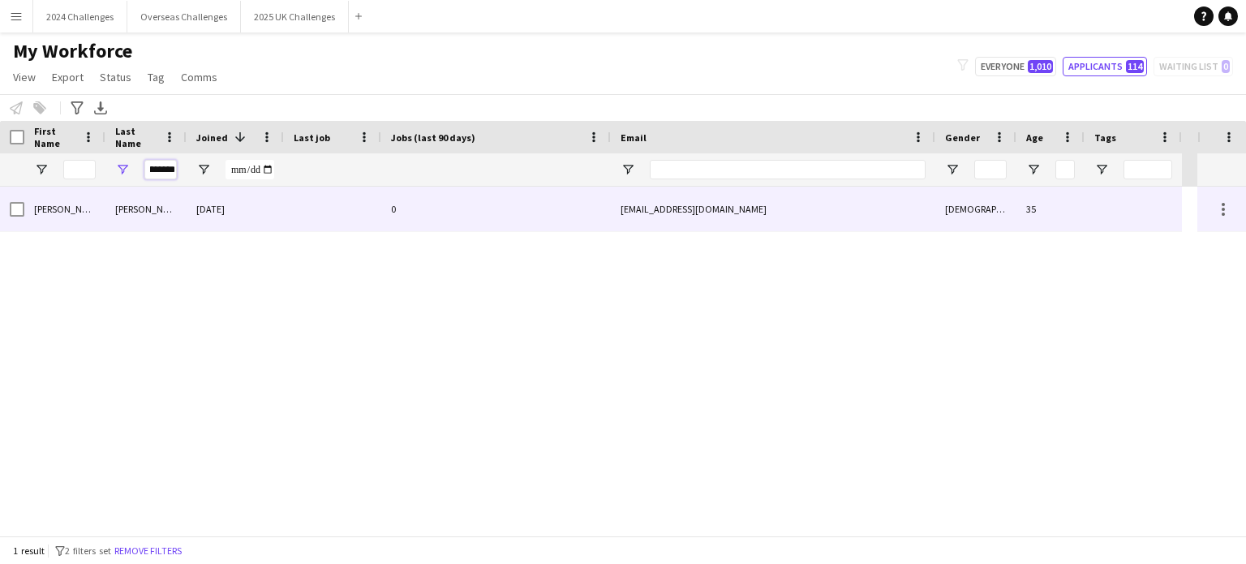
type input "********"
click at [107, 212] on div "[PERSON_NAME]" at bounding box center [145, 209] width 81 height 45
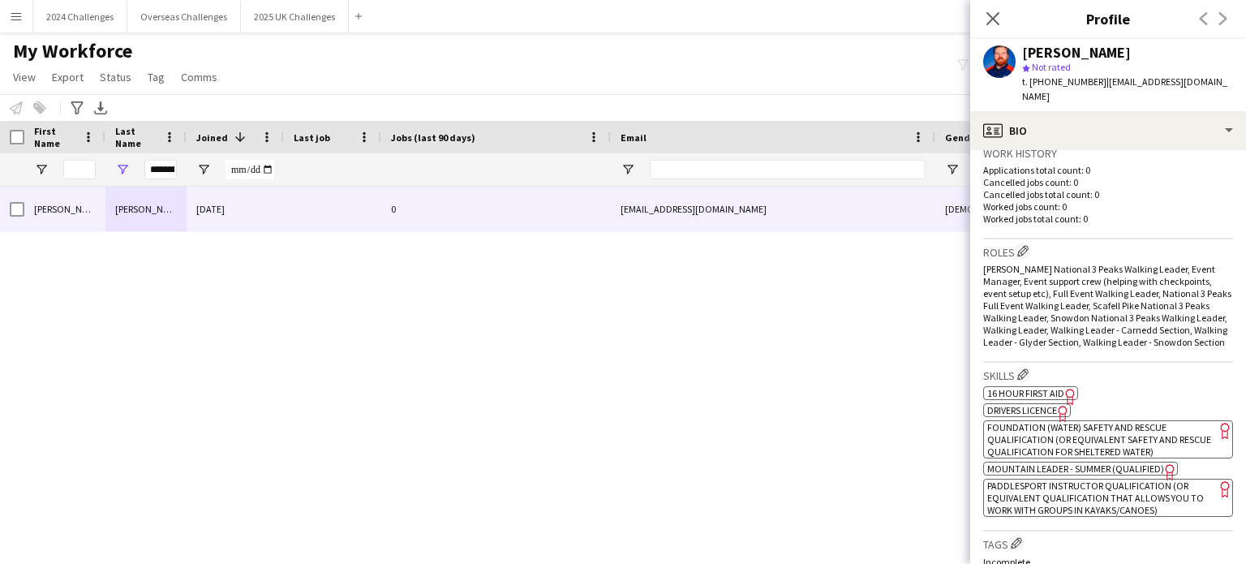
click at [1136, 472] on span "Mountain Leader - Summer (Qualified)" at bounding box center [1075, 468] width 177 height 12
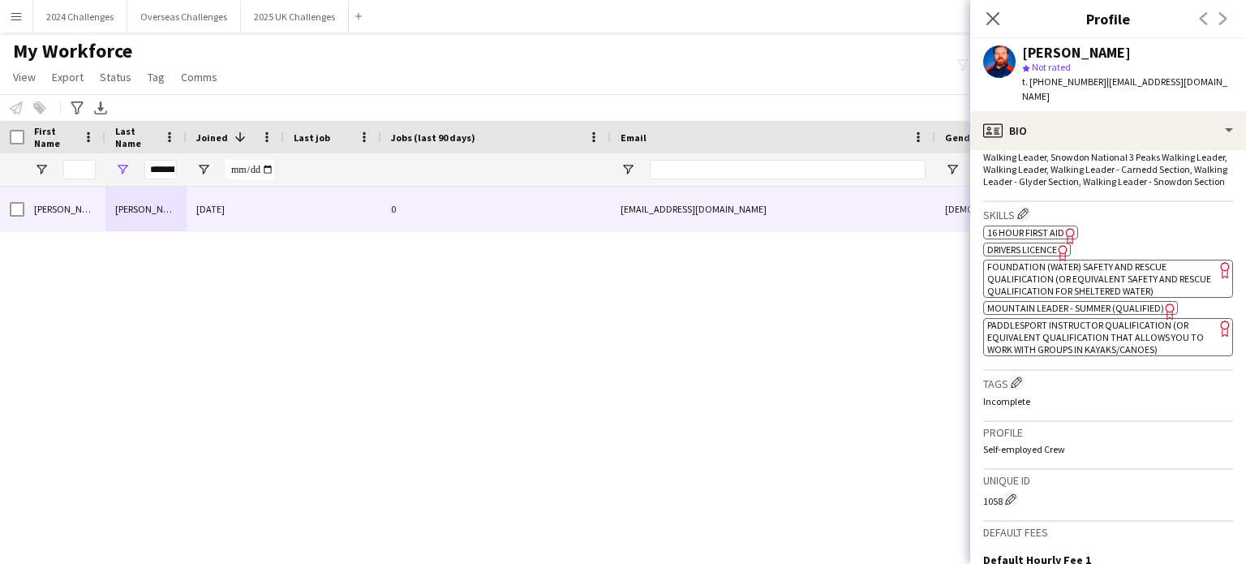
click at [1041, 226] on span "16 hour First Aid" at bounding box center [1025, 232] width 77 height 12
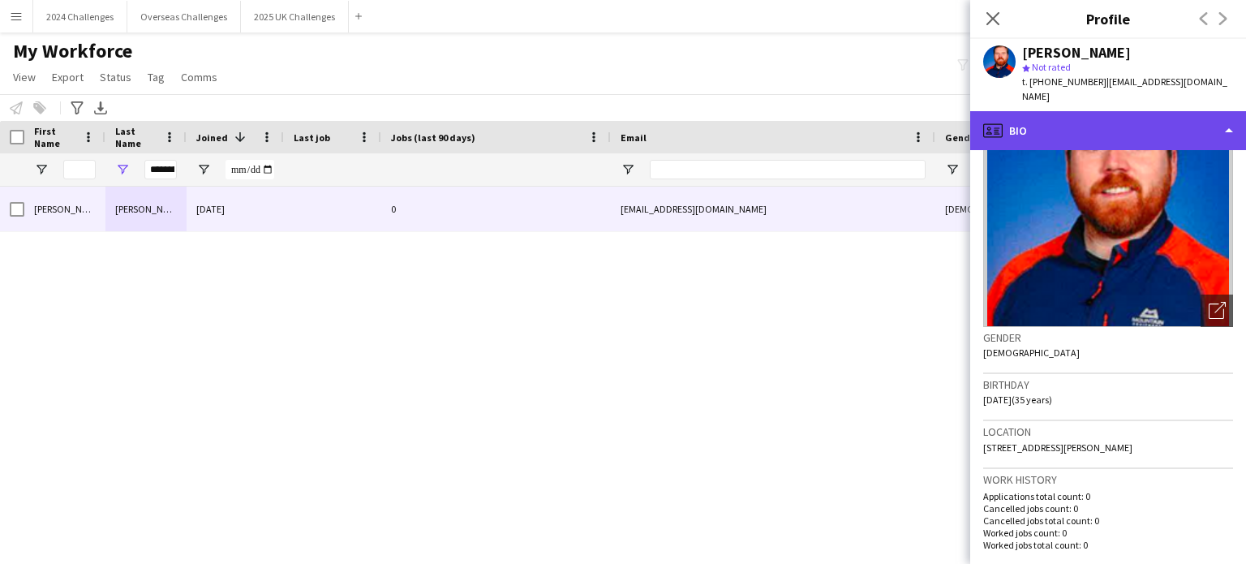
click at [1221, 111] on div "profile Bio" at bounding box center [1108, 130] width 276 height 39
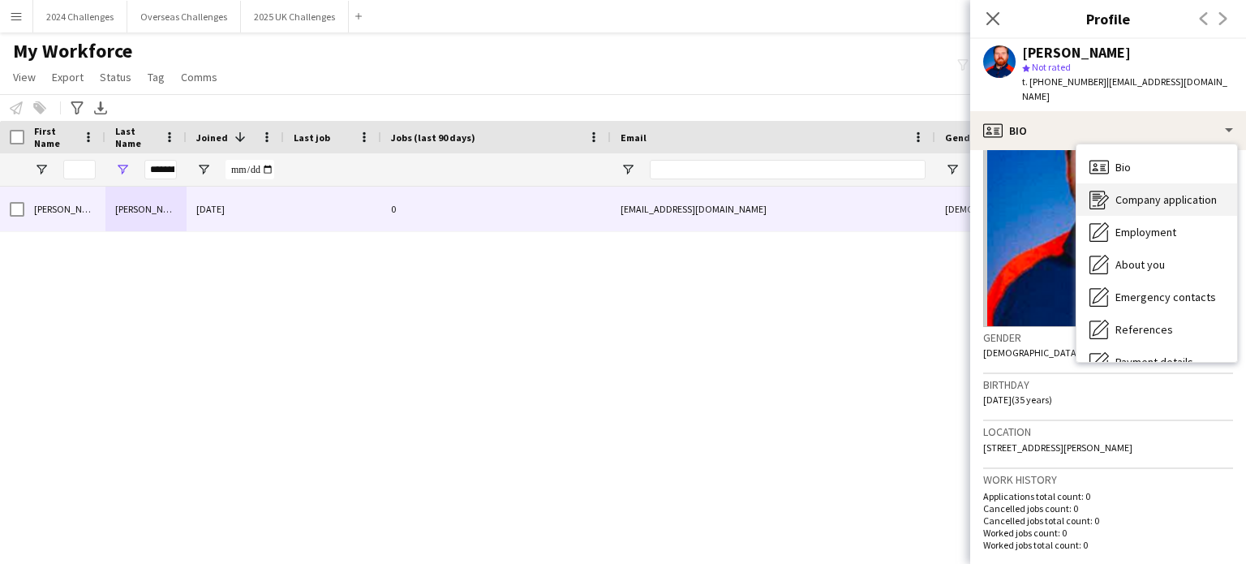
click at [1181, 192] on span "Company application" at bounding box center [1165, 199] width 101 height 15
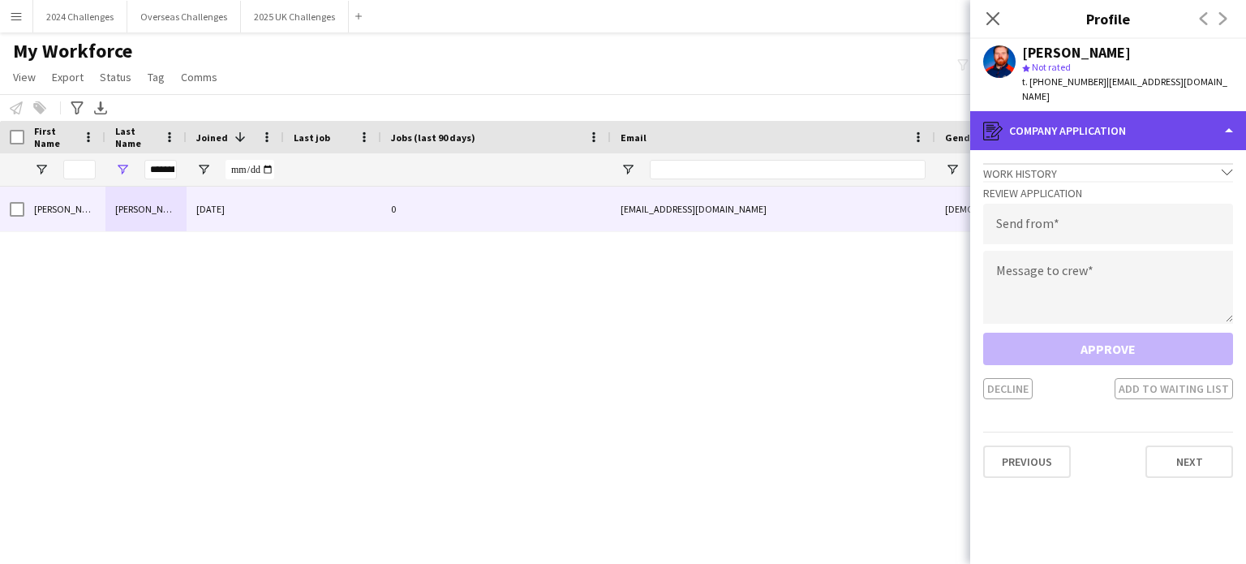
click at [1210, 113] on div "register Company application" at bounding box center [1108, 130] width 276 height 39
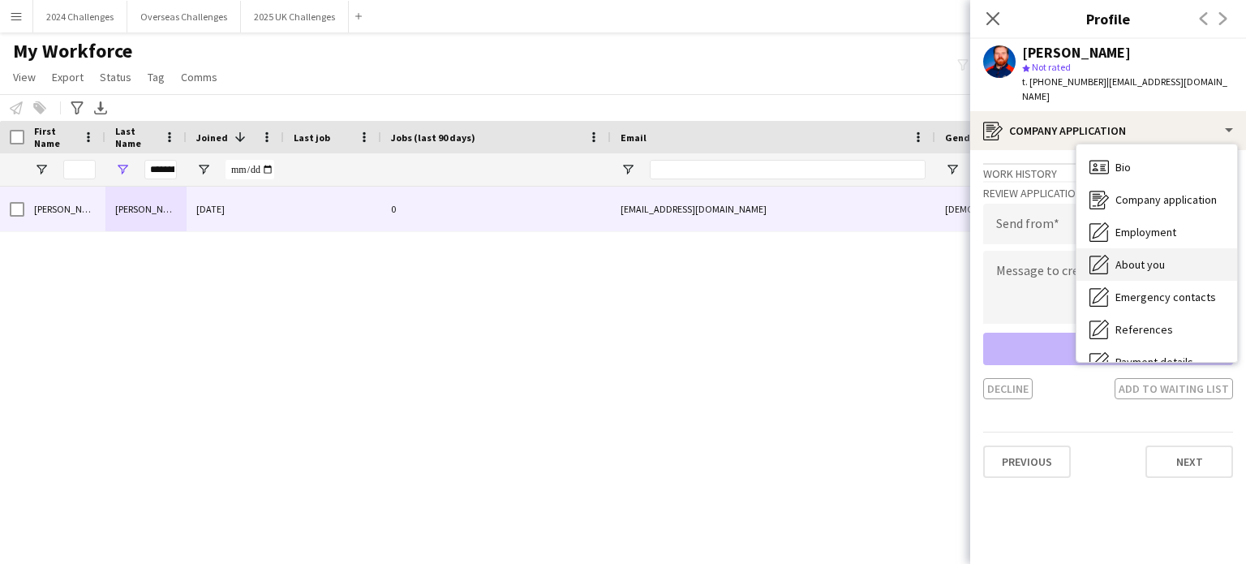
click at [1155, 257] on span "About you" at bounding box center [1139, 264] width 49 height 15
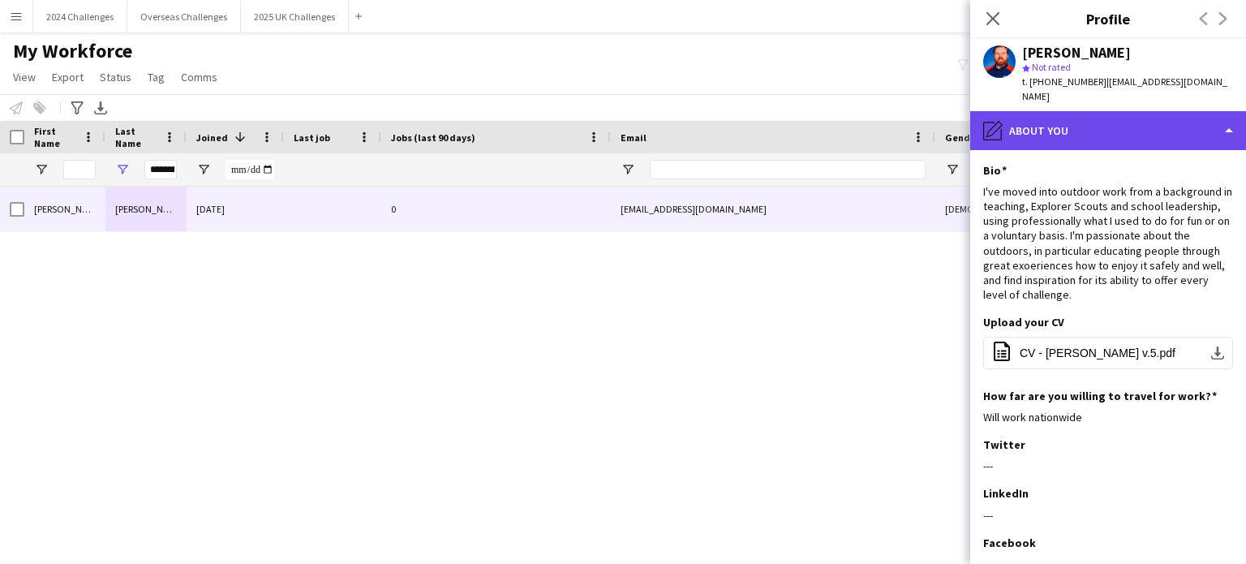
click at [1217, 111] on div "pencil4 About you" at bounding box center [1108, 130] width 276 height 39
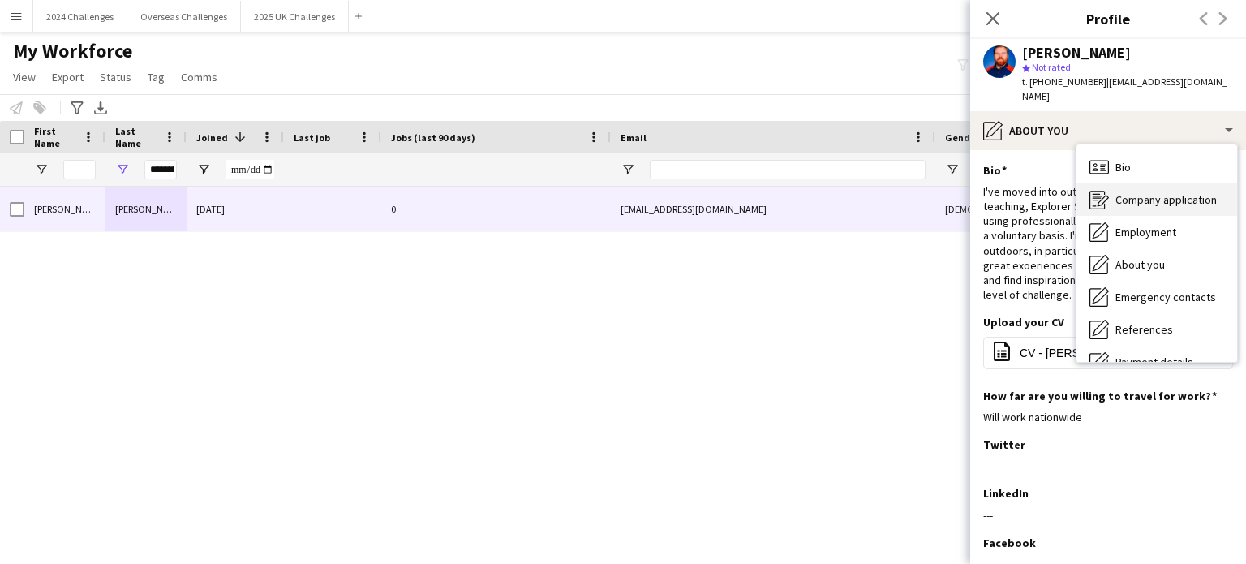
click at [1154, 192] on span "Company application" at bounding box center [1165, 199] width 101 height 15
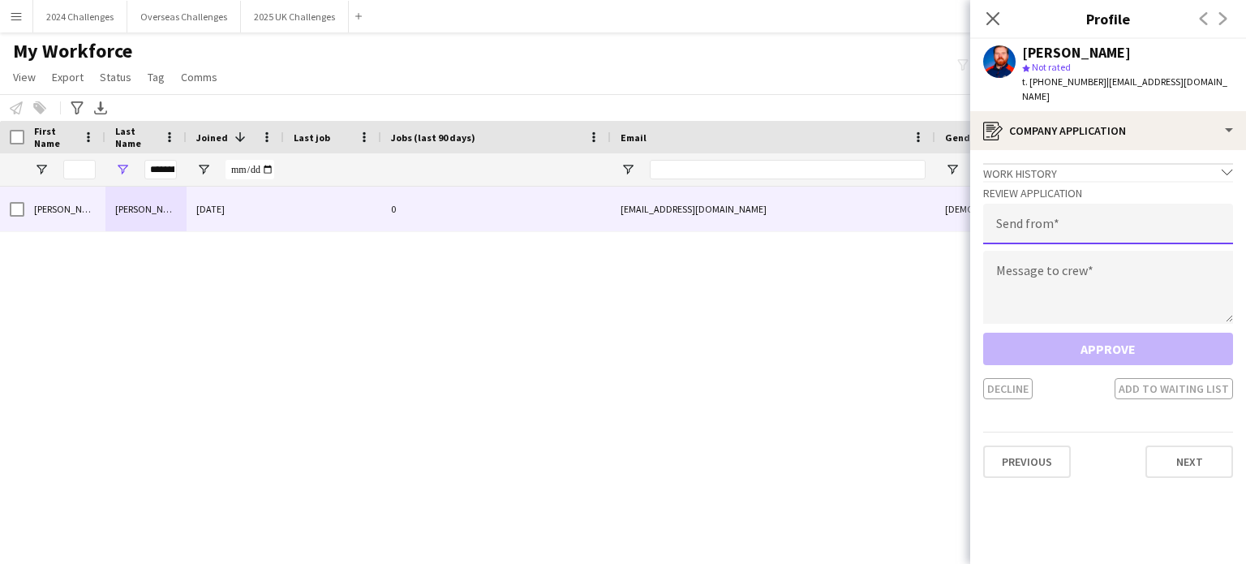
click at [1054, 210] on input "email" at bounding box center [1108, 224] width 250 height 41
type input "**********"
click at [1065, 257] on textarea at bounding box center [1108, 287] width 250 height 73
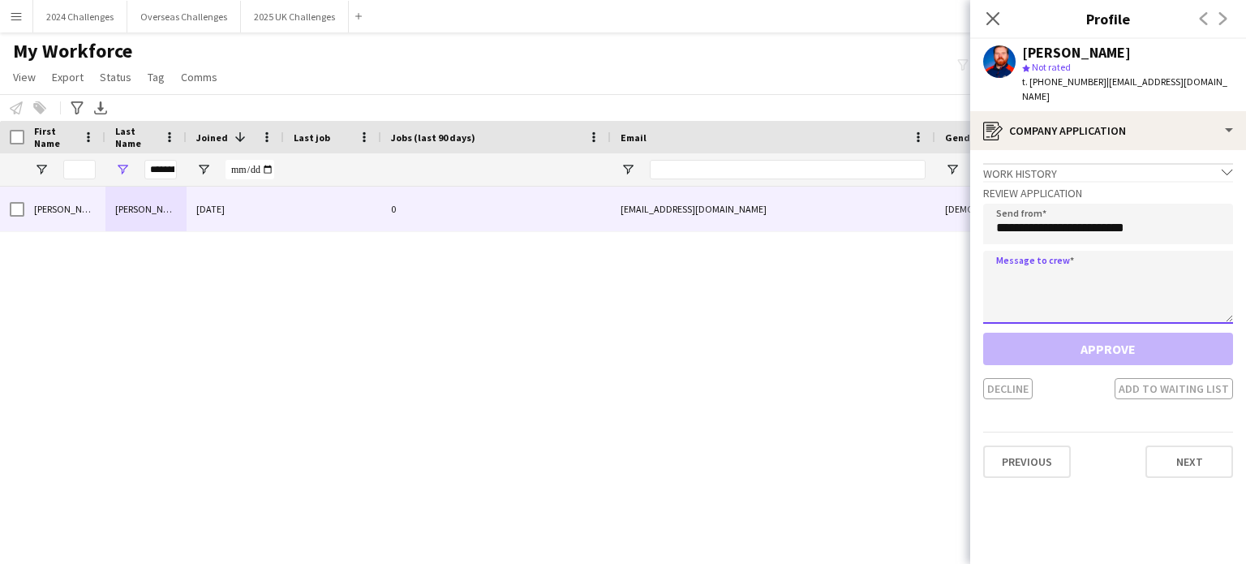
paste textarea "**********"
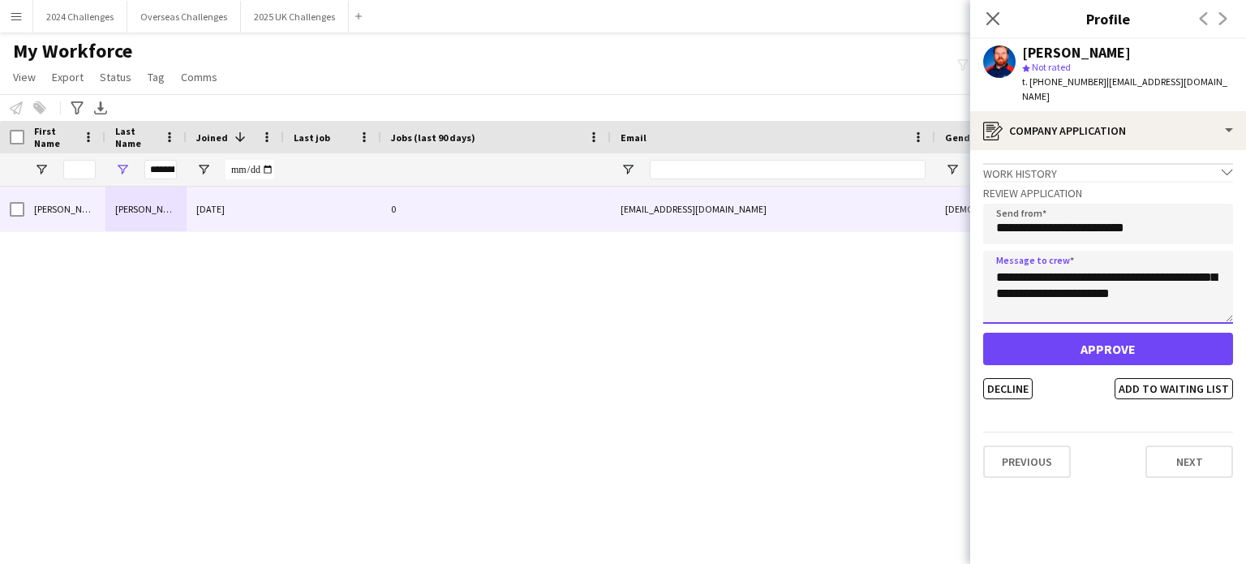
scroll to position [0, 0]
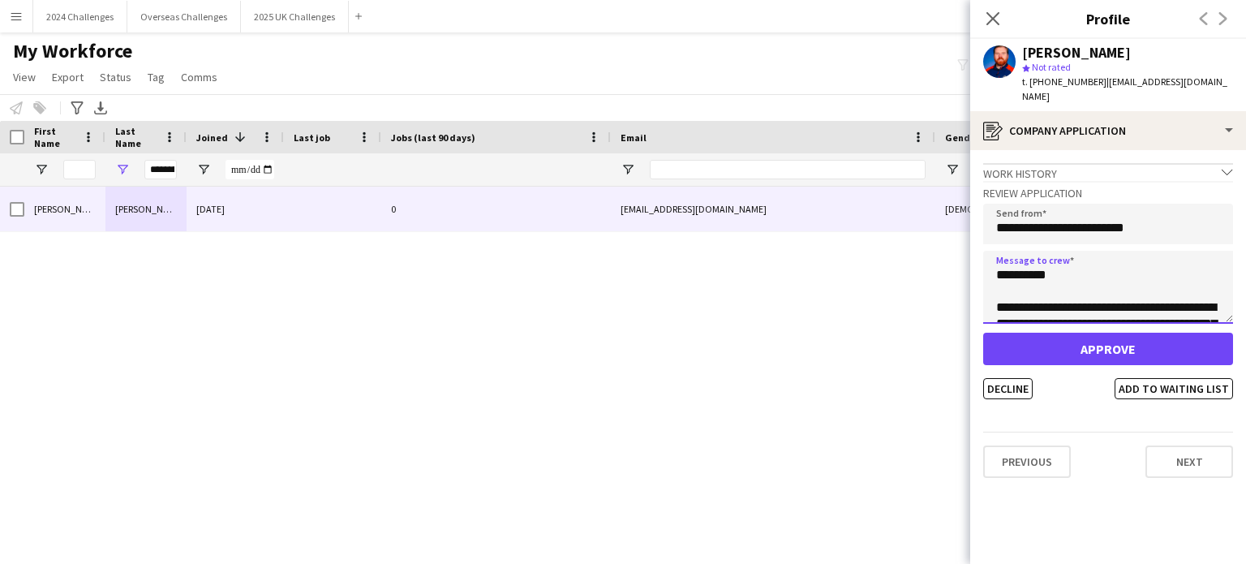
click at [1008, 259] on textarea "**********" at bounding box center [1108, 287] width 250 height 73
type textarea "**********"
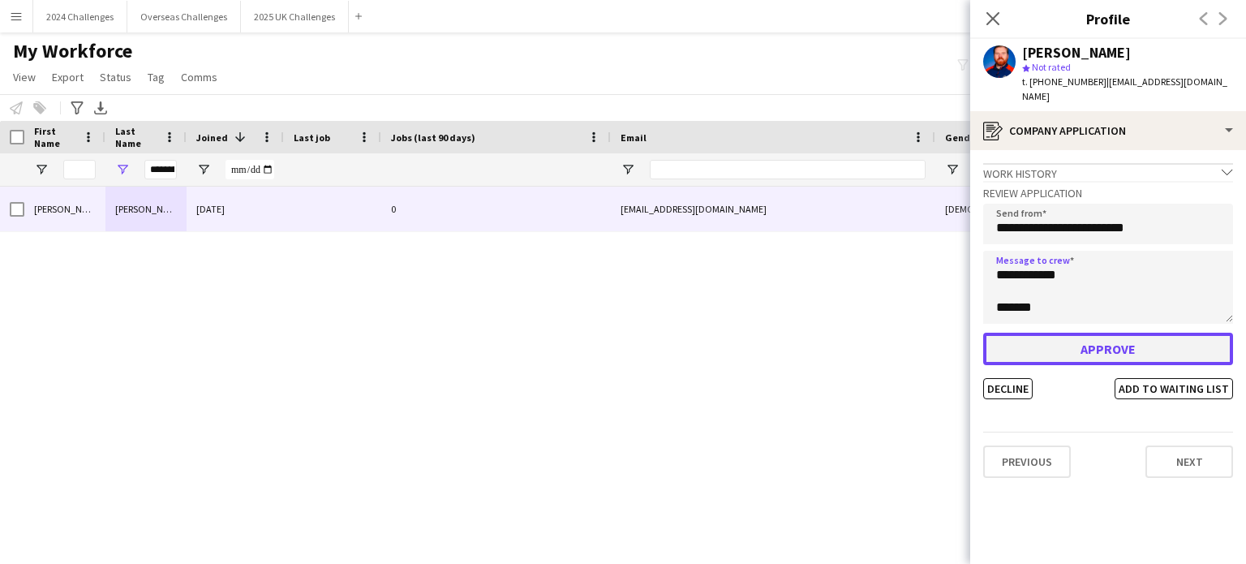
click at [1164, 333] on button "Approve" at bounding box center [1108, 349] width 250 height 32
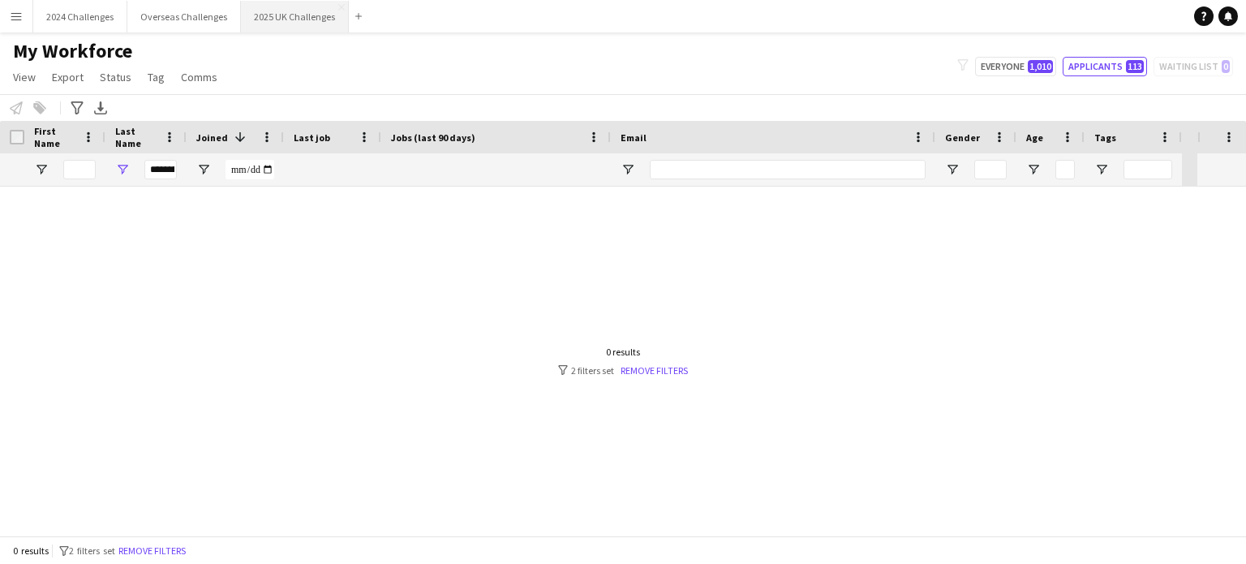
click at [300, 19] on button "2025 UK Challenges Close" at bounding box center [295, 17] width 108 height 32
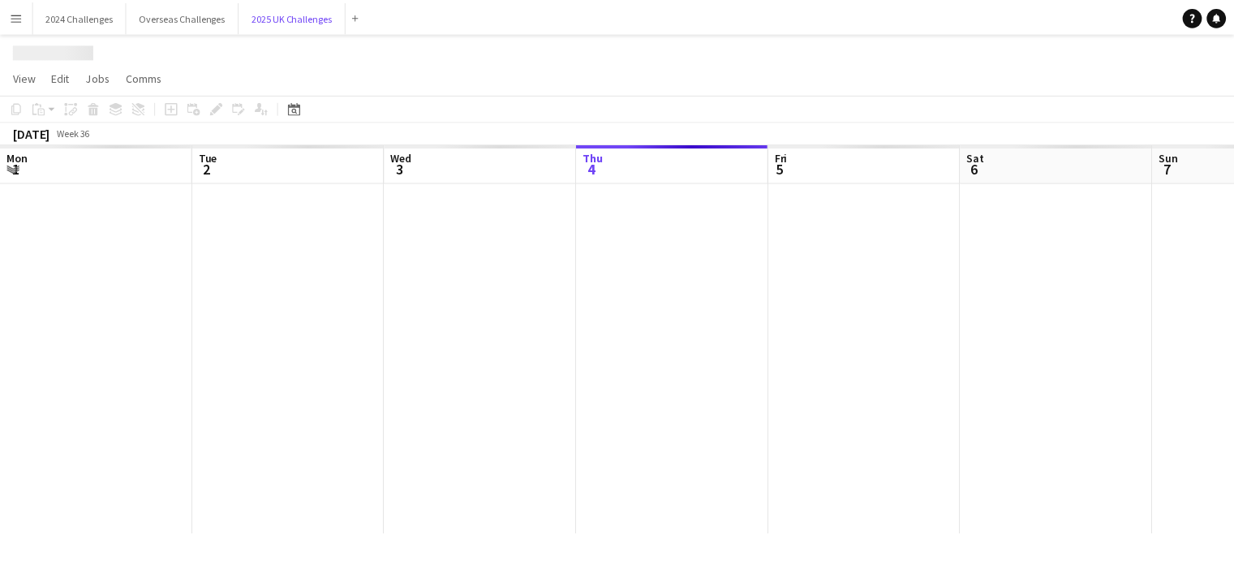
scroll to position [0, 388]
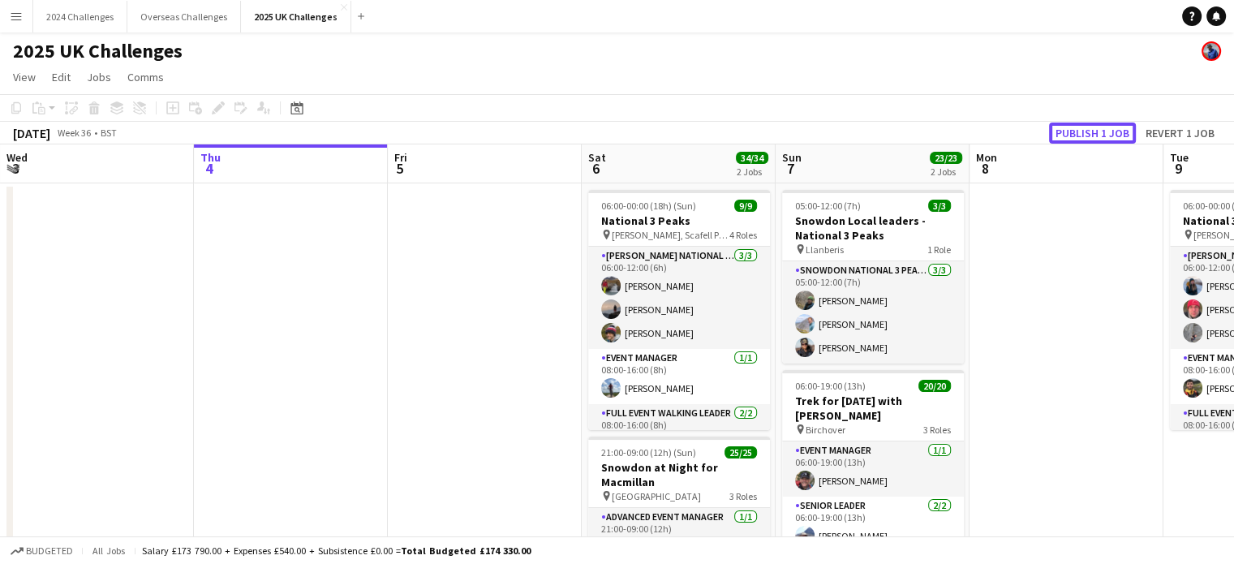
click at [1081, 133] on button "Publish 1 job" at bounding box center [1092, 132] width 87 height 21
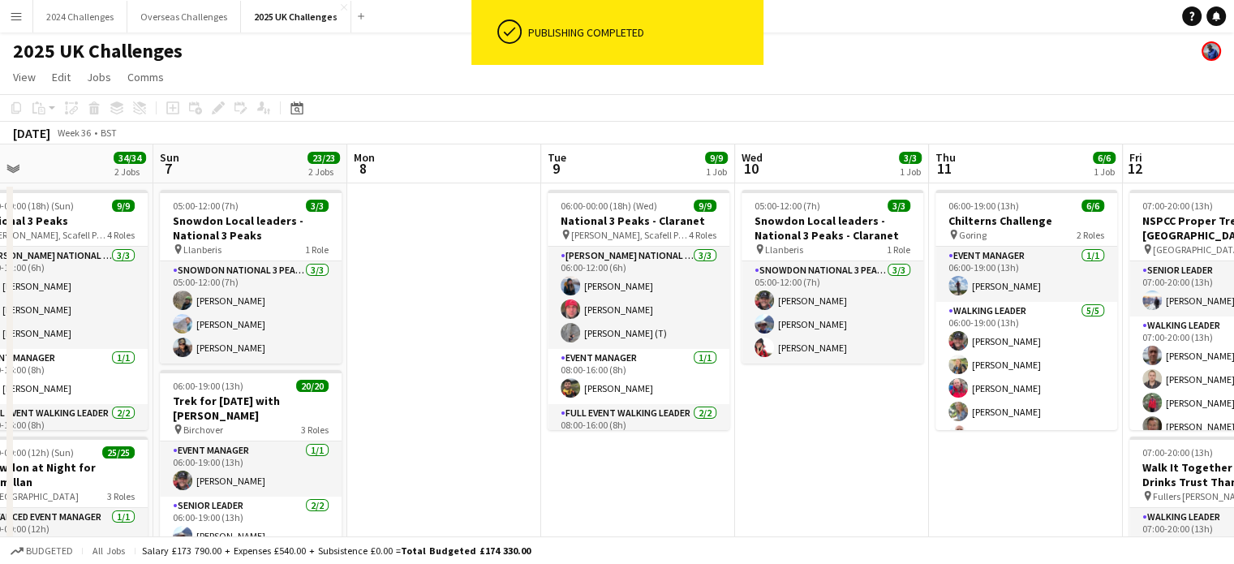
scroll to position [0, 629]
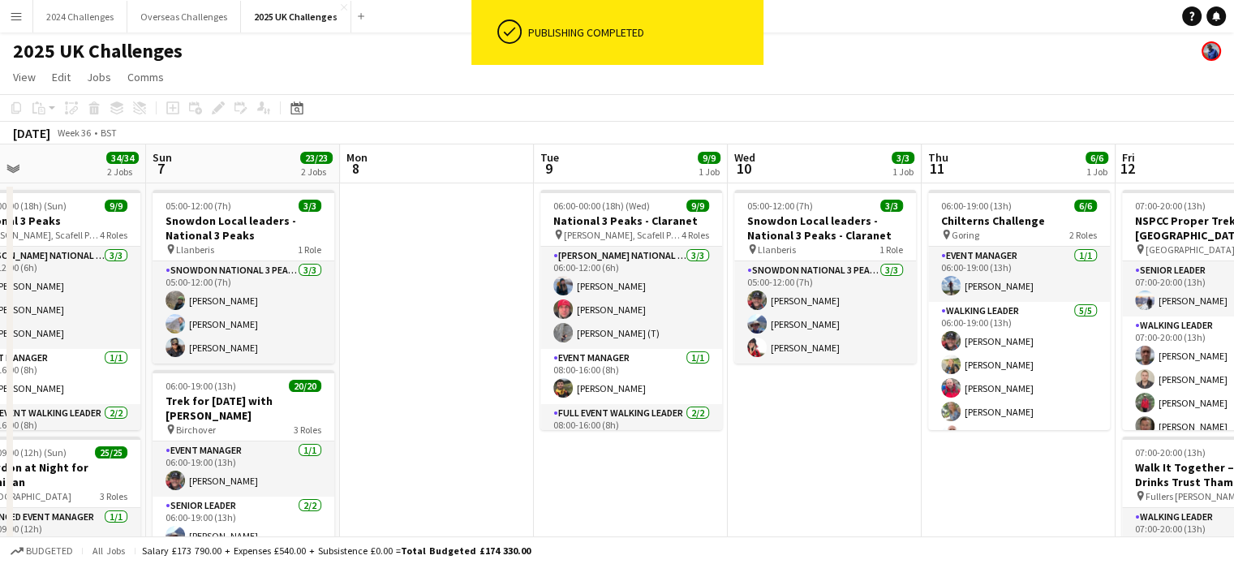
drag, startPoint x: 1037, startPoint y: 295, endPoint x: 408, endPoint y: 298, distance: 629.4
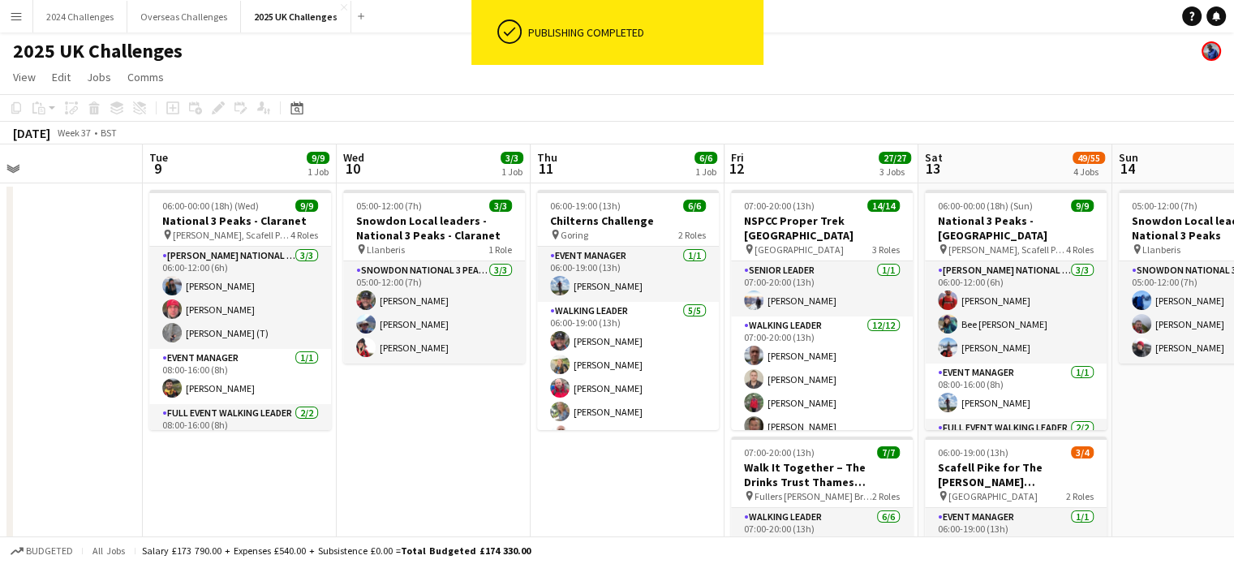
scroll to position [0, 639]
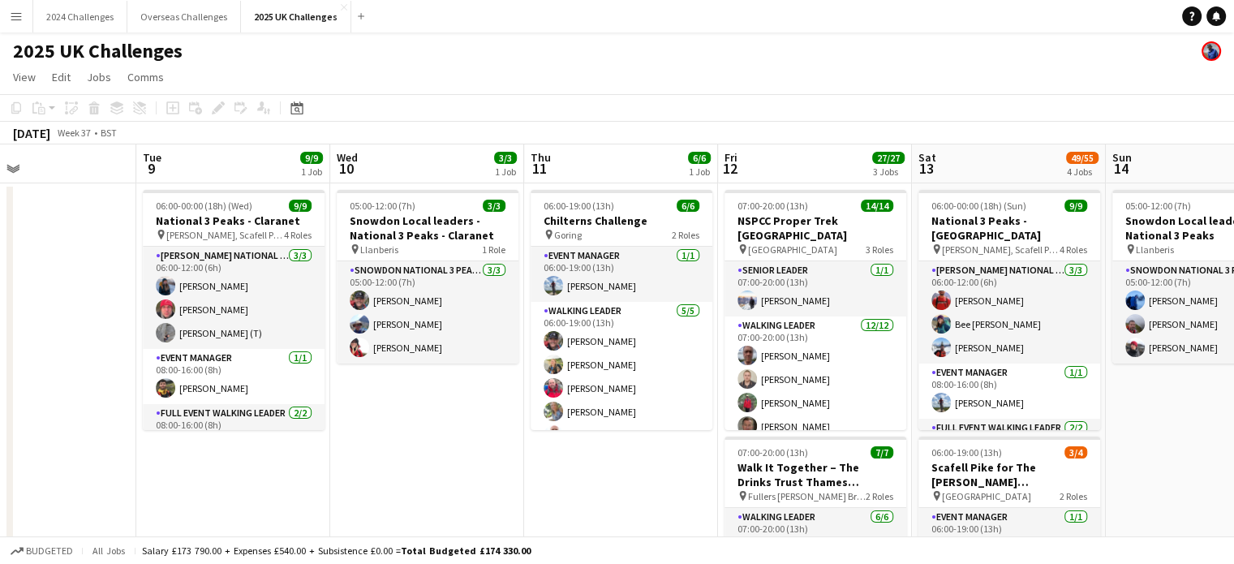
drag, startPoint x: 865, startPoint y: 434, endPoint x: 467, endPoint y: 424, distance: 397.5
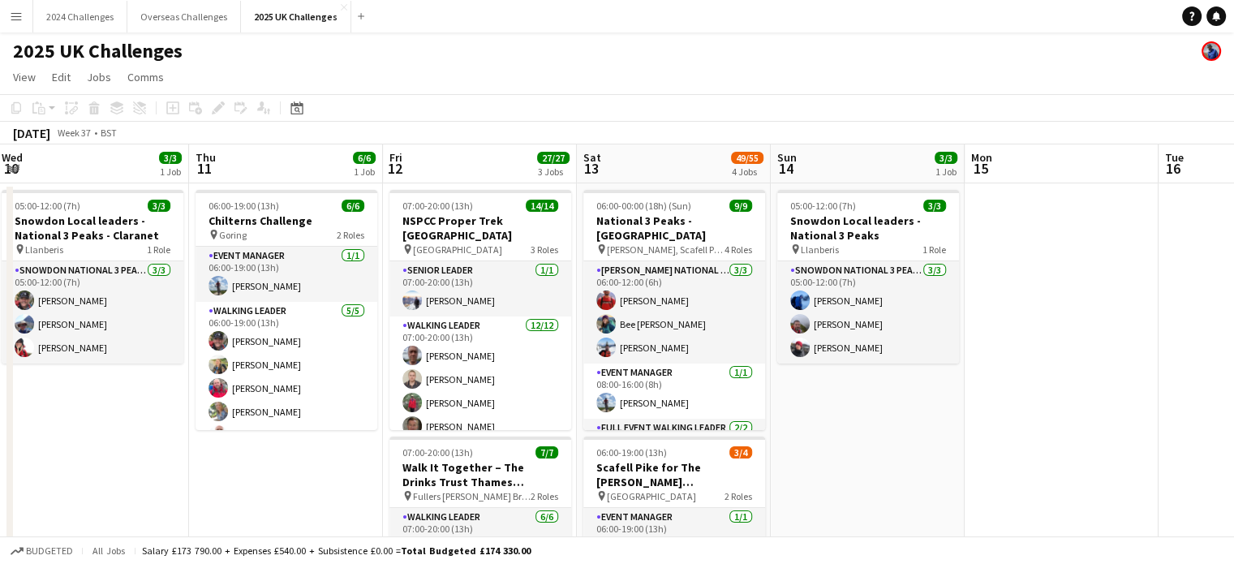
scroll to position [0, 609]
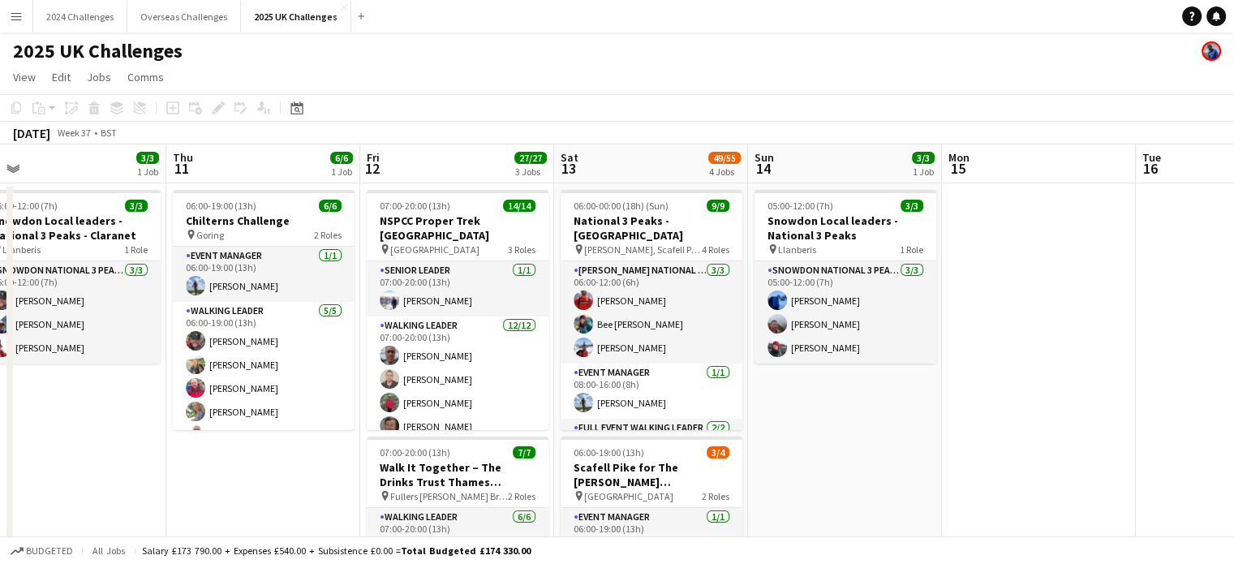
drag, startPoint x: 659, startPoint y: 462, endPoint x: 302, endPoint y: 437, distance: 357.7
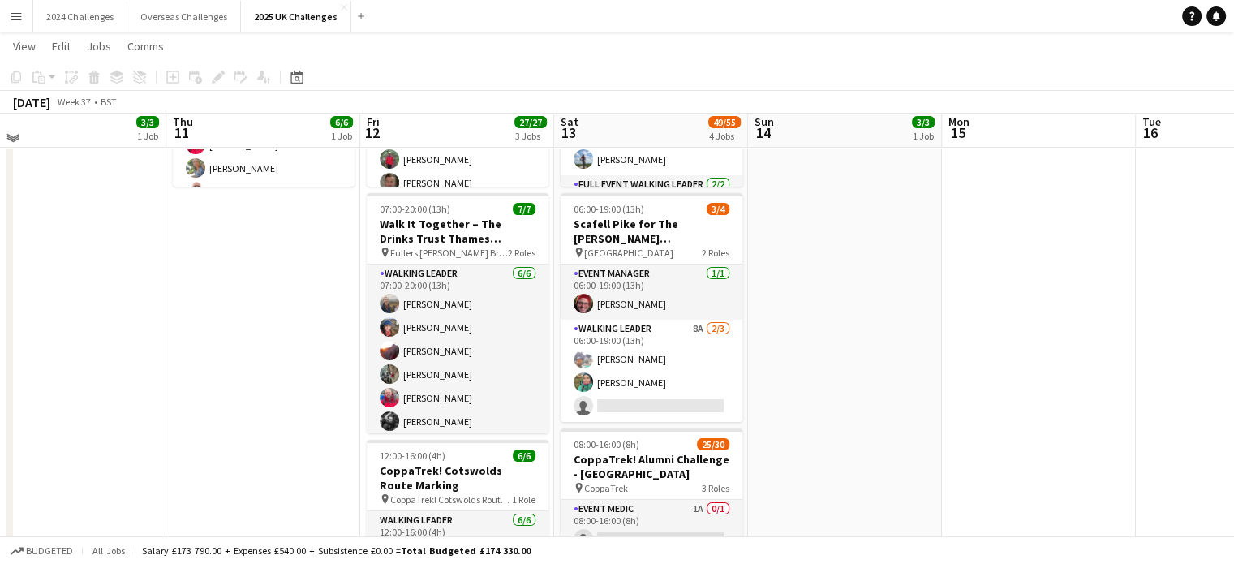
scroll to position [0, 0]
